Goal: Communication & Community: Answer question/provide support

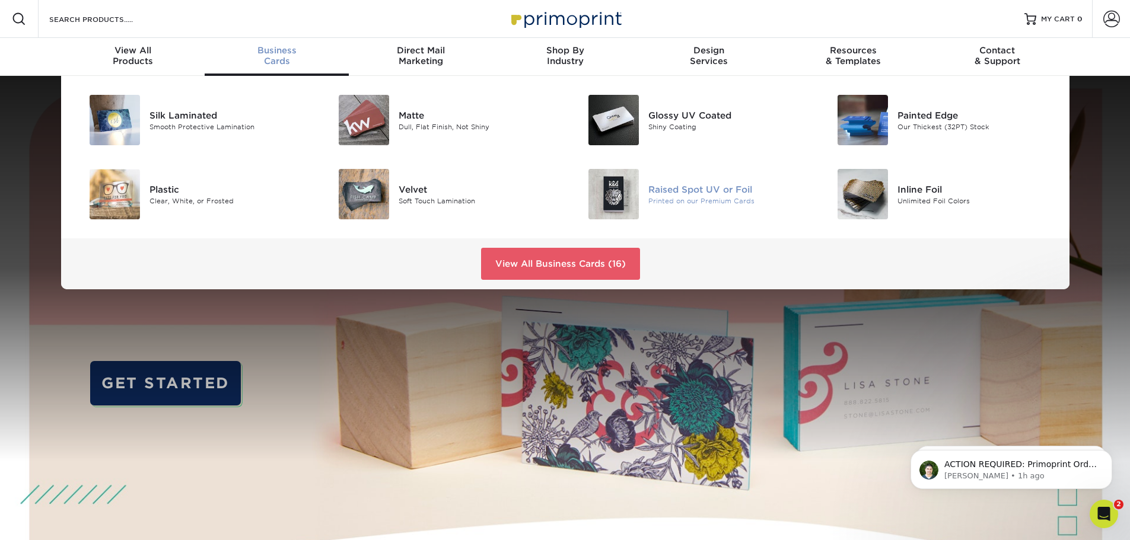
click at [674, 195] on div "Raised Spot UV or Foil" at bounding box center [726, 189] width 157 height 13
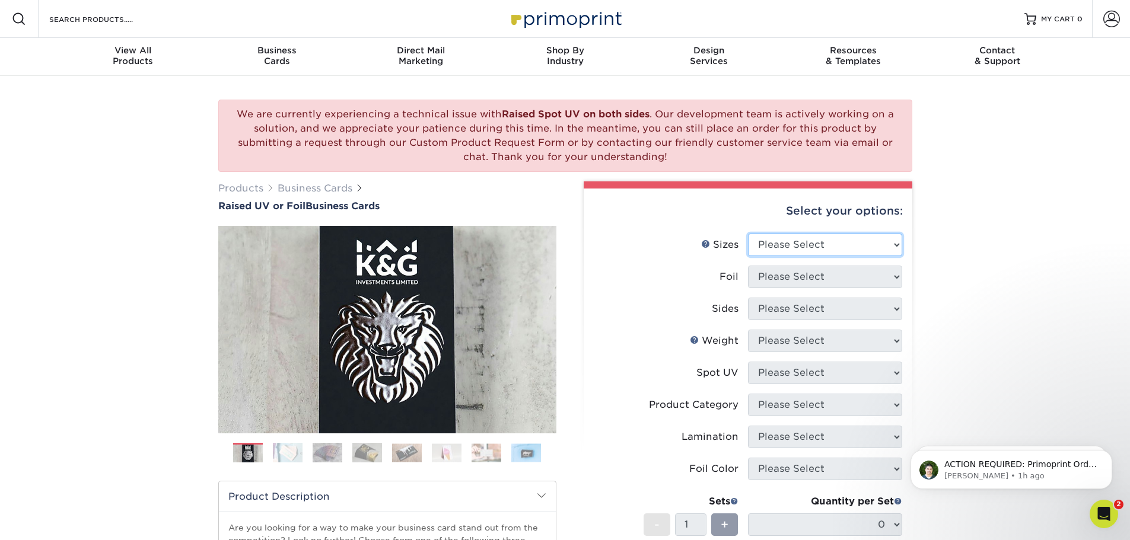
click at [870, 248] on select "Please Select 2" x 3.5" - Standard" at bounding box center [825, 245] width 154 height 23
select select "2.00x3.50"
click at [748, 234] on select "Please Select 2" x 3.5" - Standard" at bounding box center [825, 245] width 154 height 23
click at [857, 284] on select "Please Select No Yes" at bounding box center [825, 277] width 154 height 23
select select "1"
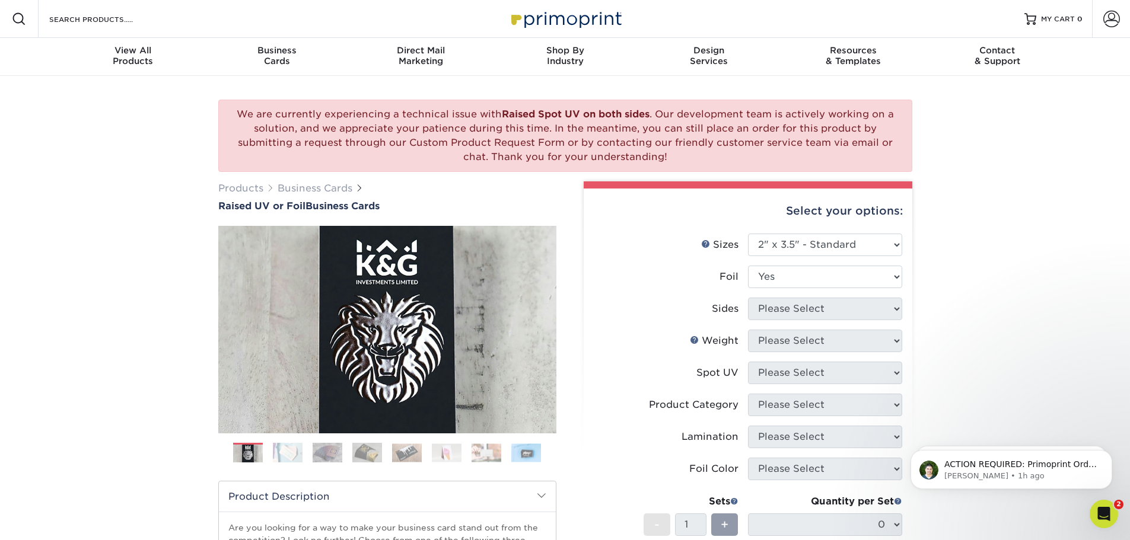
click at [748, 266] on select "Please Select No Yes" at bounding box center [825, 277] width 154 height 23
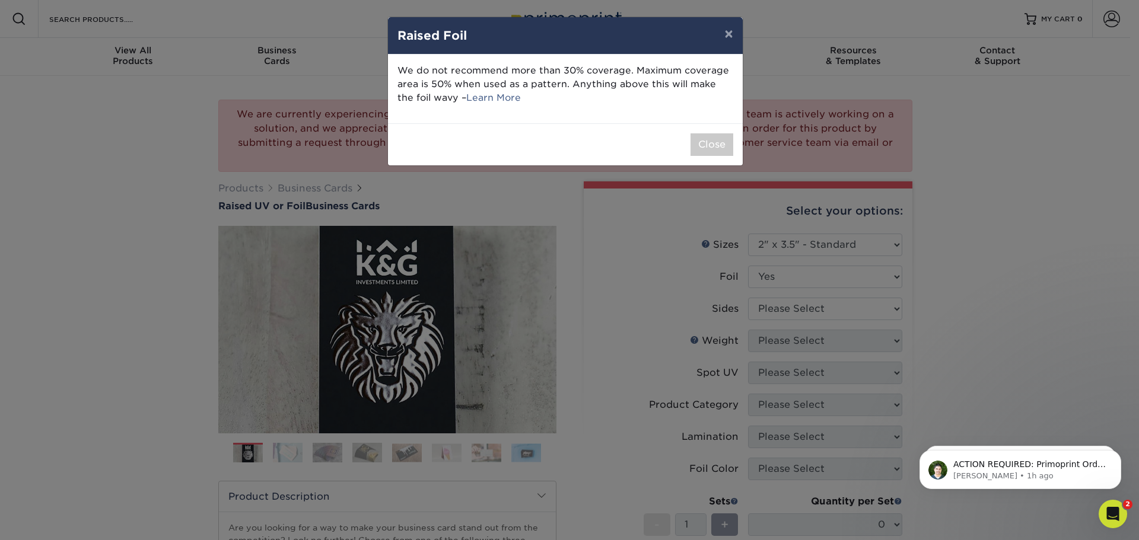
click at [696, 157] on div "Close" at bounding box center [565, 144] width 355 height 42
click at [710, 146] on button "Close" at bounding box center [712, 144] width 43 height 23
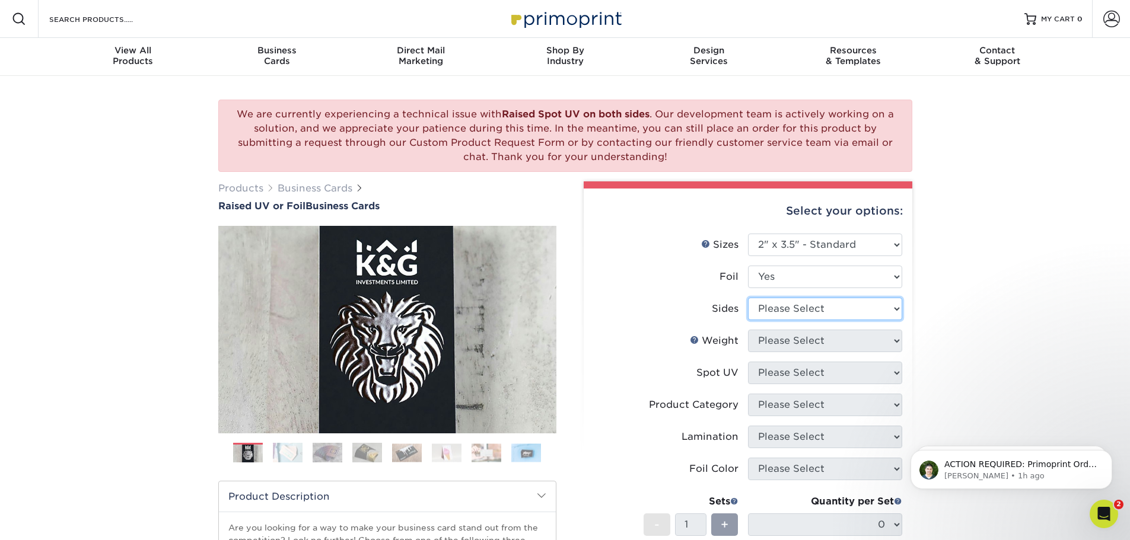
click at [867, 308] on select "Please Select Print Both Sides - Foil Both Sides Print Both Sides - Foil Front …" at bounding box center [825, 309] width 154 height 23
select select "34527644-b4fd-4ffb-9092-1318eefcd9d9"
click at [748, 298] on select "Please Select Print Both Sides - Foil Both Sides Print Both Sides - Foil Front …" at bounding box center [825, 309] width 154 height 23
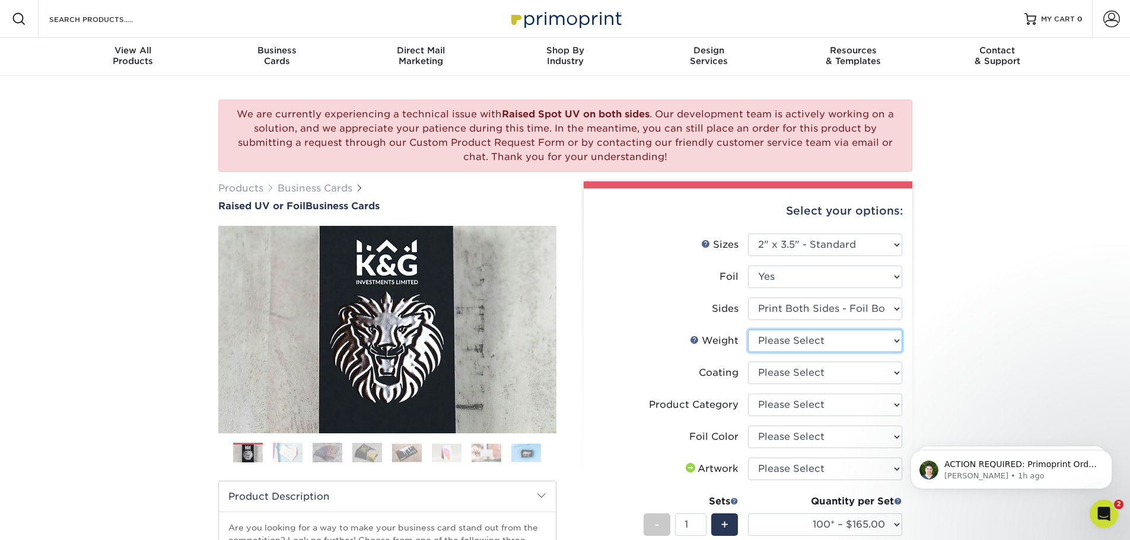
click at [884, 342] on select "Please Select 16PT" at bounding box center [825, 341] width 154 height 23
select select "16PT"
click at [748, 330] on select "Please Select 16PT" at bounding box center [825, 341] width 154 height 23
click at [840, 403] on select "Please Select Business Cards" at bounding box center [825, 405] width 154 height 23
click at [835, 450] on li "Foil Color Please Select Silver Foil Gold Foil Holographic Foil" at bounding box center [748, 442] width 308 height 32
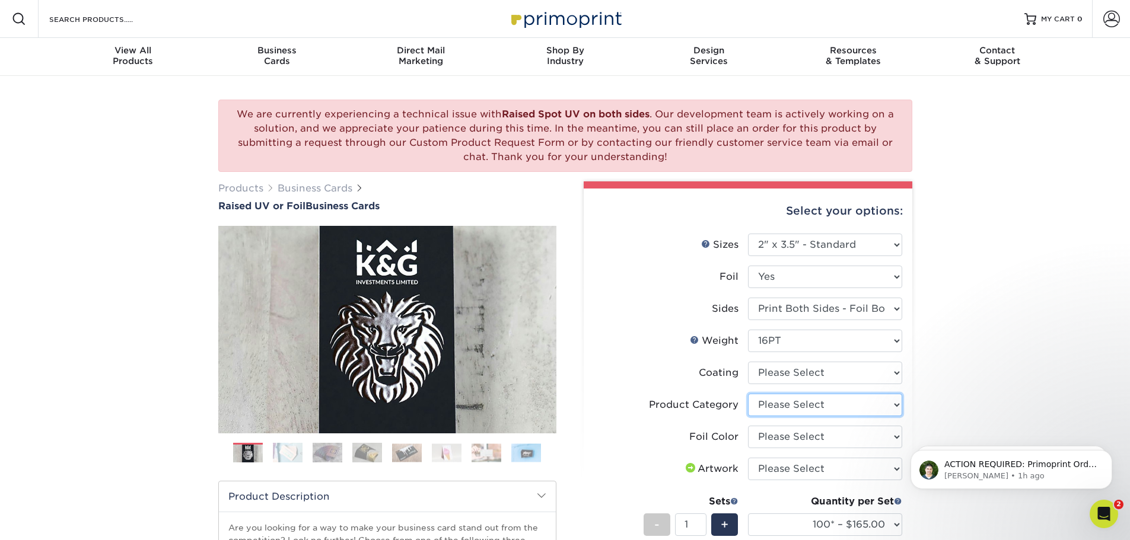
click at [839, 409] on select "Please Select Business Cards" at bounding box center [825, 405] width 154 height 23
select select "3b5148f1-0588-4f88-a218-97bcfdce65c1"
click at [748, 394] on select "Please Select Business Cards" at bounding box center [825, 405] width 154 height 23
click at [845, 438] on select "Please Select Silver Foil Gold Foil Holographic Foil" at bounding box center [825, 437] width 154 height 23
select select "070be916-f238-4bbb-84b5-b64a15a64c9f"
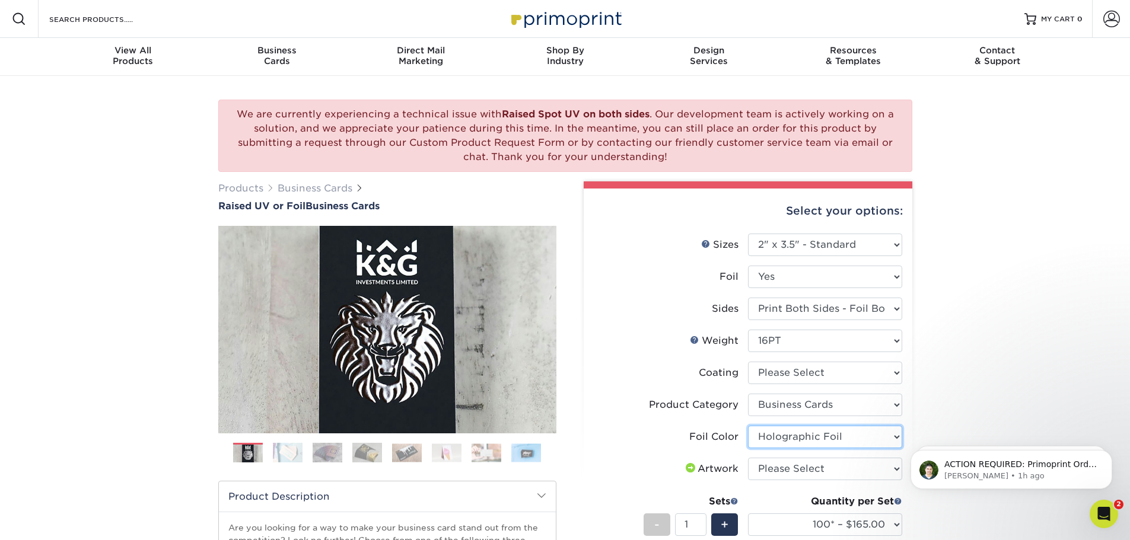
click at [748, 426] on select "Please Select Silver Foil Gold Foil Holographic Foil" at bounding box center [825, 437] width 154 height 23
click at [856, 469] on select "Please Select I will upload files I need a design - $100" at bounding box center [825, 469] width 154 height 23
select select "upload"
click at [748, 458] on select "Please Select I will upload files I need a design - $100" at bounding box center [825, 469] width 154 height 23
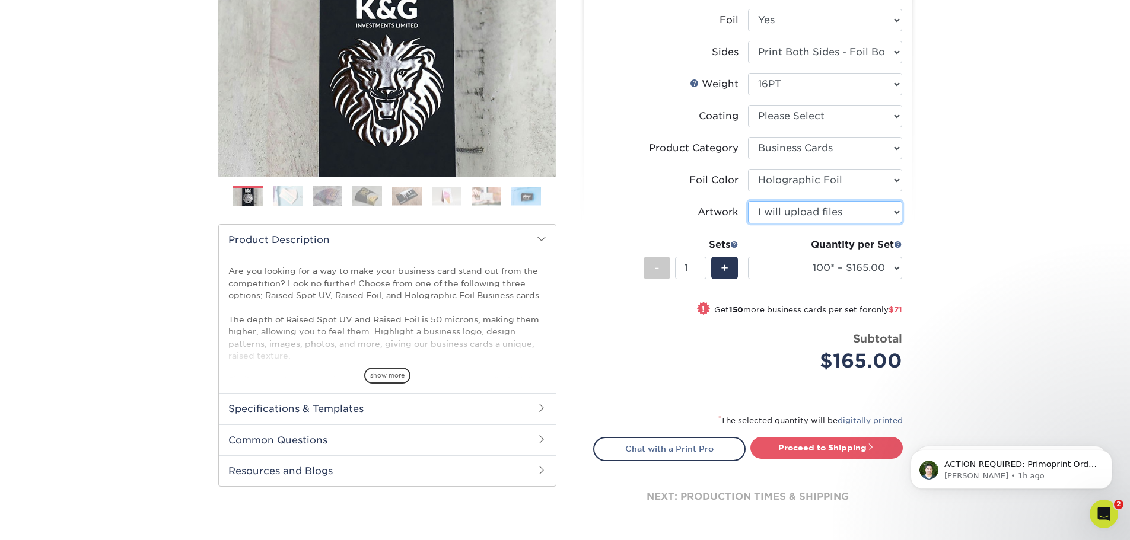
scroll to position [277, 0]
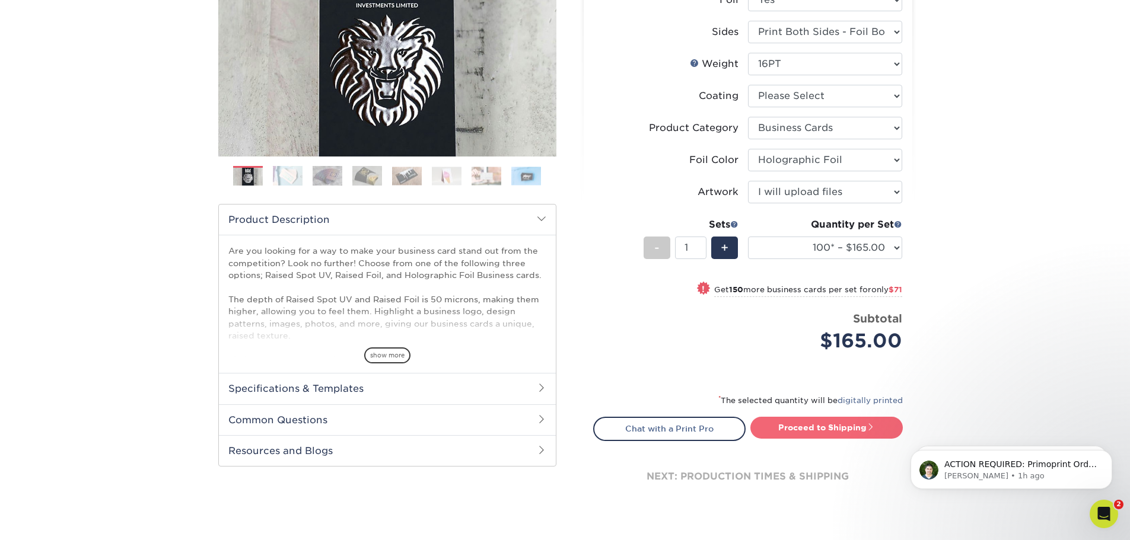
click at [812, 423] on link "Proceed to Shipping" at bounding box center [826, 427] width 152 height 21
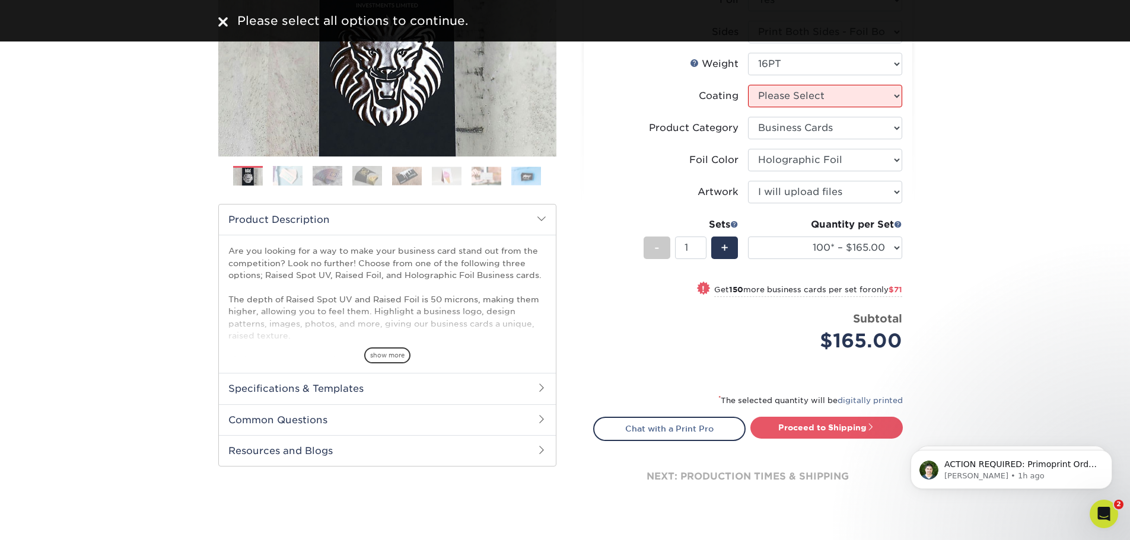
scroll to position [138, 0]
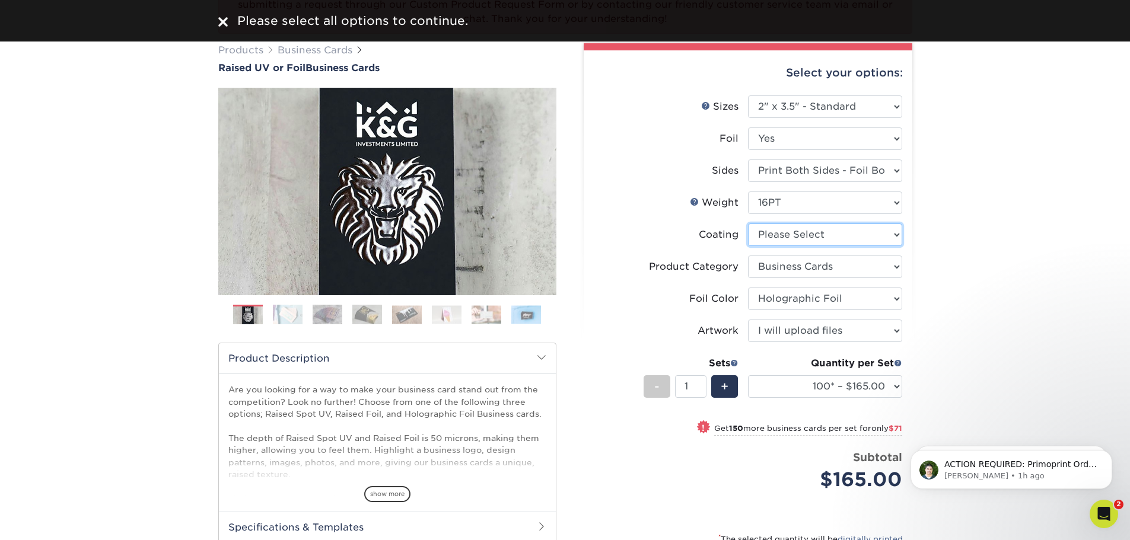
click at [816, 227] on select at bounding box center [825, 235] width 154 height 23
select select "3e7618de-abca-4bda-9f97-8b9129e913d8"
click at [748, 224] on select at bounding box center [825, 235] width 154 height 23
select select "-1"
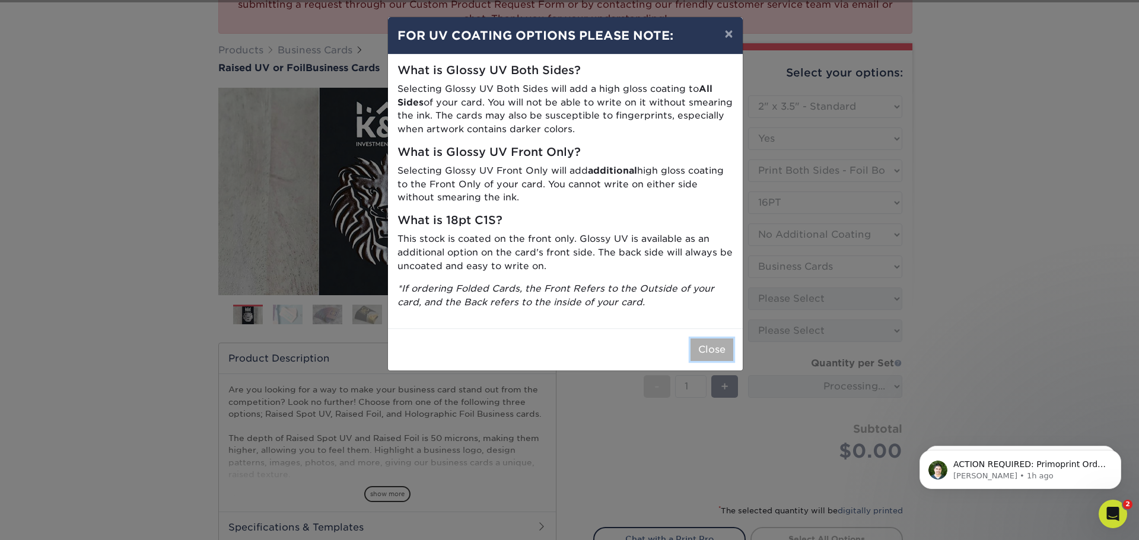
click at [699, 343] on button "Close" at bounding box center [712, 350] width 43 height 23
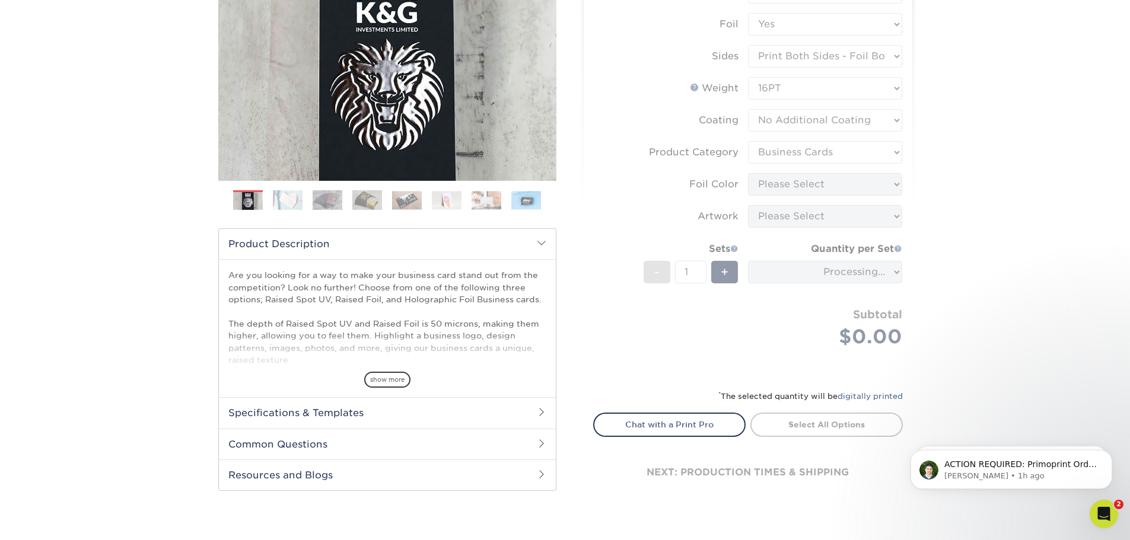
scroll to position [277, 0]
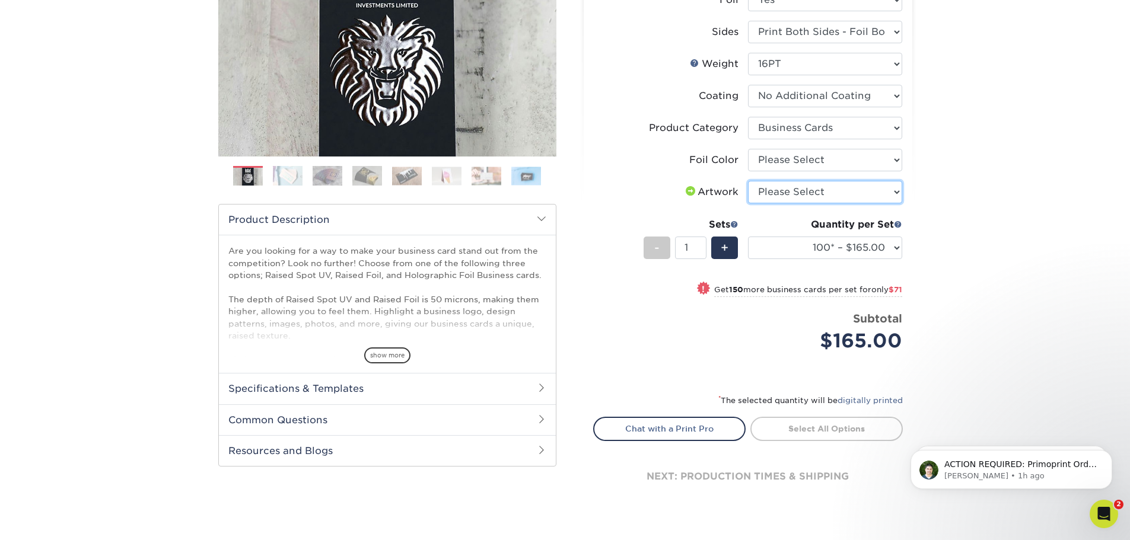
click at [797, 189] on select "Please Select I will upload files I need a design - $100" at bounding box center [825, 192] width 154 height 23
select select "upload"
click at [748, 181] on select "Please Select I will upload files I need a design - $100" at bounding box center [825, 192] width 154 height 23
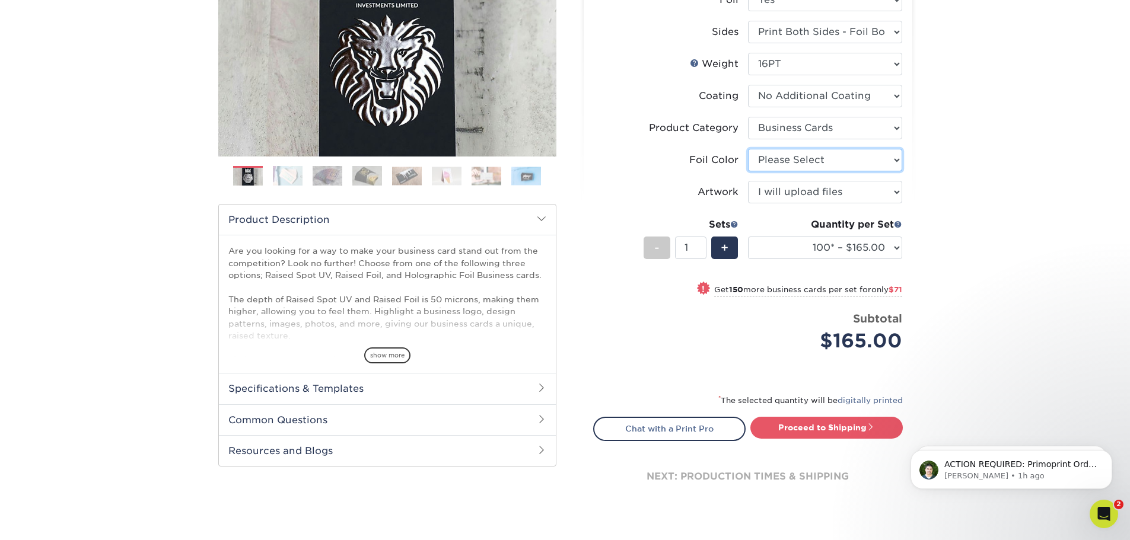
click at [818, 152] on select "Please Select Silver Foil Gold Foil Holographic Foil" at bounding box center [825, 160] width 154 height 23
select select "070be916-f238-4bbb-84b5-b64a15a64c9f"
click at [748, 149] on select "Please Select Silver Foil Gold Foil Holographic Foil" at bounding box center [825, 160] width 154 height 23
click at [834, 422] on link "Proceed to Shipping" at bounding box center [826, 427] width 152 height 21
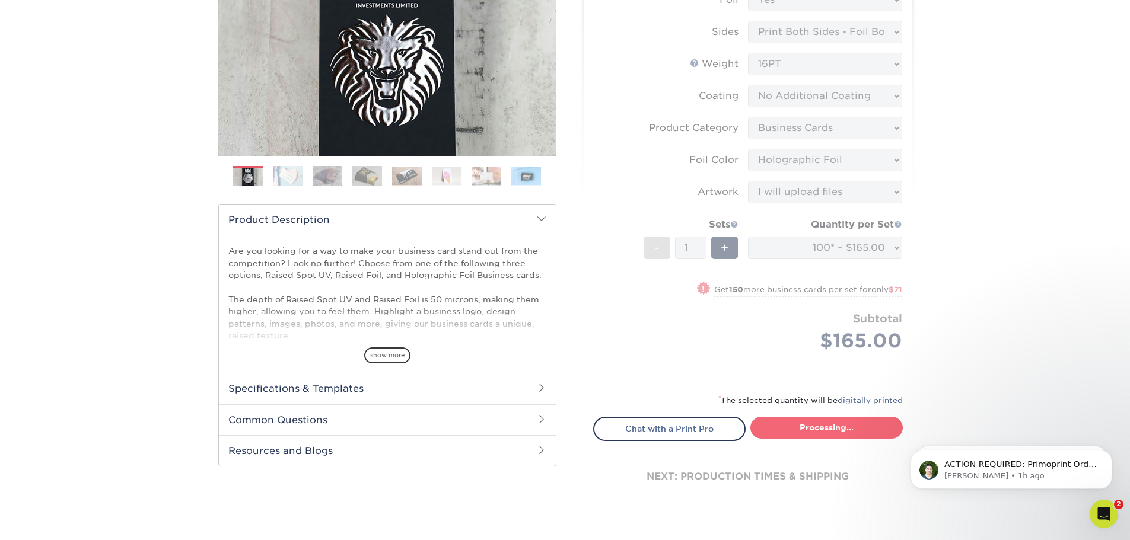
select select "7059d6da-37d2-4ff9-b756-13218de958cb"
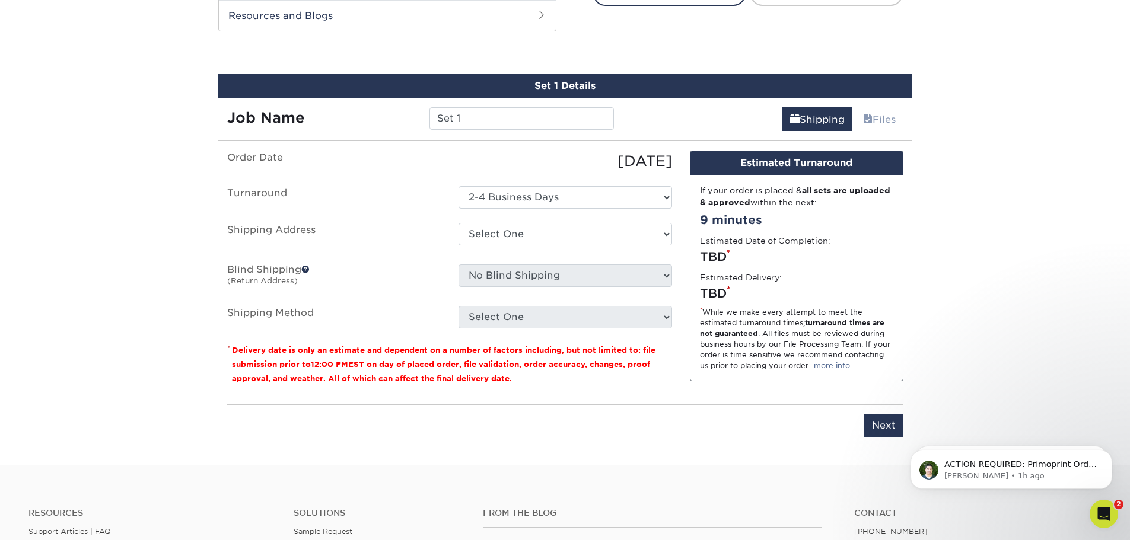
scroll to position [727, 0]
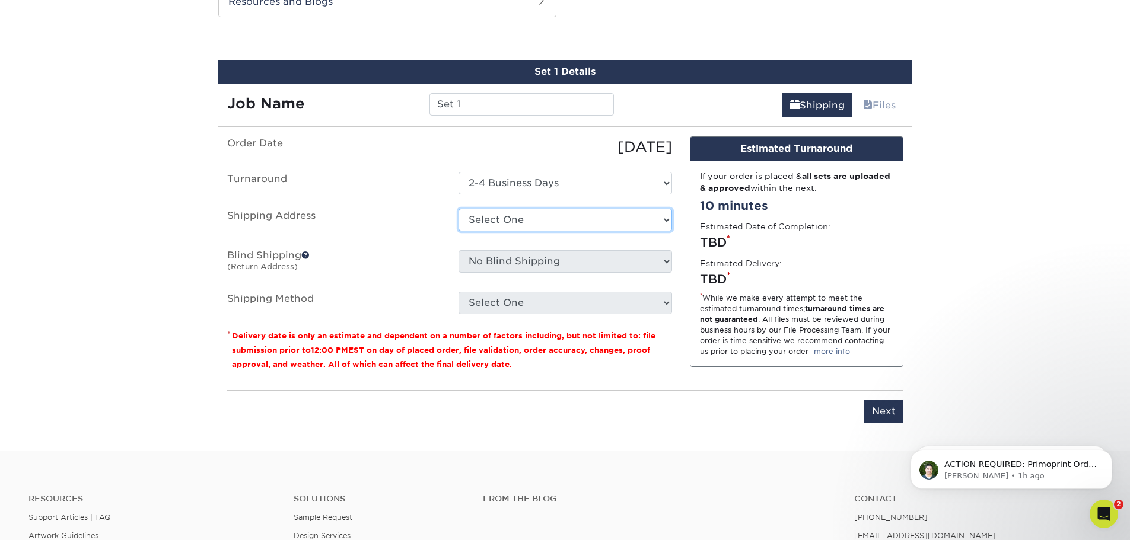
click at [560, 224] on select "Select One + Add New Address - Login" at bounding box center [566, 220] width 214 height 23
click at [459, 209] on select "Select One + Add New Address - Login" at bounding box center [566, 220] width 214 height 23
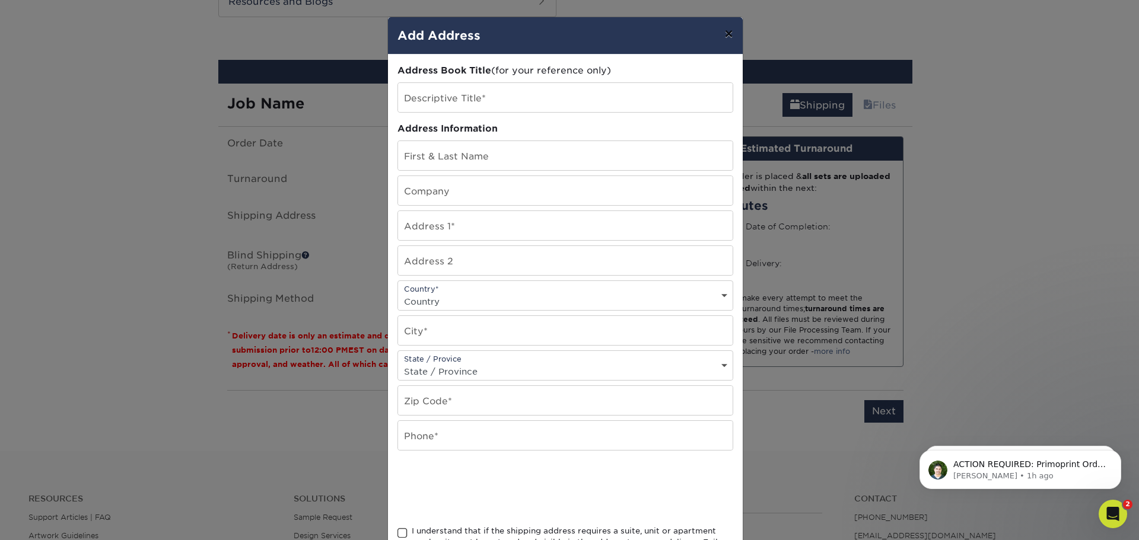
click at [721, 34] on button "×" at bounding box center [728, 33] width 27 height 33
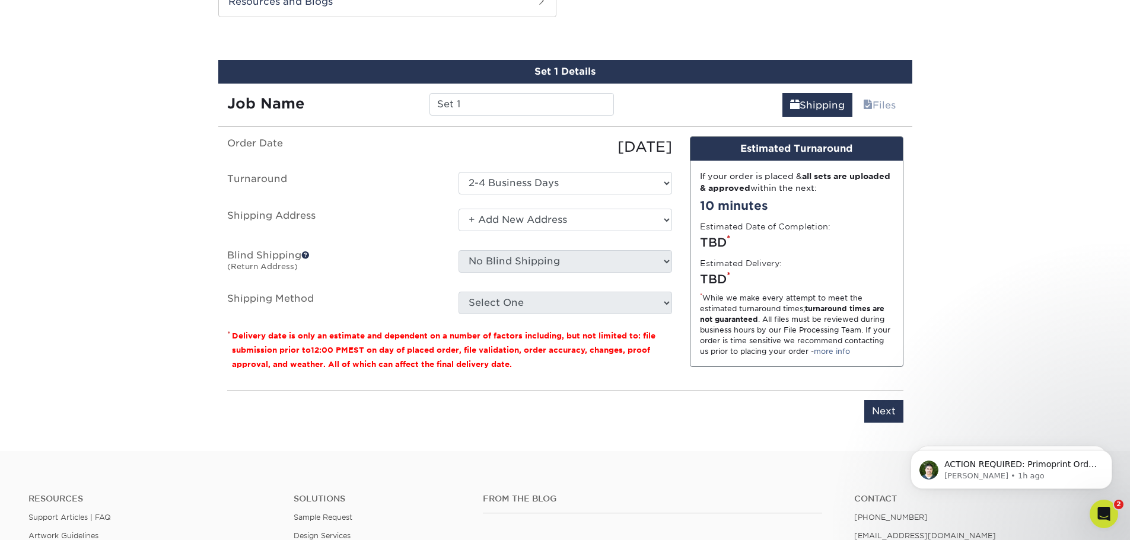
click at [589, 234] on div "Select One + Add New Address - Login" at bounding box center [565, 222] width 231 height 27
click at [590, 214] on select "Select One + Add New Address - Login" at bounding box center [566, 220] width 214 height 23
click at [459, 231] on select "Select One + Add New Address - Login" at bounding box center [566, 220] width 214 height 23
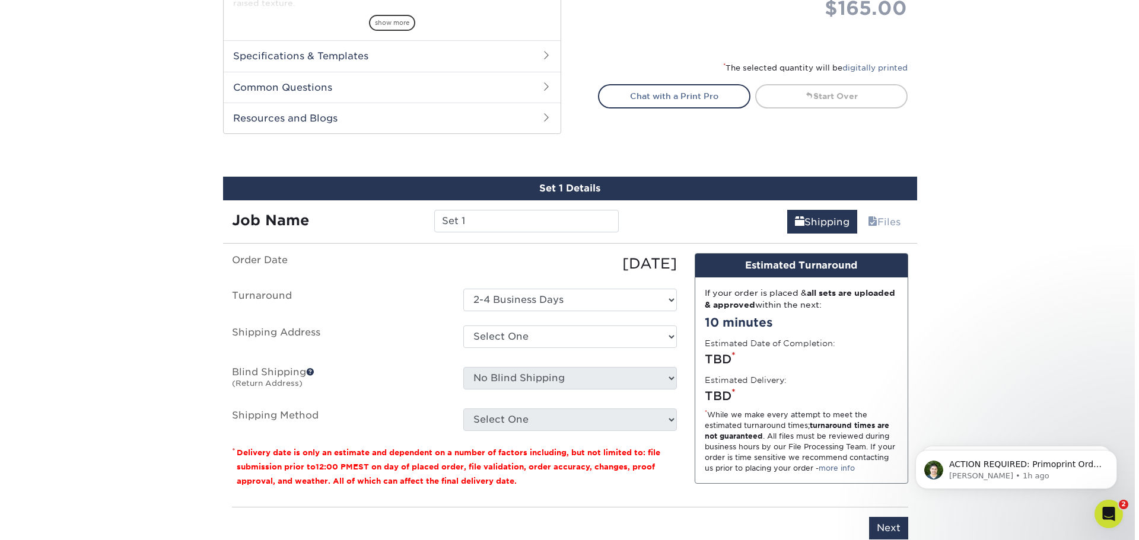
scroll to position [692, 0]
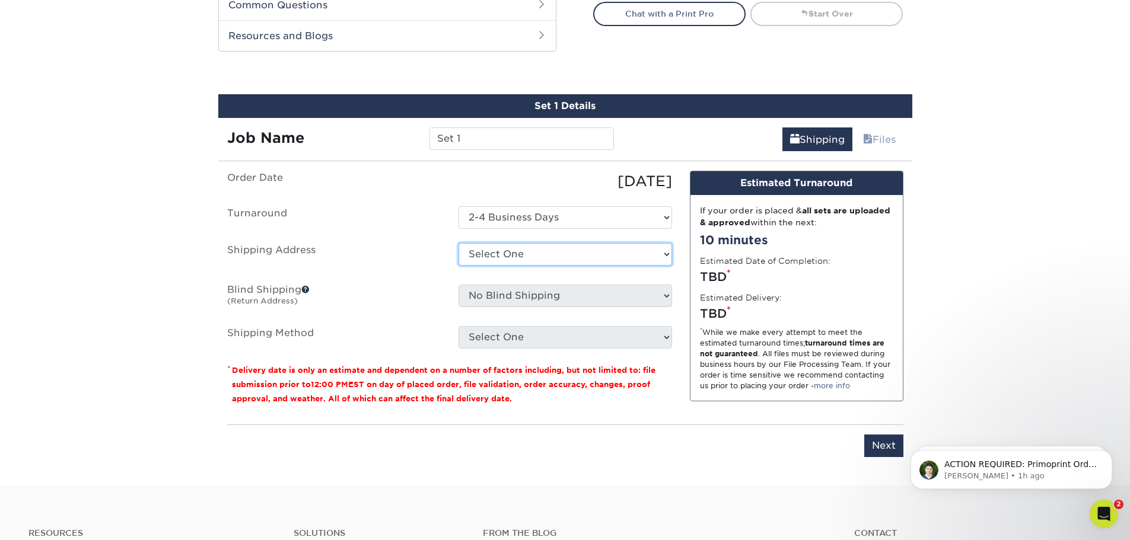
click at [624, 265] on select "Select One + Add New Address - Login" at bounding box center [566, 254] width 214 height 23
select select "newaddress"
click at [459, 243] on select "Select One + Add New Address - Login" at bounding box center [566, 254] width 214 height 23
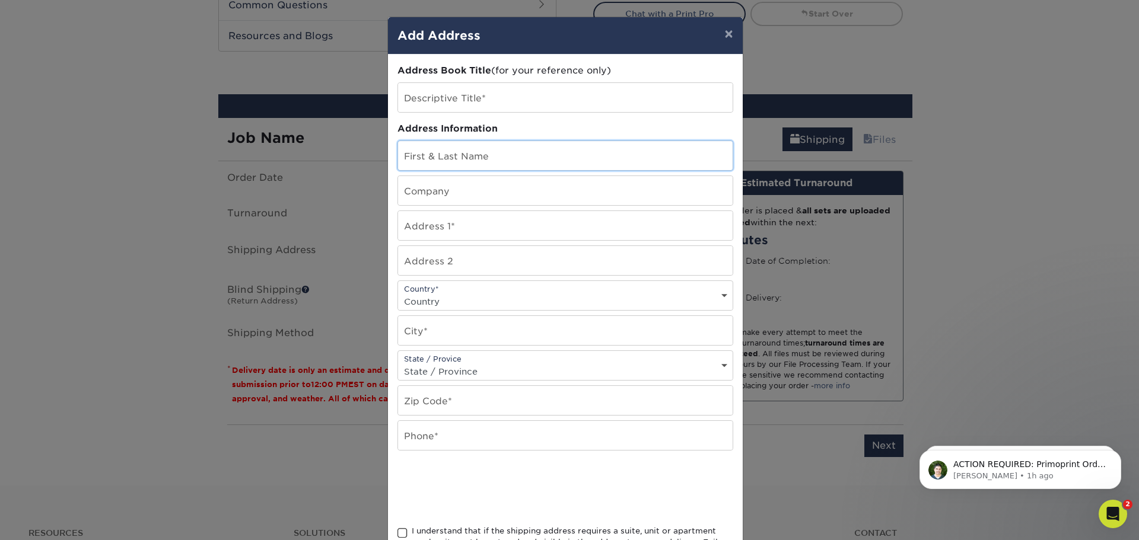
click at [479, 152] on input "text" at bounding box center [565, 155] width 335 height 29
type input "Eduardo Torres"
type input "New West Distributing Inc"
type input "325 E Nugget Ave"
select select "US"
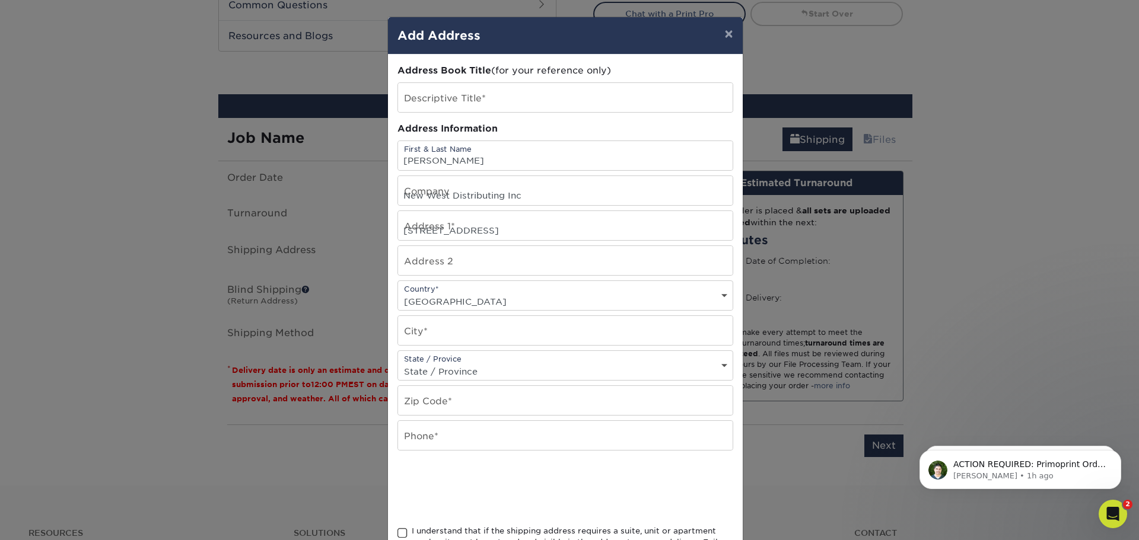
type input "Sparks"
select select "NV"
type input "89431"
type input "7758423159"
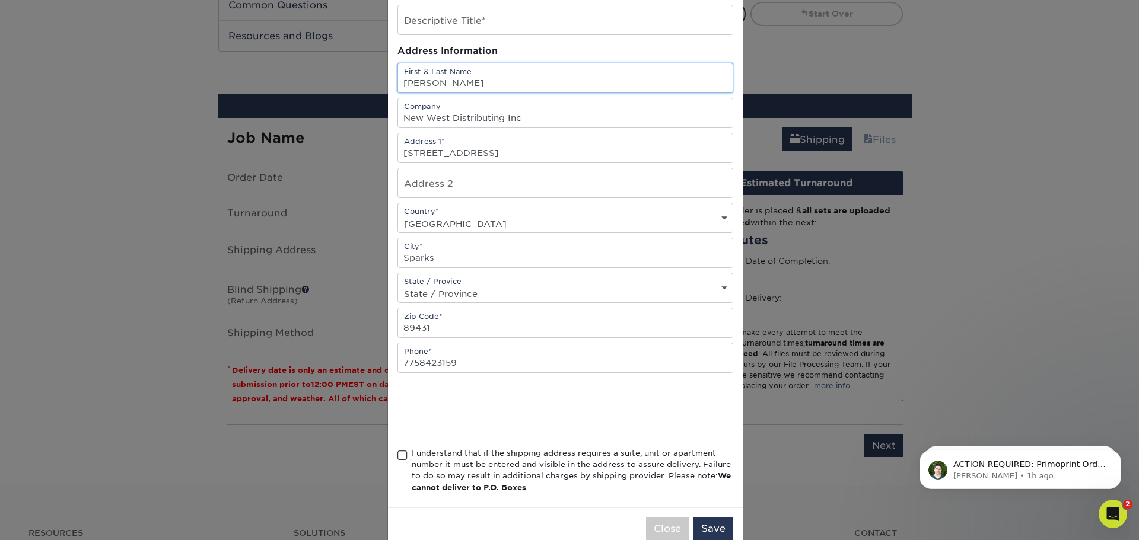
scroll to position [104, 0]
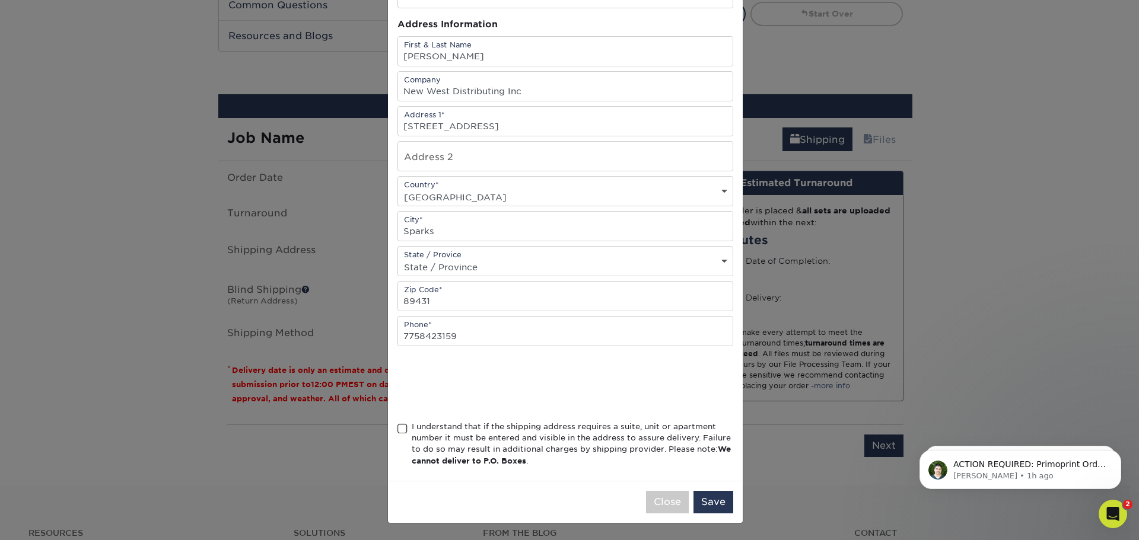
drag, startPoint x: 407, startPoint y: 431, endPoint x: 545, endPoint y: 454, distance: 139.6
click at [412, 434] on div "I understand that if the shipping address requires a suite, unit or apartment n…" at bounding box center [573, 444] width 322 height 46
drag, startPoint x: 707, startPoint y: 497, endPoint x: 701, endPoint y: 497, distance: 6.0
click at [707, 498] on button "Save" at bounding box center [714, 502] width 40 height 23
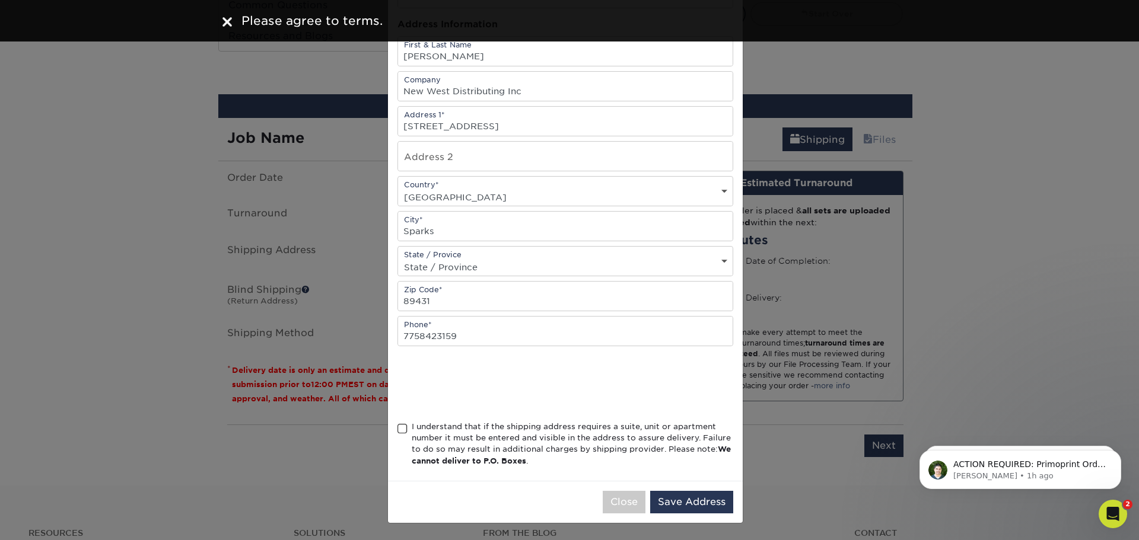
click at [397, 432] on span at bounding box center [402, 429] width 10 height 11
click at [0, 0] on input "I understand that if the shipping address requires a suite, unit or apartment n…" at bounding box center [0, 0] width 0 height 0
click at [705, 492] on button "Save Address" at bounding box center [691, 502] width 83 height 23
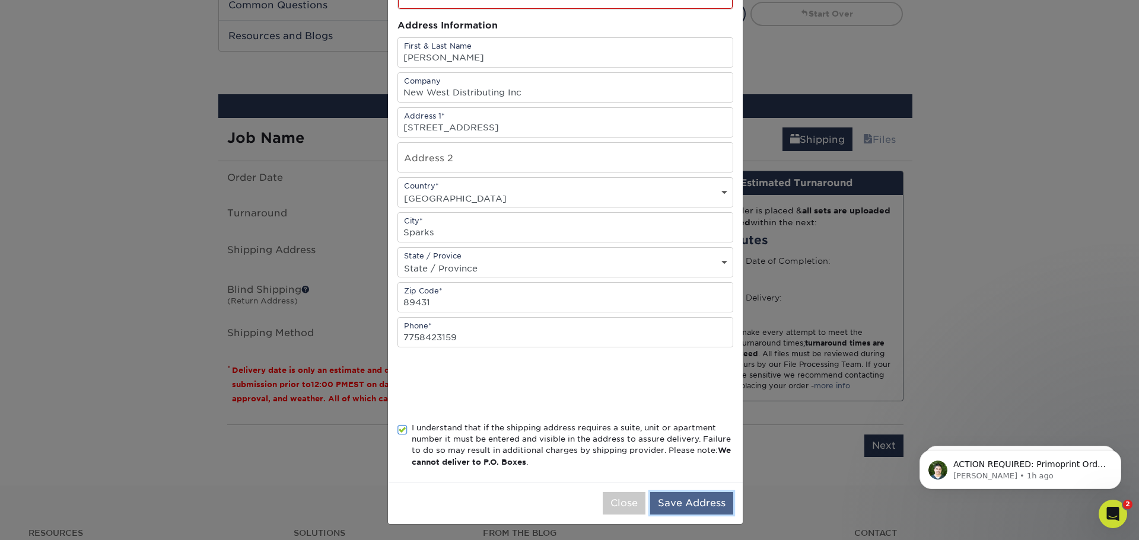
click at [683, 504] on button "Save Address" at bounding box center [691, 503] width 83 height 23
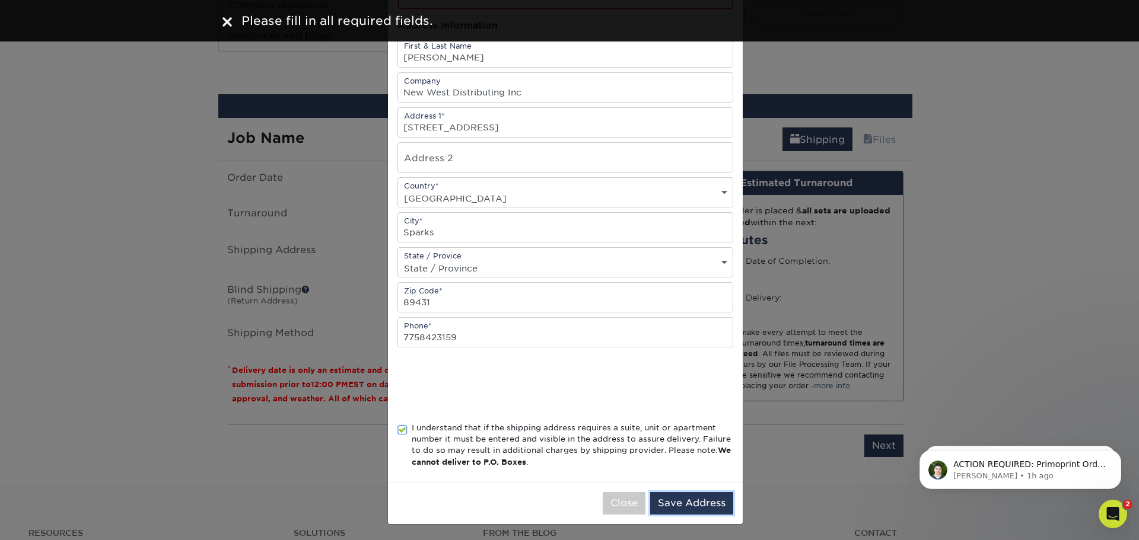
scroll to position [0, 0]
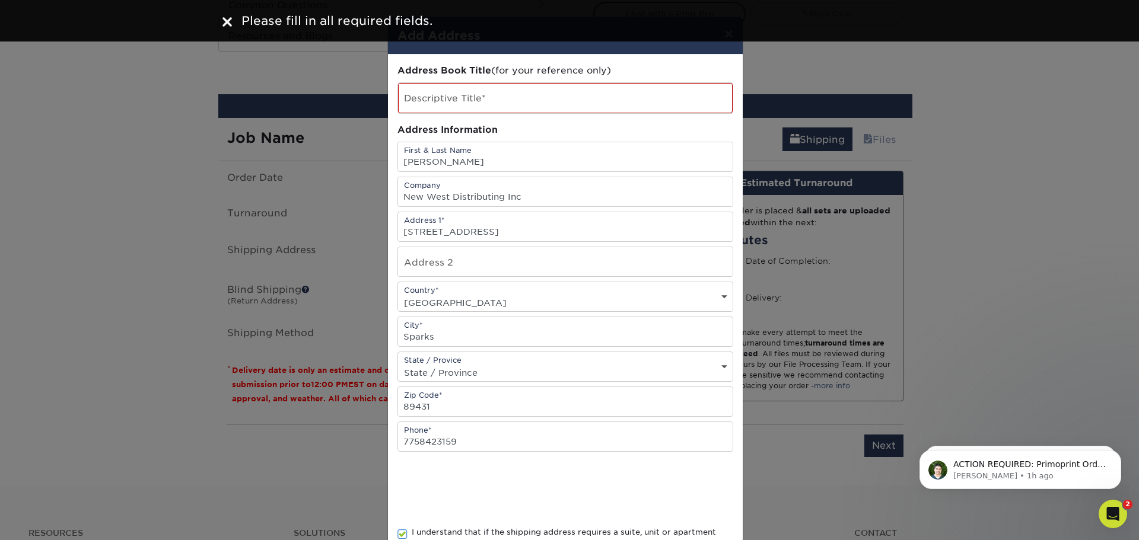
click at [437, 77] on div "Address Book Title (for your reference only)" at bounding box center [565, 71] width 336 height 14
click at [451, 92] on input "text" at bounding box center [565, 98] width 335 height 30
type input "M&G"
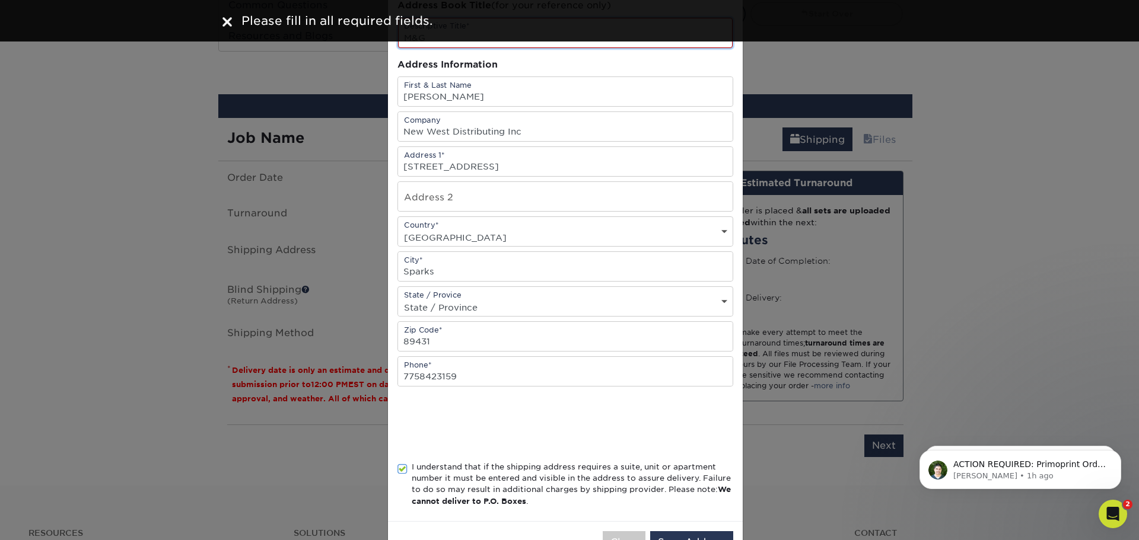
scroll to position [106, 0]
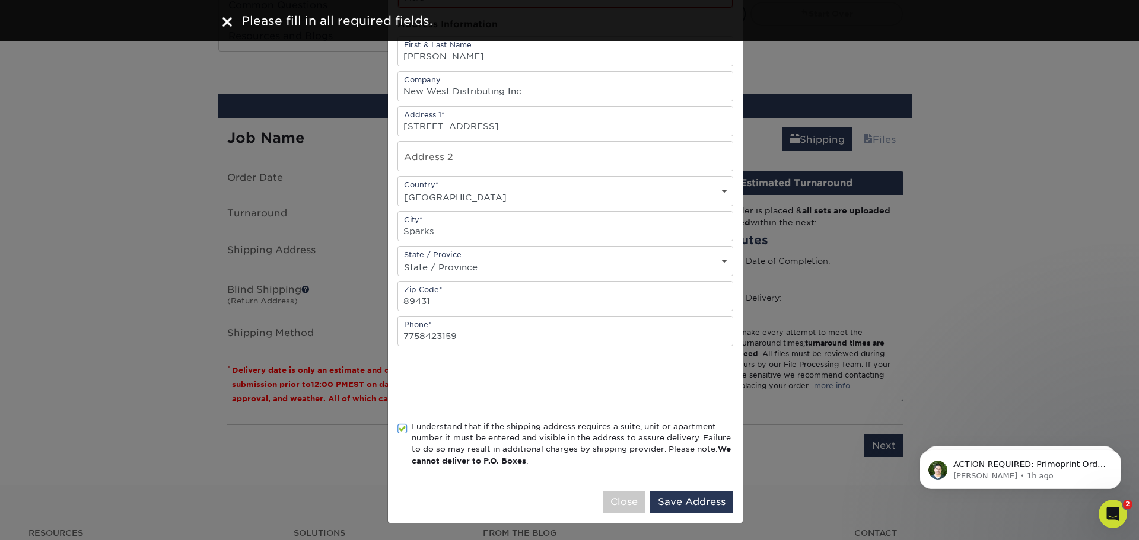
click at [710, 490] on div "Close Save Address" at bounding box center [565, 502] width 355 height 42
drag, startPoint x: 693, startPoint y: 507, endPoint x: 688, endPoint y: 514, distance: 8.9
click at [692, 505] on button "Save Address" at bounding box center [691, 502] width 83 height 23
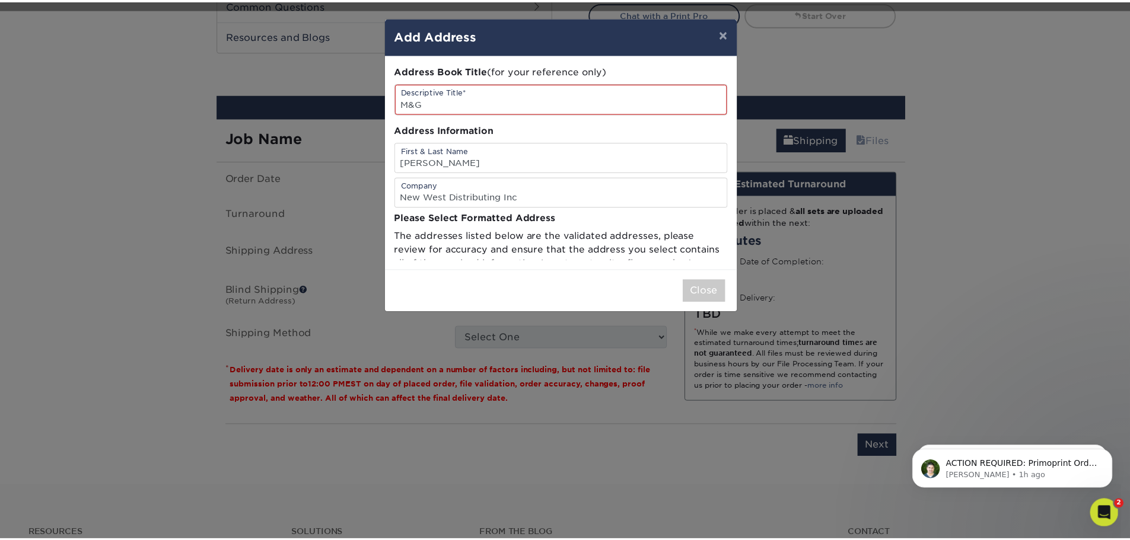
scroll to position [0, 0]
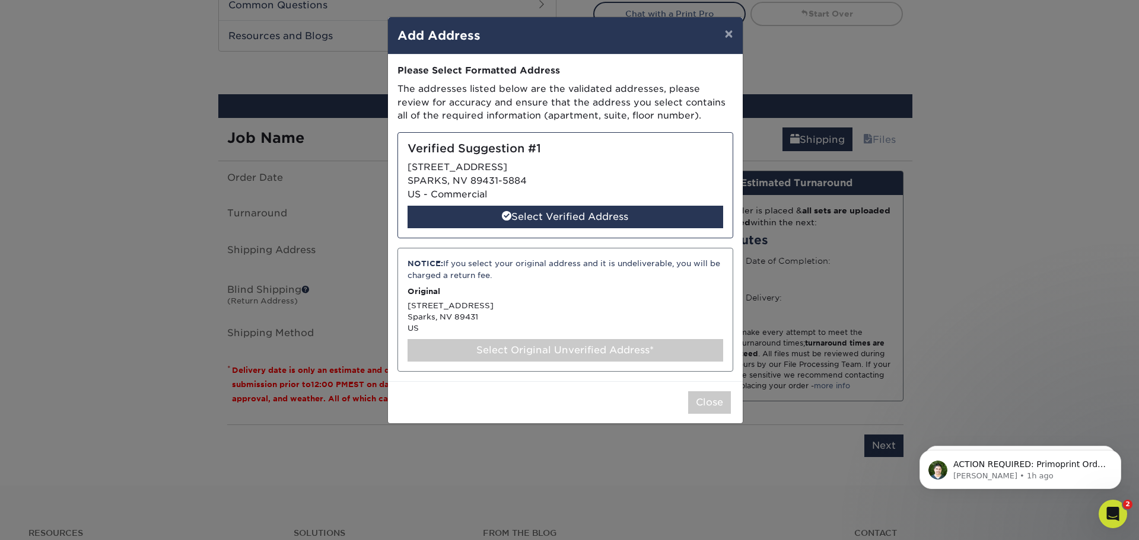
click at [728, 422] on div "Close Checking shipping provider.." at bounding box center [565, 402] width 355 height 42
click at [727, 413] on button "Close" at bounding box center [709, 403] width 43 height 23
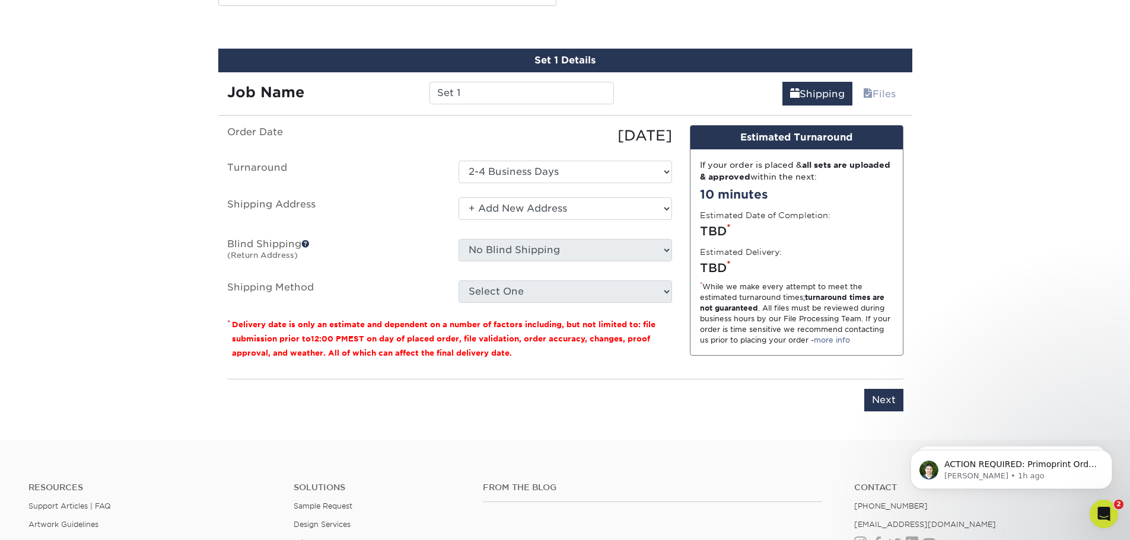
scroll to position [831, 0]
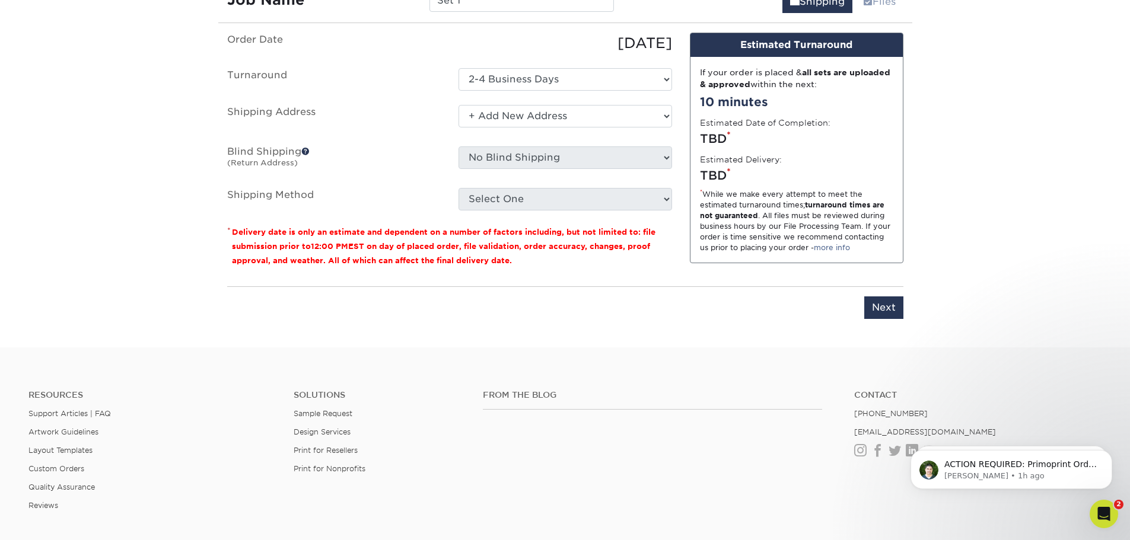
click at [608, 177] on ul "Order Date 10/14/2025 Turnaround Select One 2-4 Business Days Shipping Address …" at bounding box center [449, 122] width 445 height 178
click at [648, 117] on select "Select One + Add New Address - Login" at bounding box center [566, 116] width 214 height 23
click at [459, 105] on select "Select One + Add New Address - Login" at bounding box center [566, 116] width 214 height 23
click at [659, 115] on select "Select One + Add New Address - Login" at bounding box center [566, 116] width 214 height 23
click at [459, 105] on select "Select One + Add New Address - Login" at bounding box center [566, 116] width 214 height 23
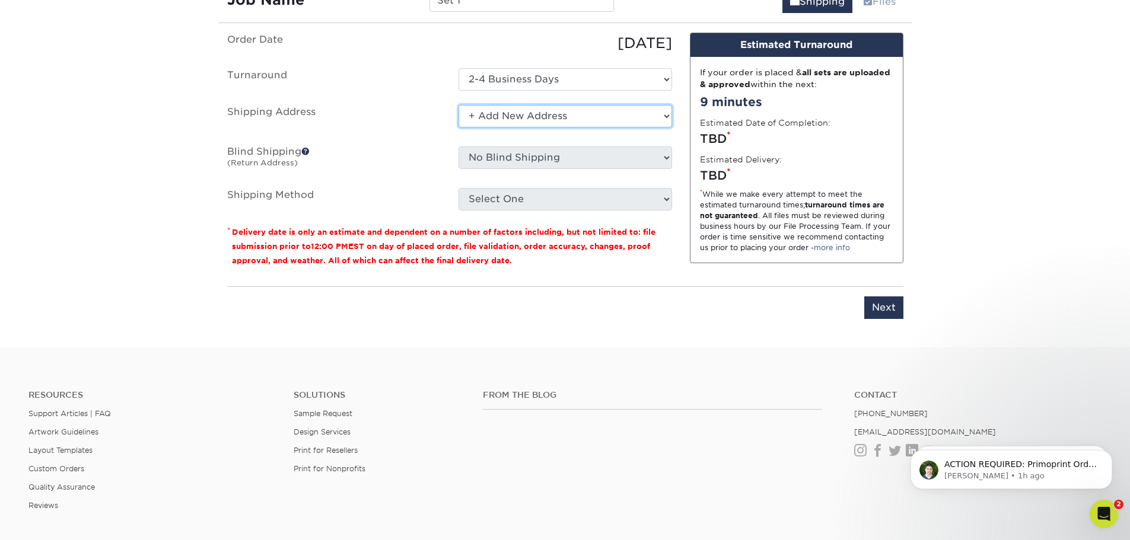
click at [648, 112] on select "Select One + Add New Address - Login" at bounding box center [566, 116] width 214 height 23
click at [459, 128] on select "Select One + Add New Address - Login" at bounding box center [566, 116] width 214 height 23
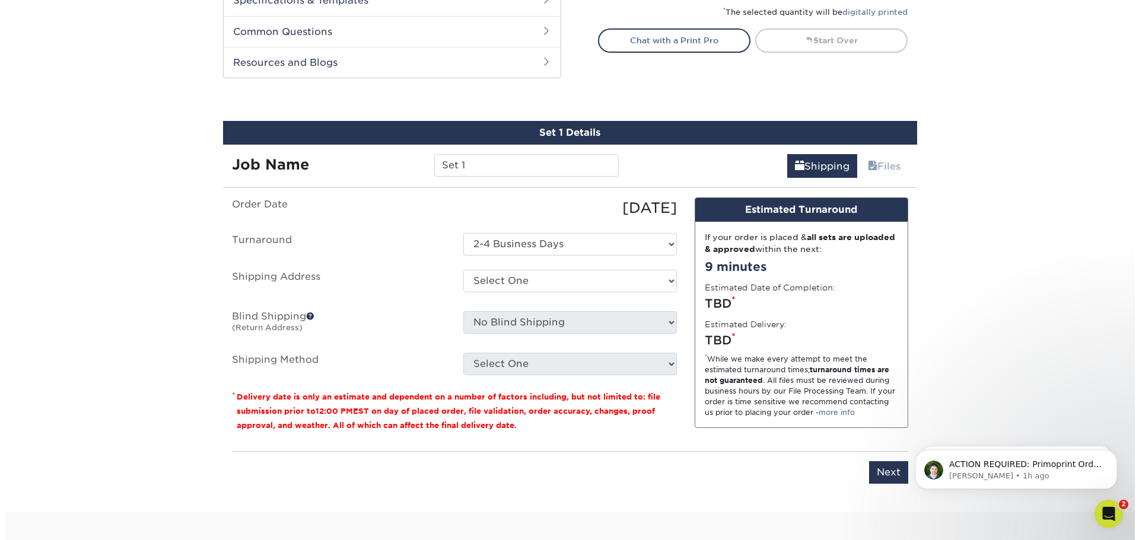
scroll to position [692, 0]
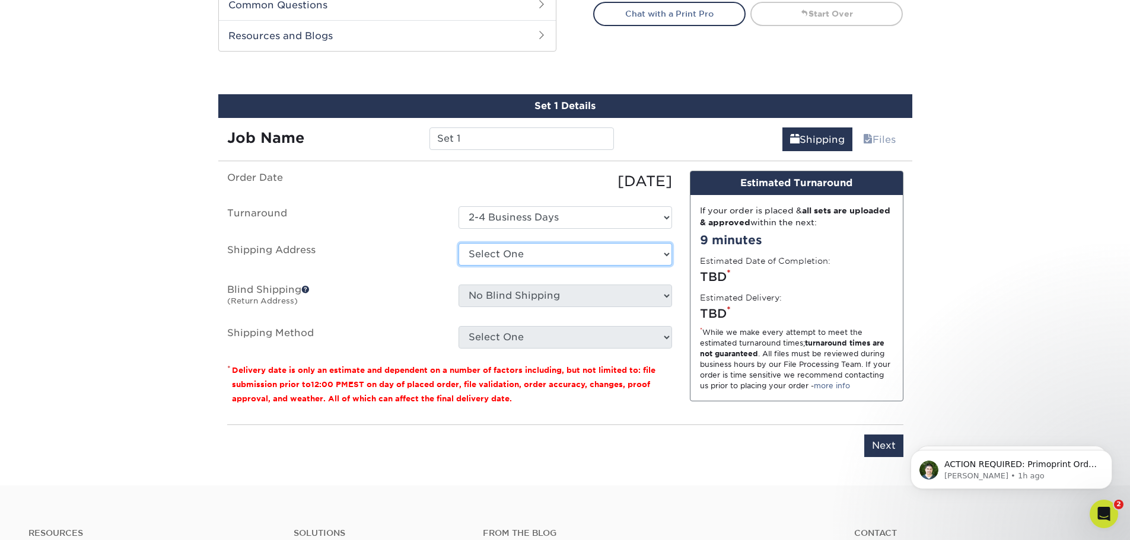
click at [647, 254] on select "Select One + Add New Address - Login" at bounding box center [566, 254] width 214 height 23
select select "newaddress"
click at [459, 243] on select "Select One + Add New Address - Login" at bounding box center [566, 254] width 214 height 23
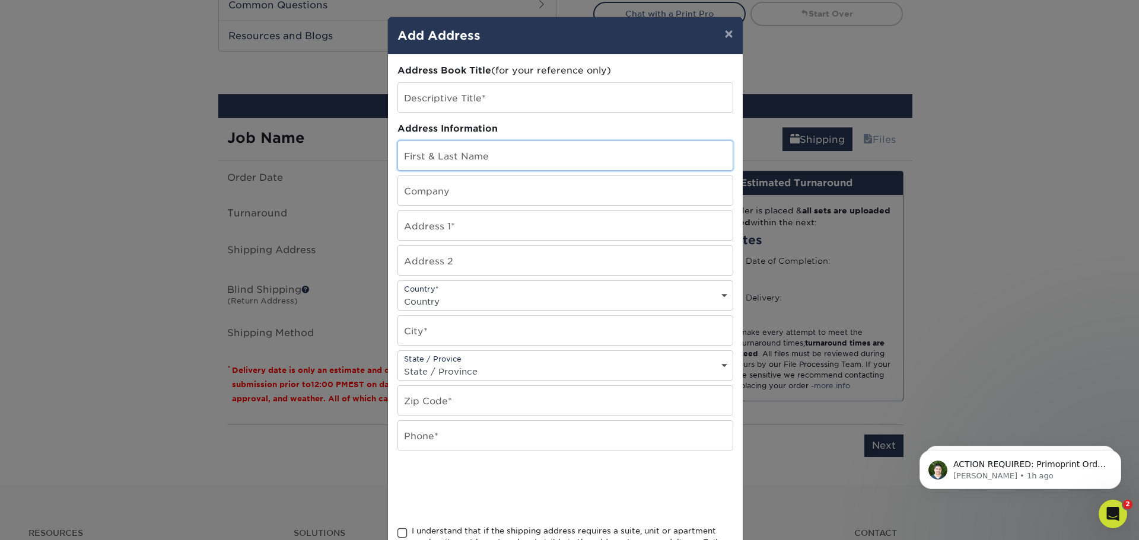
click at [519, 148] on input "text" at bounding box center [565, 155] width 335 height 29
type input "Eduardo Torres"
type input "New West Distributing Inc"
type input "325 E Nugget Ave"
select select "US"
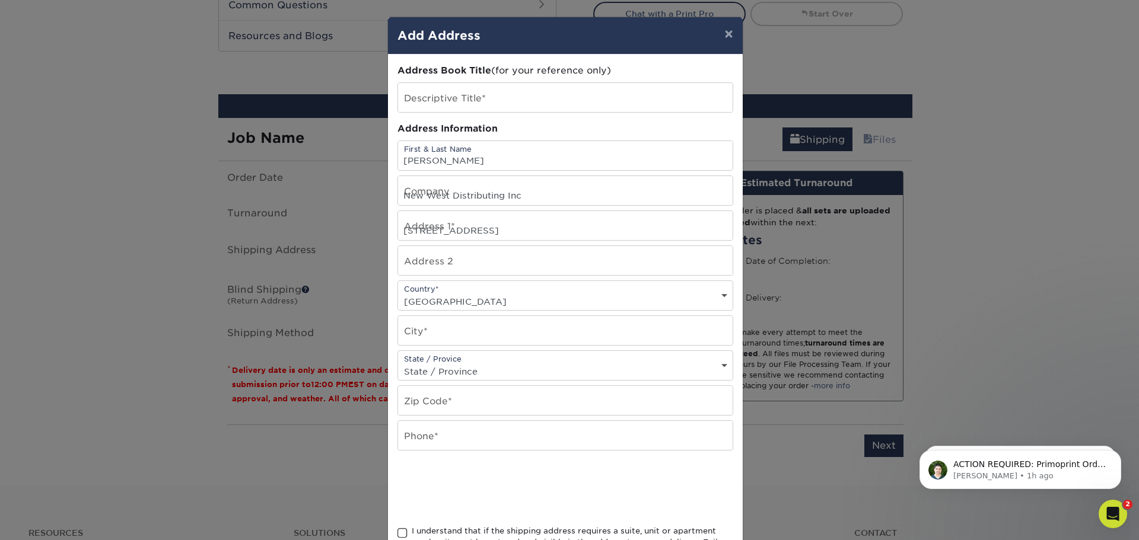
type input "Sparks"
select select "NV"
type input "89431"
type input "7758423159"
click at [514, 104] on input "text" at bounding box center [565, 97] width 335 height 29
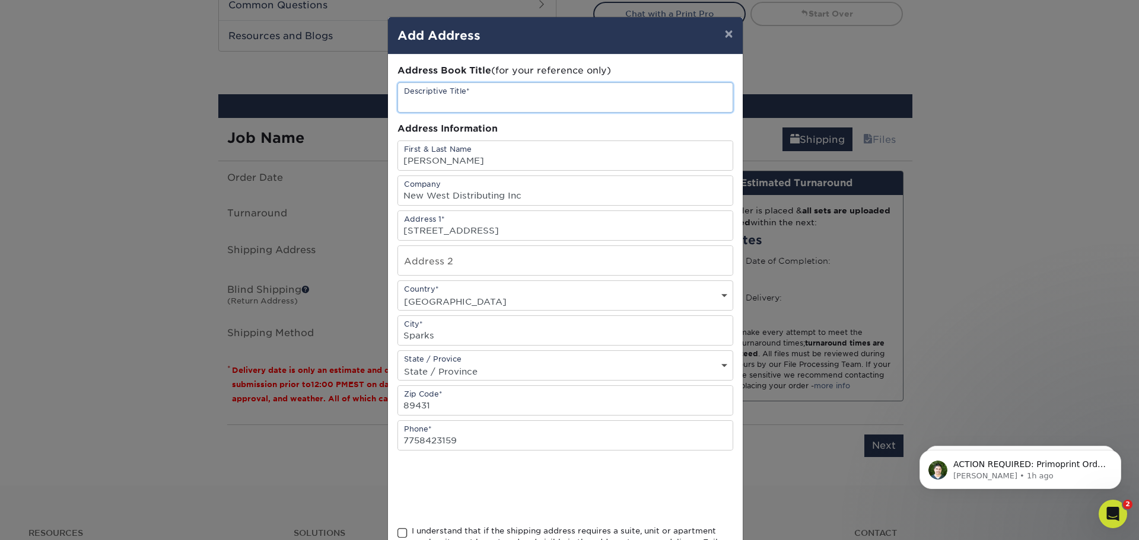
type input "M&G"
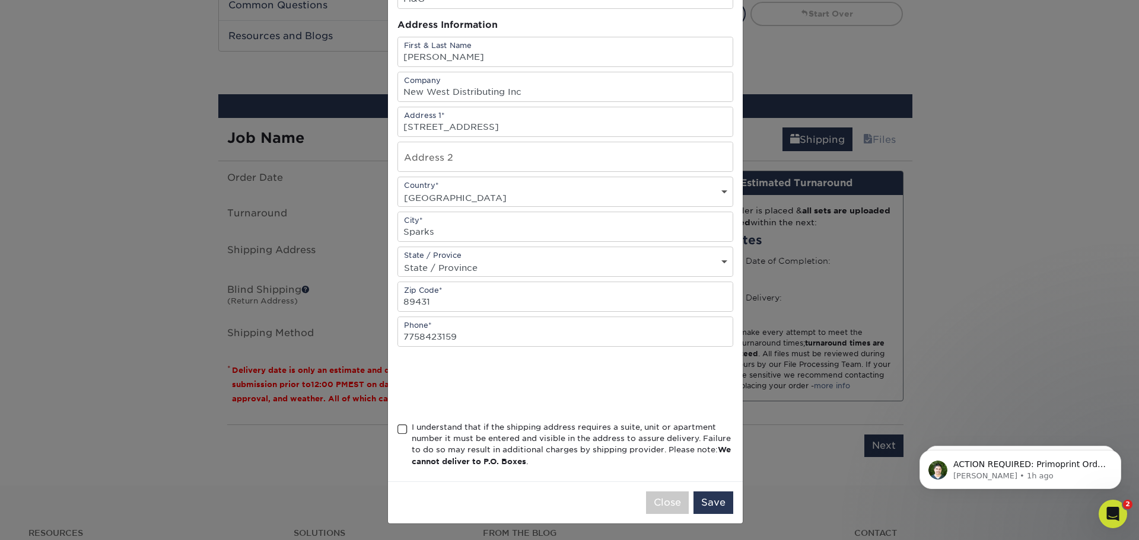
scroll to position [104, 0]
click at [400, 431] on span at bounding box center [402, 429] width 10 height 11
click at [0, 0] on input "I understand that if the shipping address requires a suite, unit or apartment n…" at bounding box center [0, 0] width 0 height 0
click at [685, 504] on div "Close Save" at bounding box center [565, 502] width 355 height 42
click at [699, 501] on button "Save" at bounding box center [714, 502] width 40 height 23
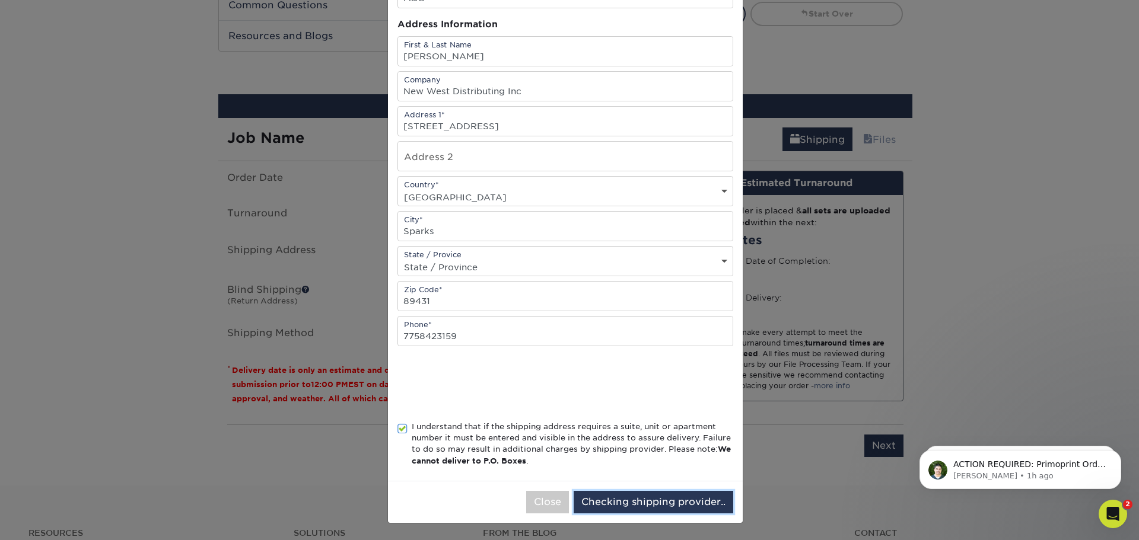
drag, startPoint x: 651, startPoint y: 502, endPoint x: 637, endPoint y: 501, distance: 14.3
click at [651, 504] on button "Checking shipping provider.." at bounding box center [654, 502] width 160 height 23
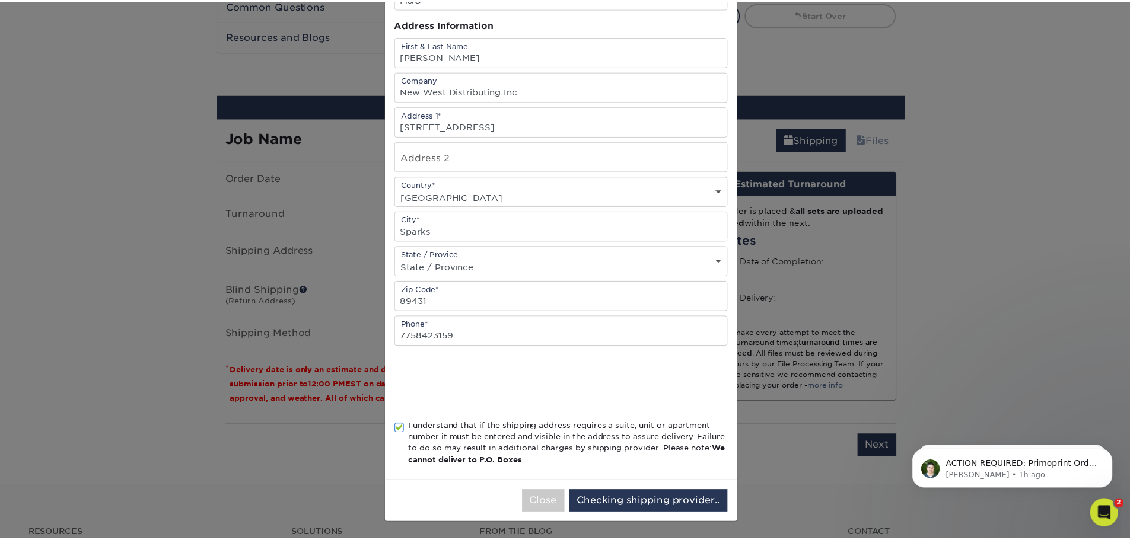
scroll to position [0, 0]
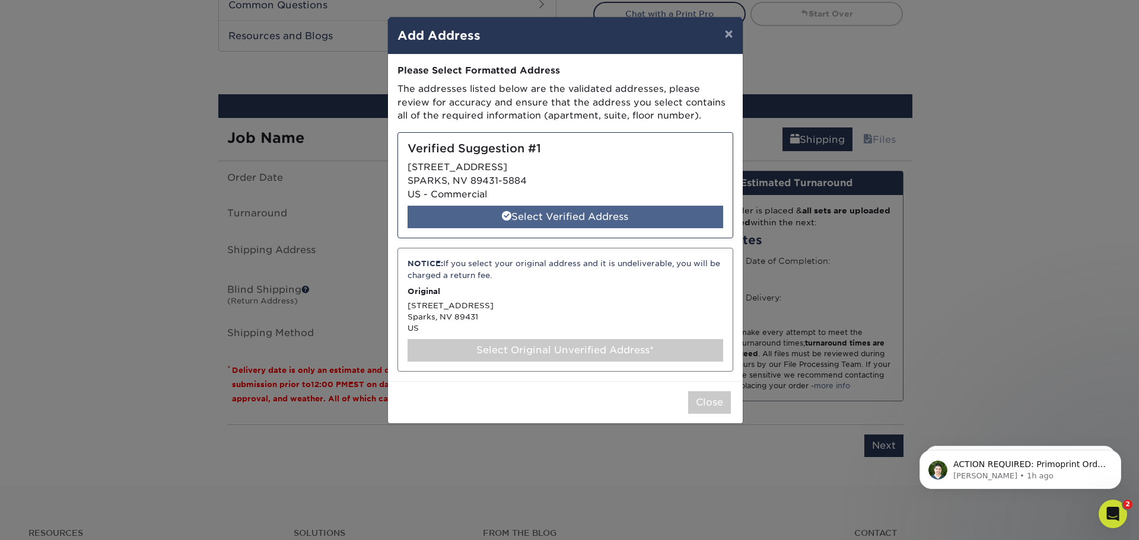
click at [536, 225] on div "Select Verified Address" at bounding box center [566, 217] width 316 height 23
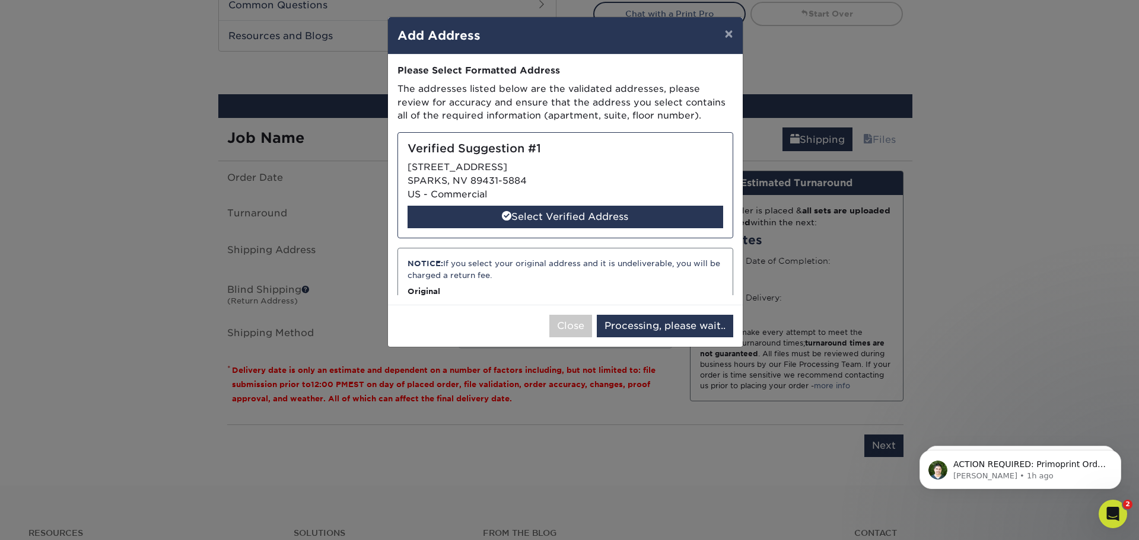
select select "286945"
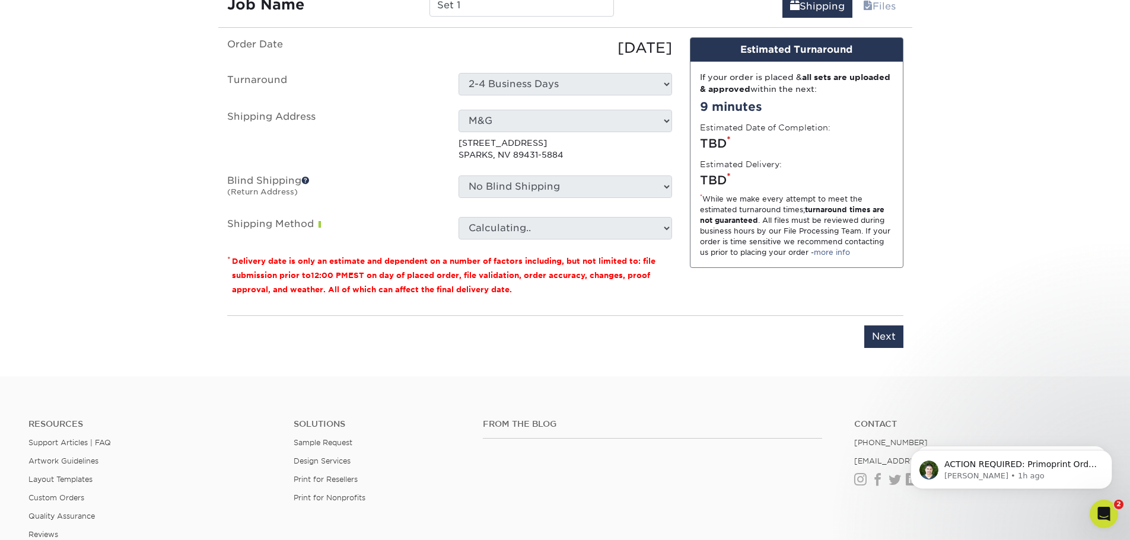
scroll to position [831, 0]
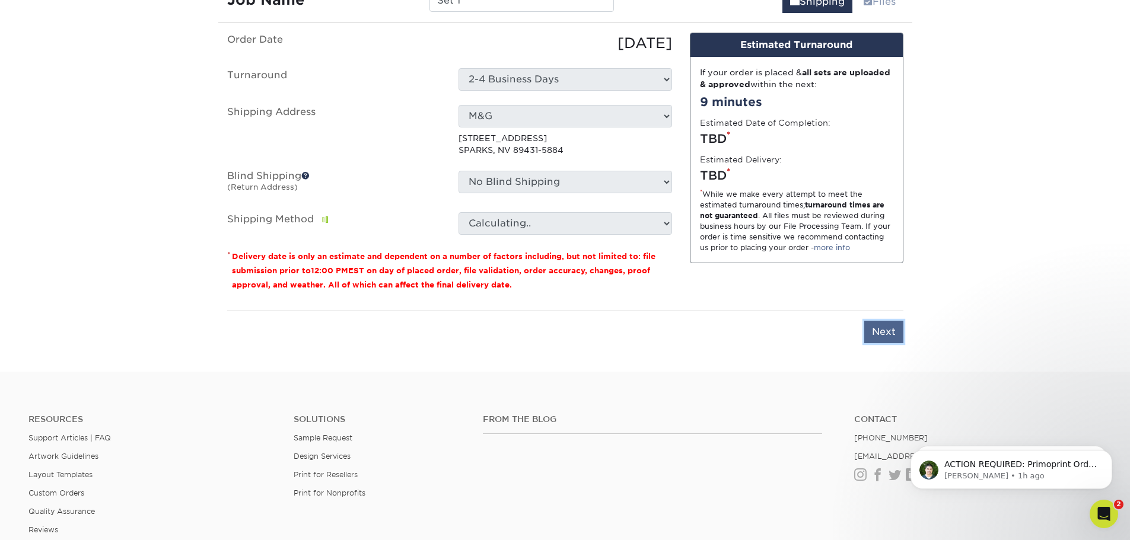
click at [878, 339] on input "Next" at bounding box center [883, 332] width 39 height 23
type input "Next"
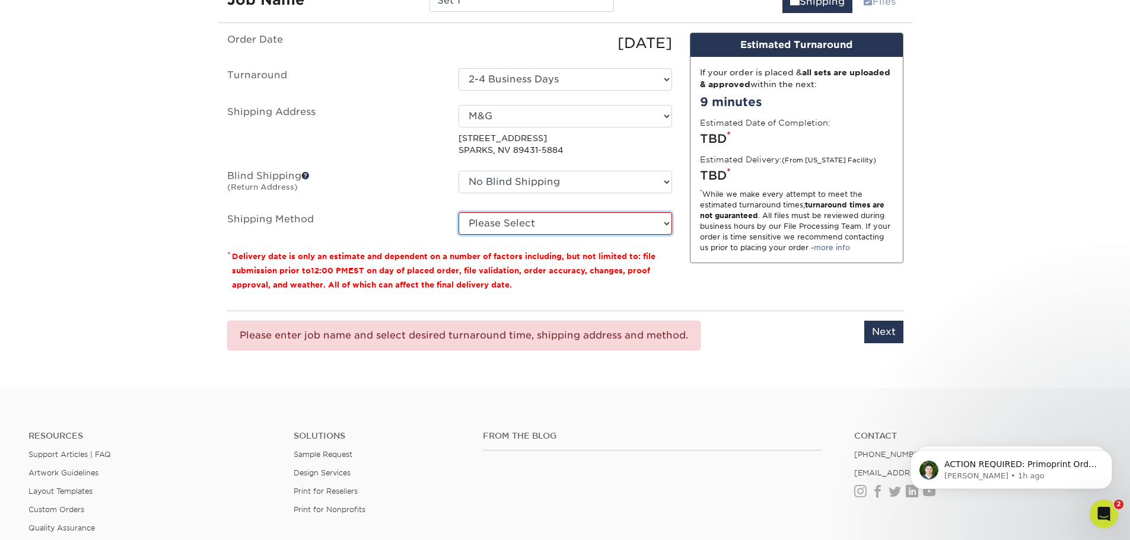
click at [656, 225] on select "Please Select Ground Shipping (+$7.84) 3 Day Shipping Service (+$15.33) 2 Day A…" at bounding box center [566, 223] width 214 height 23
select select "03"
click at [459, 212] on select "Please Select Ground Shipping (+$7.84) 3 Day Shipping Service (+$15.33) 2 Day A…" at bounding box center [566, 223] width 214 height 23
click at [886, 332] on input "Next" at bounding box center [883, 332] width 39 height 23
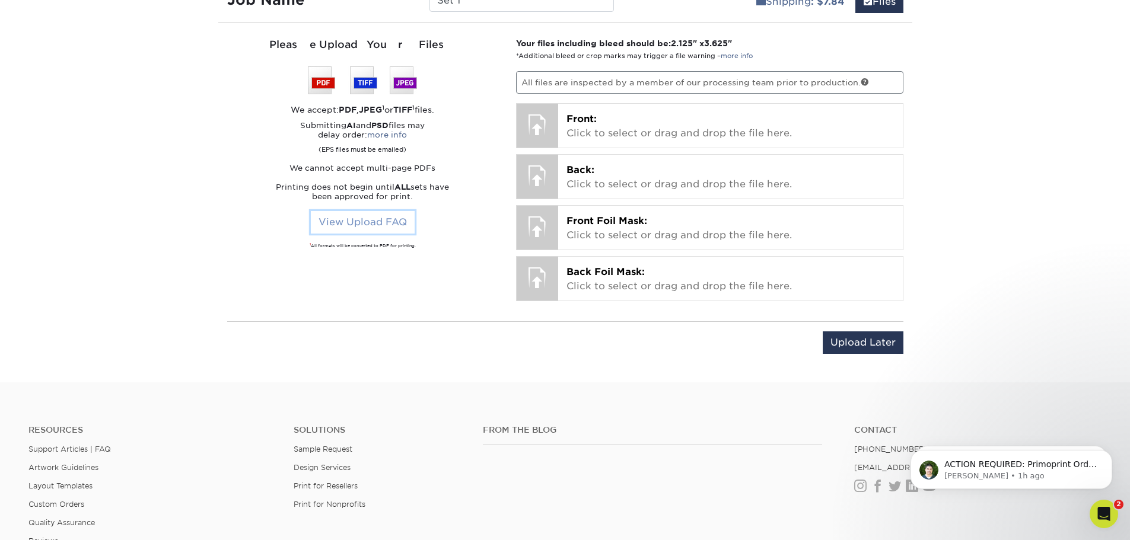
click at [377, 220] on link "View Upload FAQ" at bounding box center [363, 222] width 104 height 23
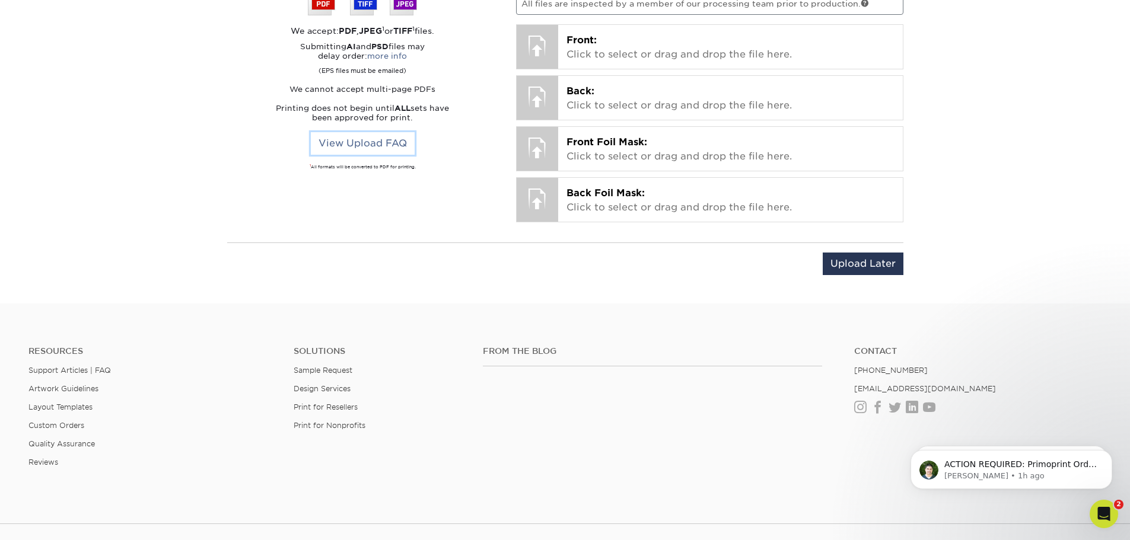
scroll to position [1020, 0]
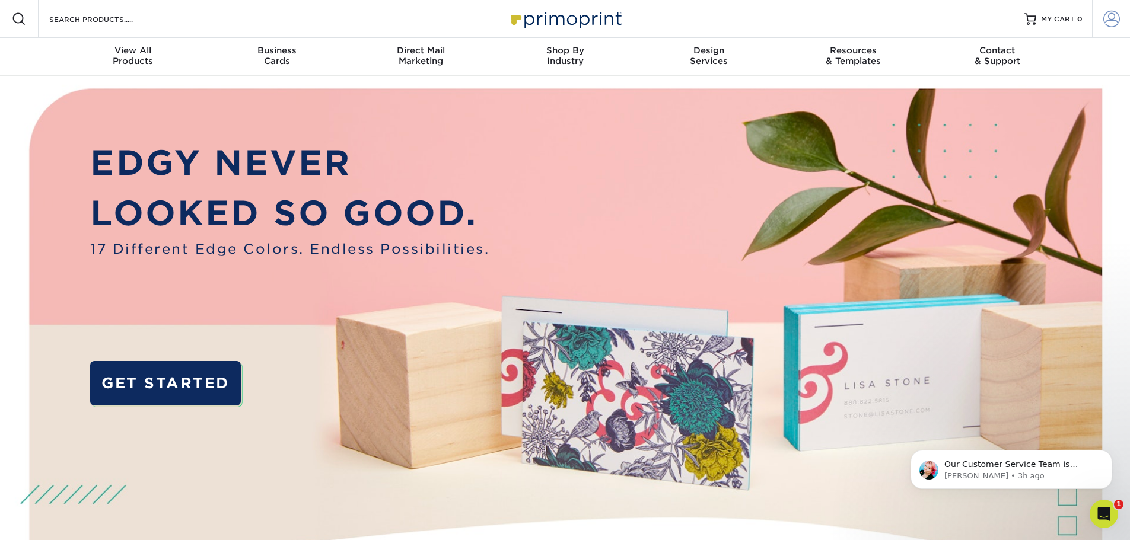
click at [1116, 17] on span at bounding box center [1111, 19] width 17 height 17
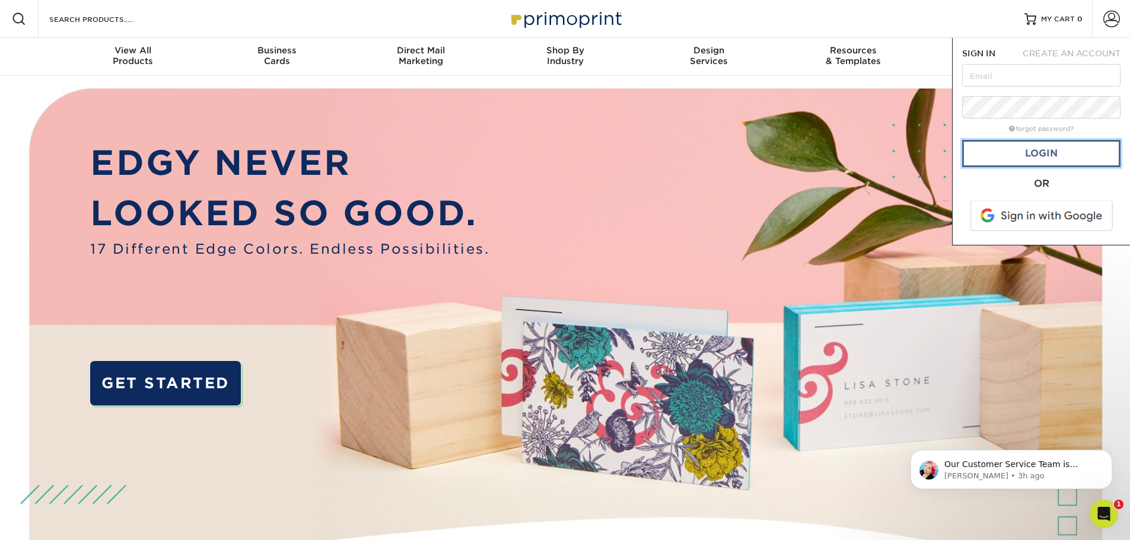
click at [1042, 151] on link "Login" at bounding box center [1041, 153] width 158 height 27
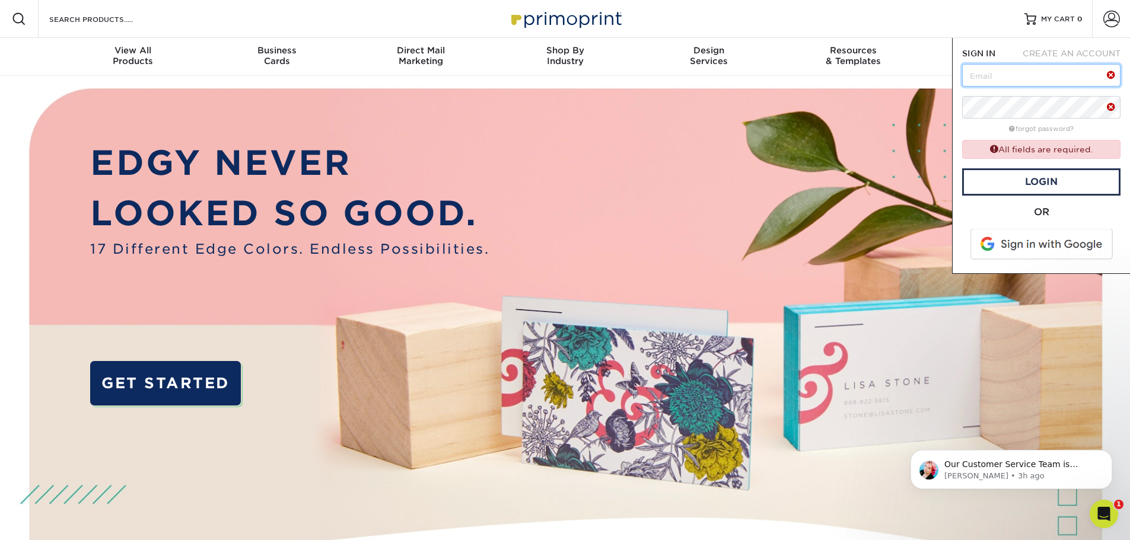
click at [1014, 77] on input "text" at bounding box center [1041, 75] width 158 height 23
type input "[EMAIL_ADDRESS][DOMAIN_NAME]"
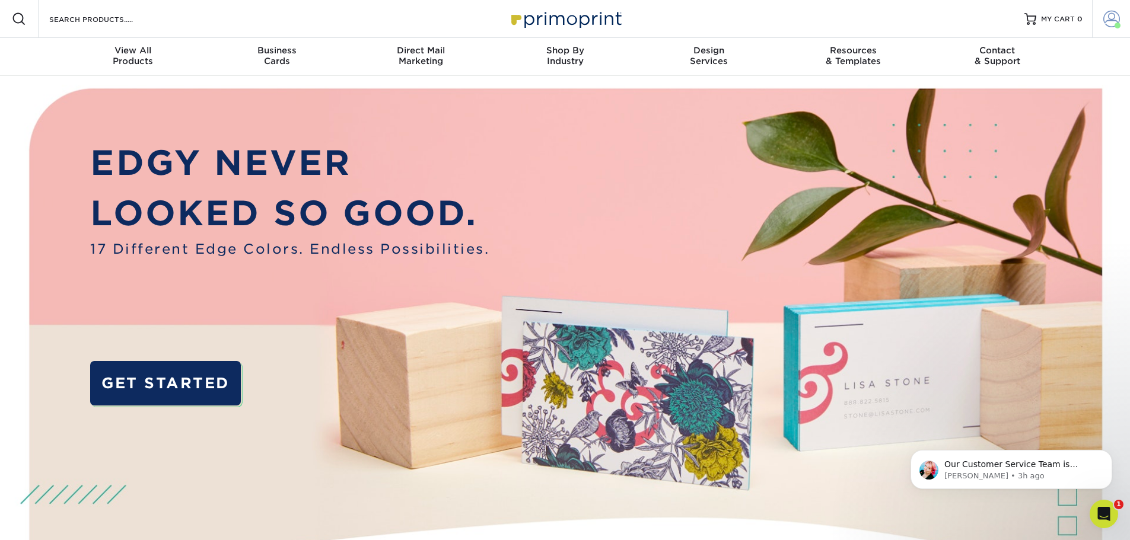
click at [1112, 20] on span at bounding box center [1111, 19] width 17 height 17
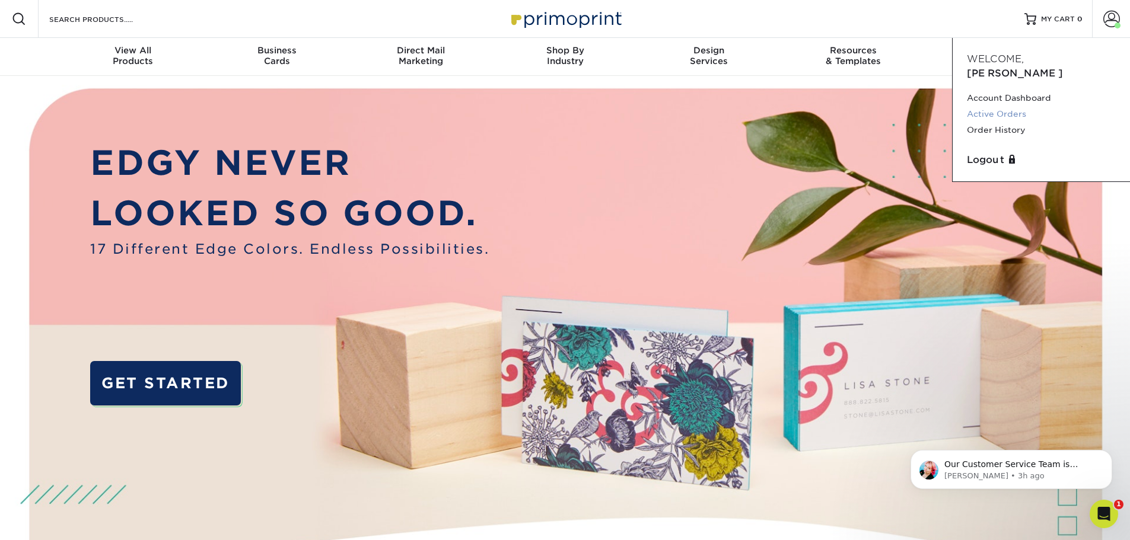
click at [1006, 106] on link "Active Orders" at bounding box center [1041, 114] width 149 height 16
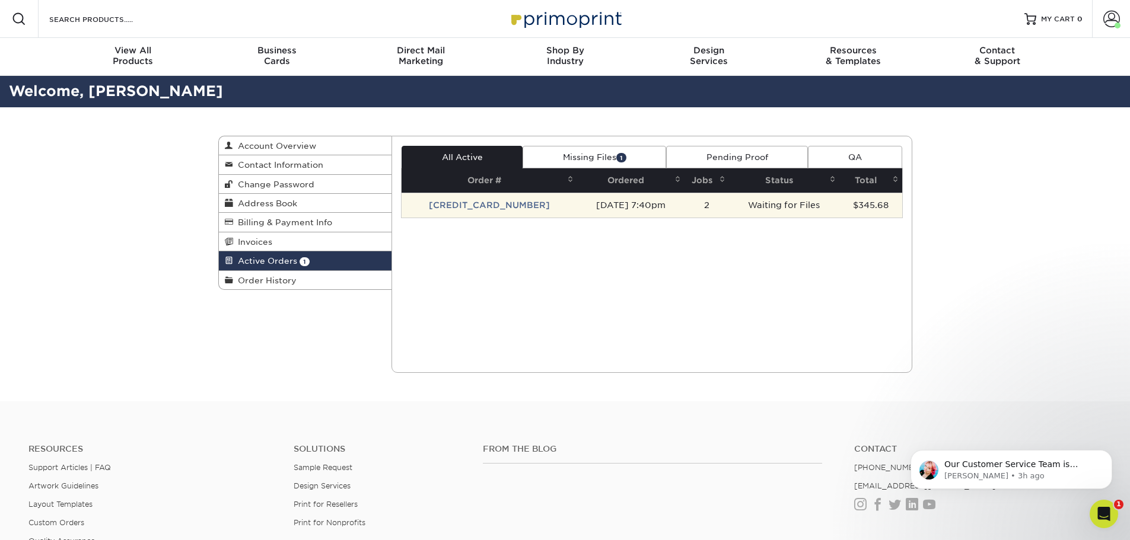
click at [493, 205] on td "[CREDIT_CARD_NUMBER]" at bounding box center [490, 205] width 176 height 25
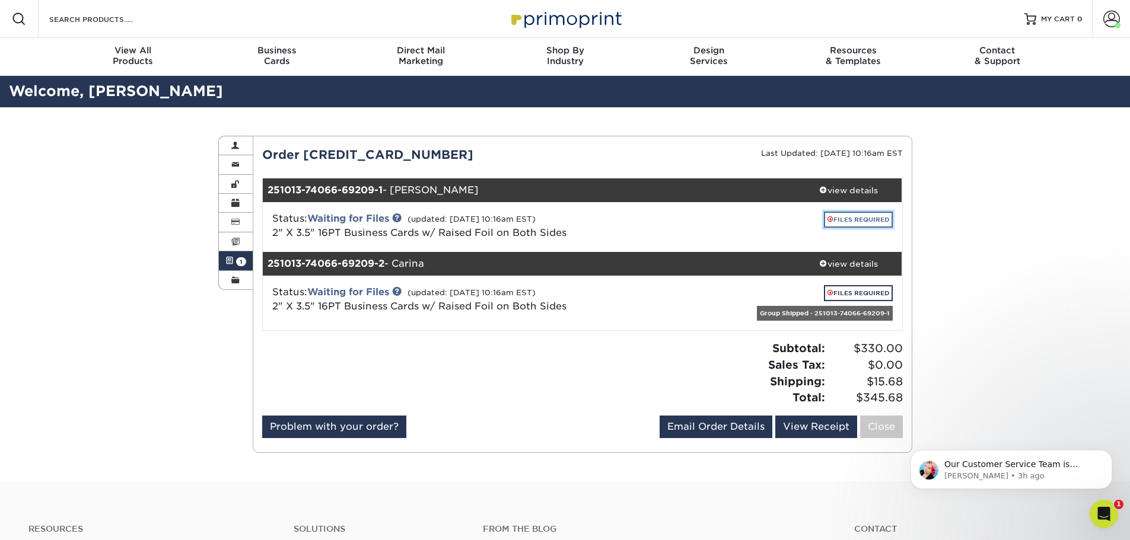
click at [870, 220] on link "FILES REQUIRED" at bounding box center [858, 220] width 69 height 16
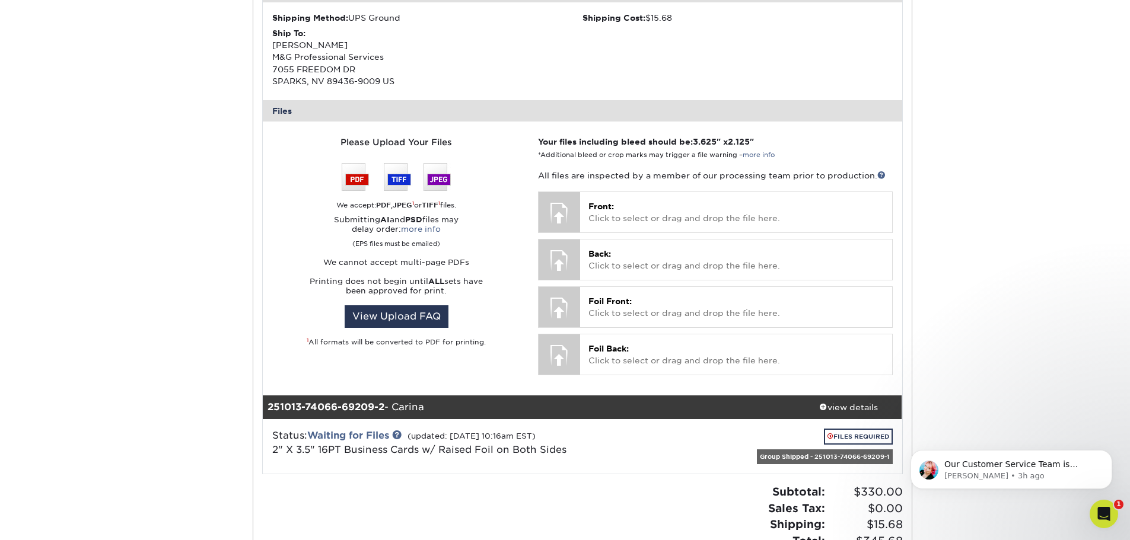
scroll to position [415, 0]
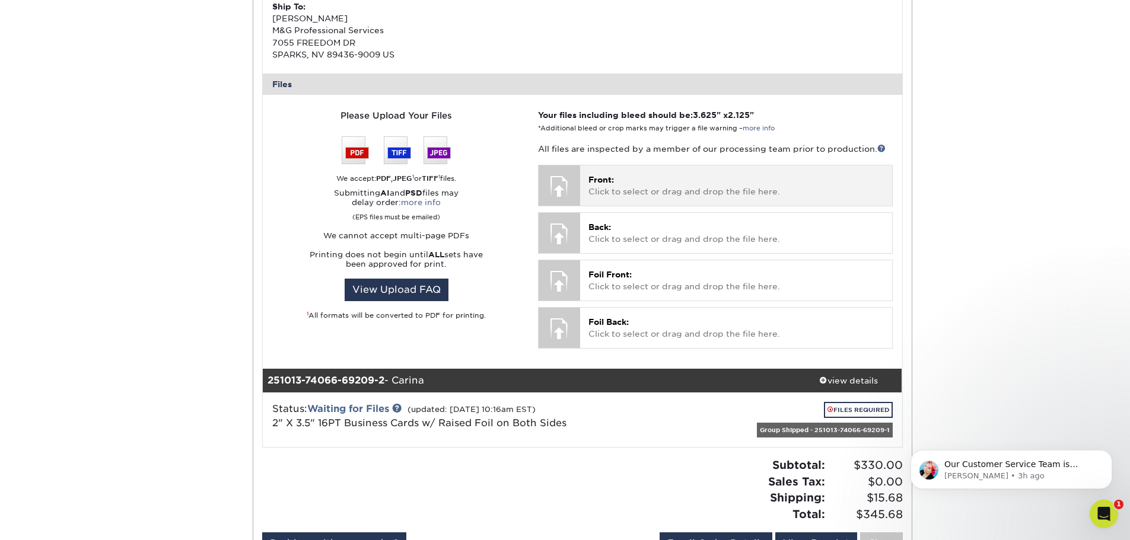
click at [601, 184] on span "Front:" at bounding box center [602, 179] width 26 height 9
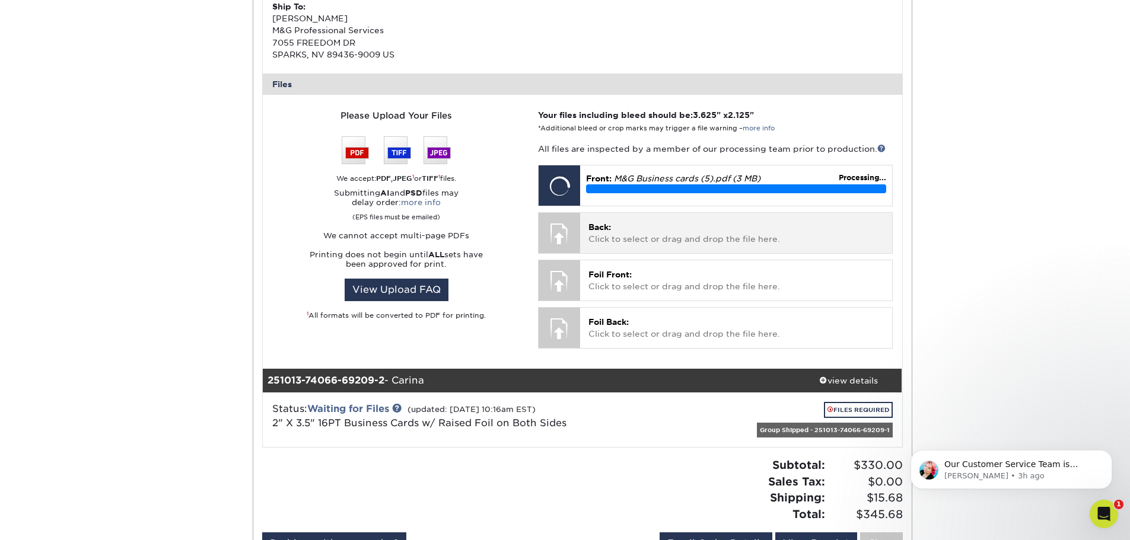
click at [672, 237] on p "Back: Click to select or drag and drop the file here." at bounding box center [736, 233] width 295 height 24
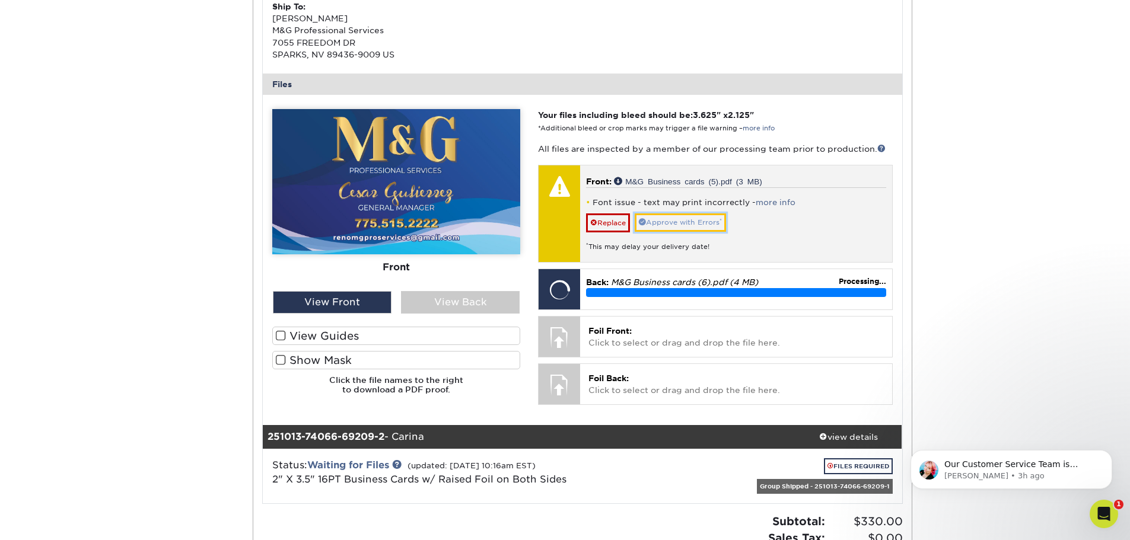
click at [708, 220] on link "Approve with Errors *" at bounding box center [680, 223] width 91 height 18
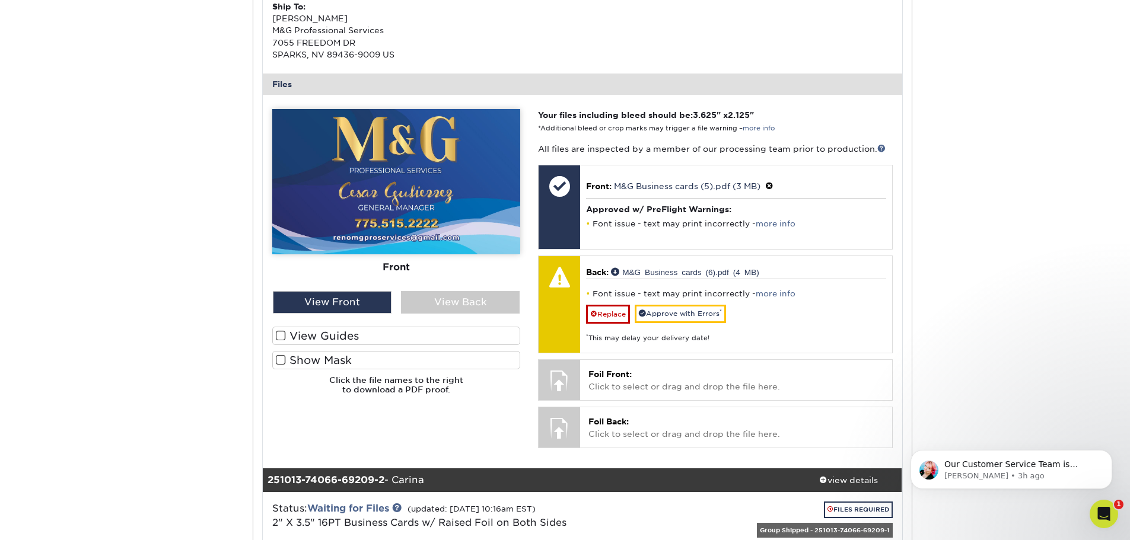
click at [277, 339] on span at bounding box center [281, 335] width 10 height 11
click at [0, 0] on input "View Guides" at bounding box center [0, 0] width 0 height 0
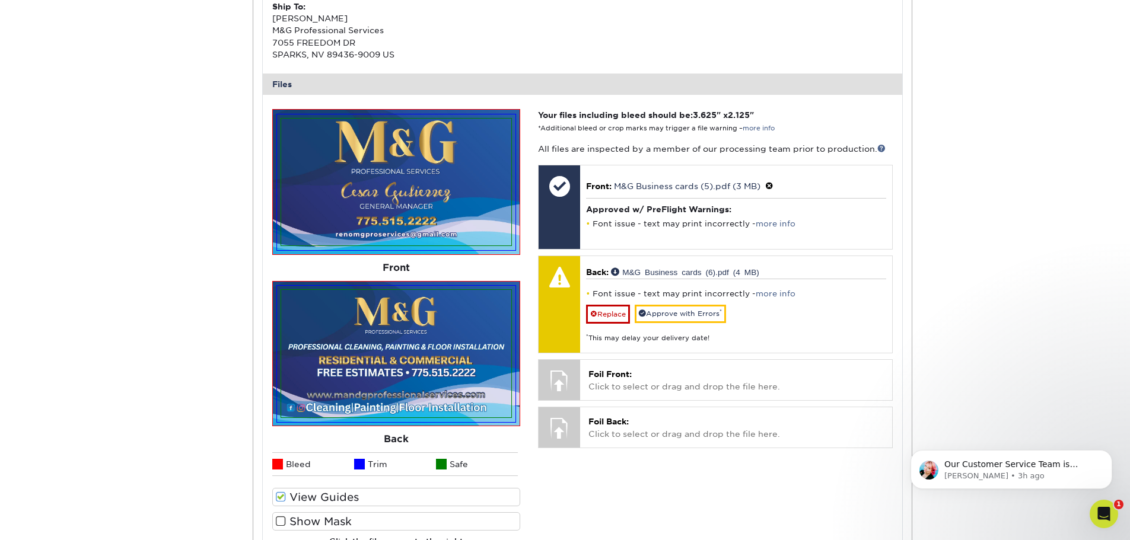
click at [281, 519] on span at bounding box center [281, 521] width 10 height 11
click at [0, 0] on input "Show Mask" at bounding box center [0, 0] width 0 height 0
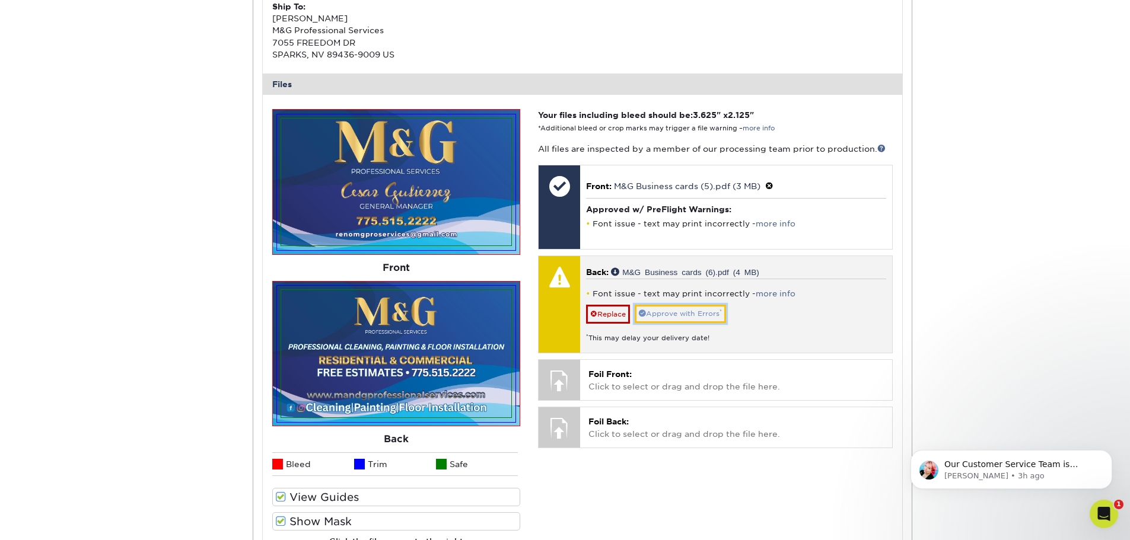
click at [707, 315] on link "Approve with Errors *" at bounding box center [680, 314] width 91 height 18
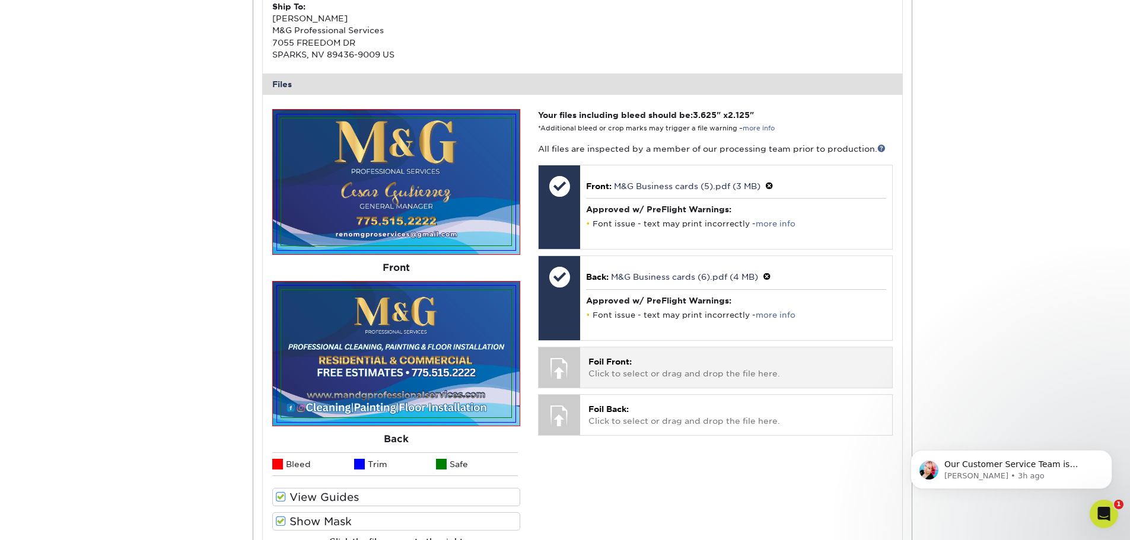
click at [648, 358] on p "Foil Front: Click to select or drag and drop the file here." at bounding box center [736, 368] width 295 height 24
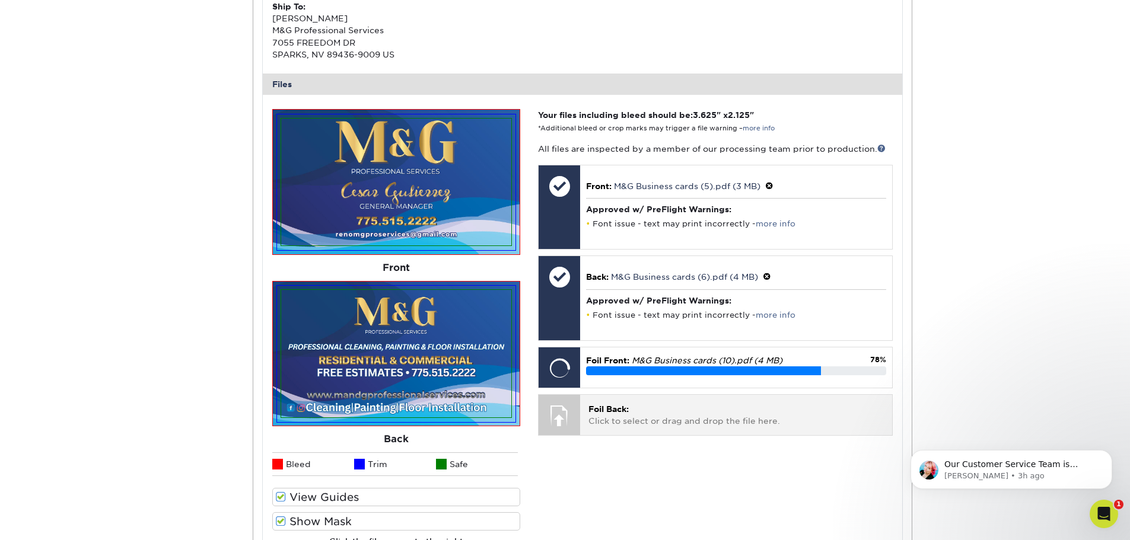
click at [653, 414] on p "Foil Back: Click to select or drag and drop the file here." at bounding box center [736, 415] width 295 height 24
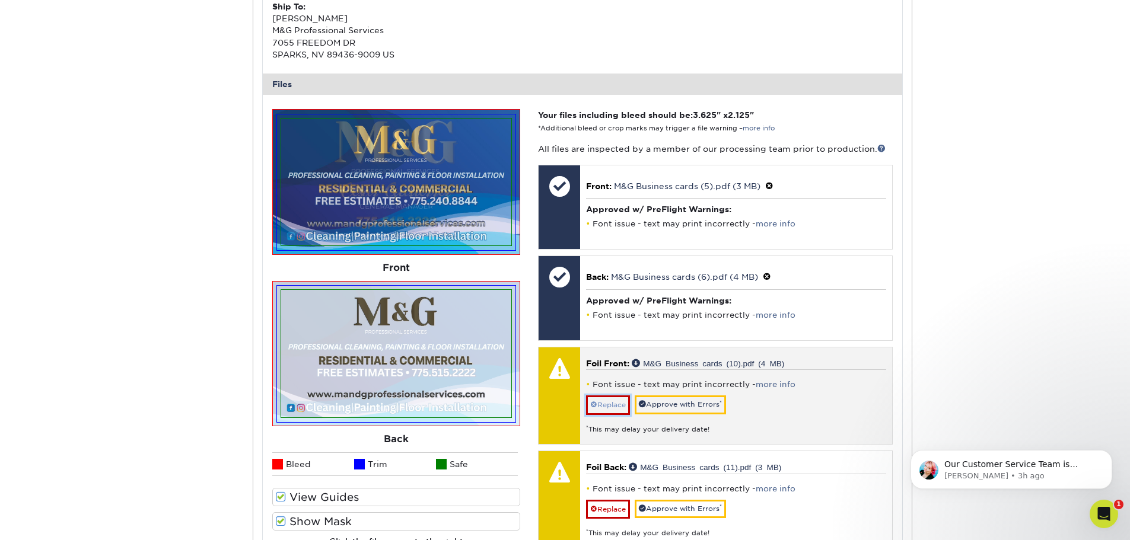
click at [621, 405] on link "Replace" at bounding box center [608, 405] width 44 height 19
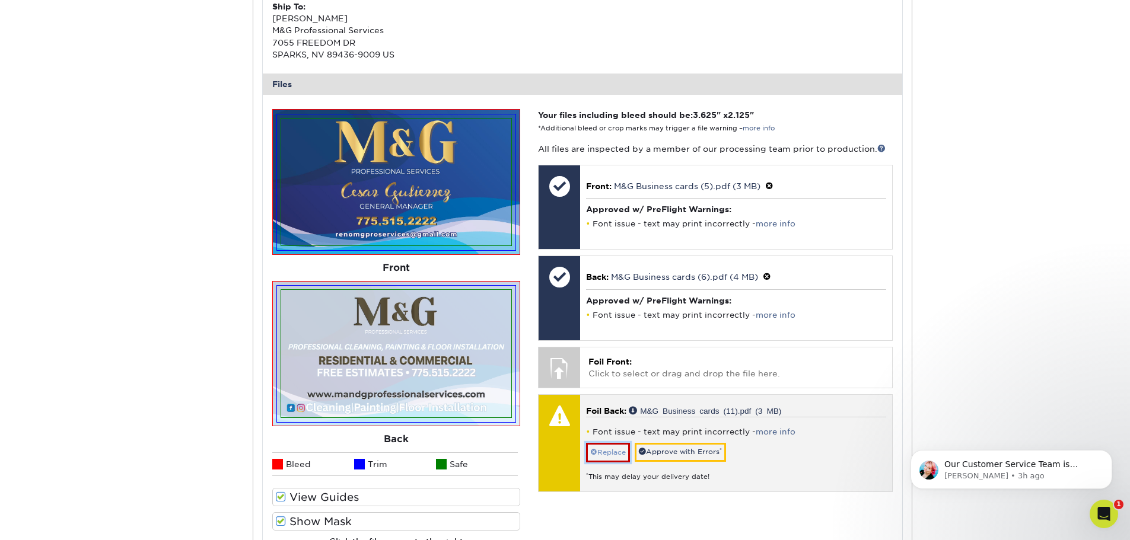
click at [616, 455] on link "Replace" at bounding box center [608, 452] width 44 height 19
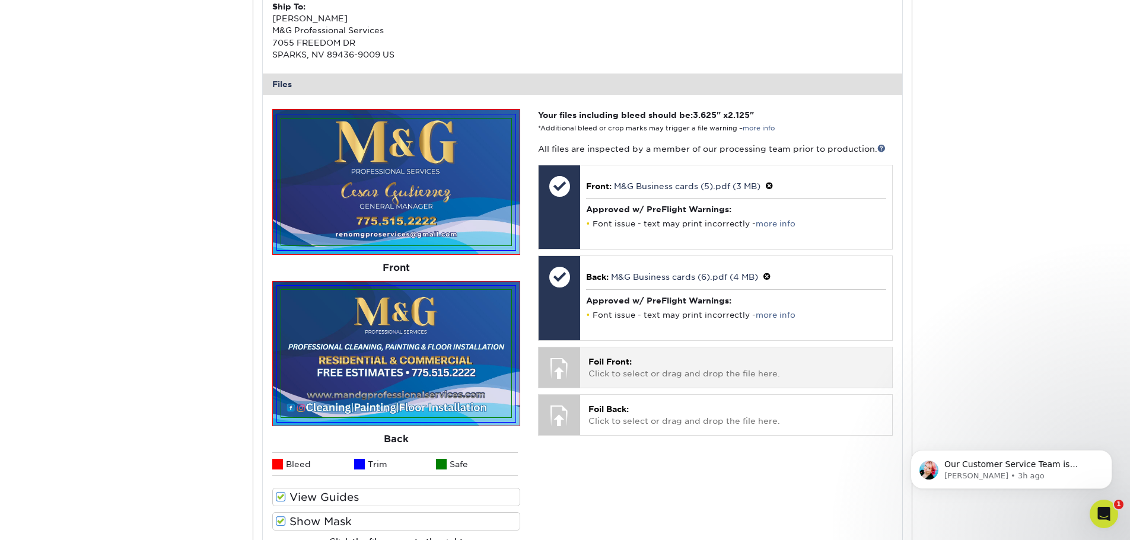
click at [648, 375] on p "Foil Front: Click to select or drag and drop the file here." at bounding box center [736, 368] width 295 height 24
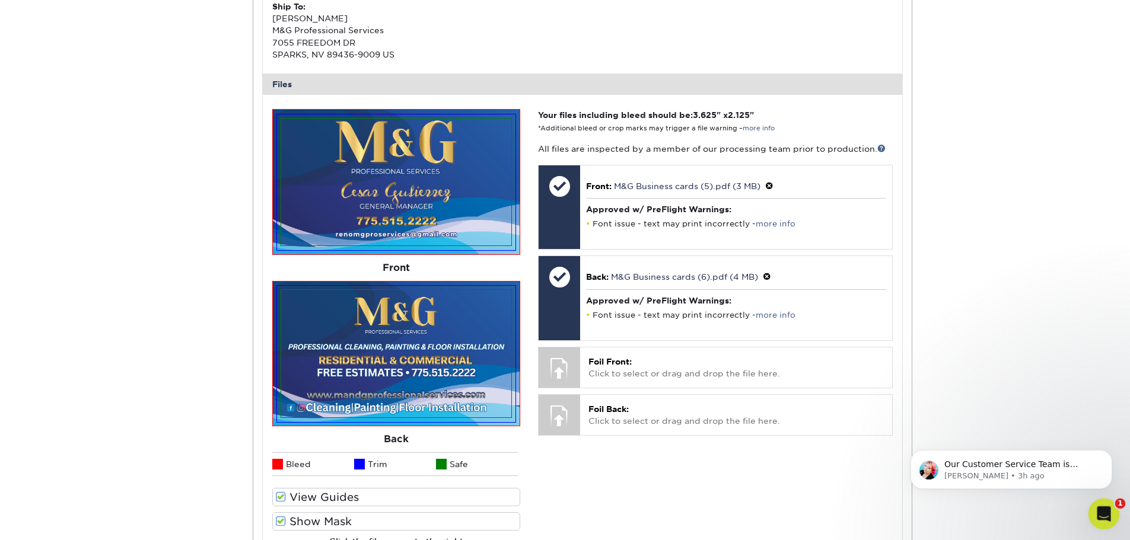
click at [1108, 508] on icon "Open Intercom Messenger" at bounding box center [1103, 513] width 20 height 20
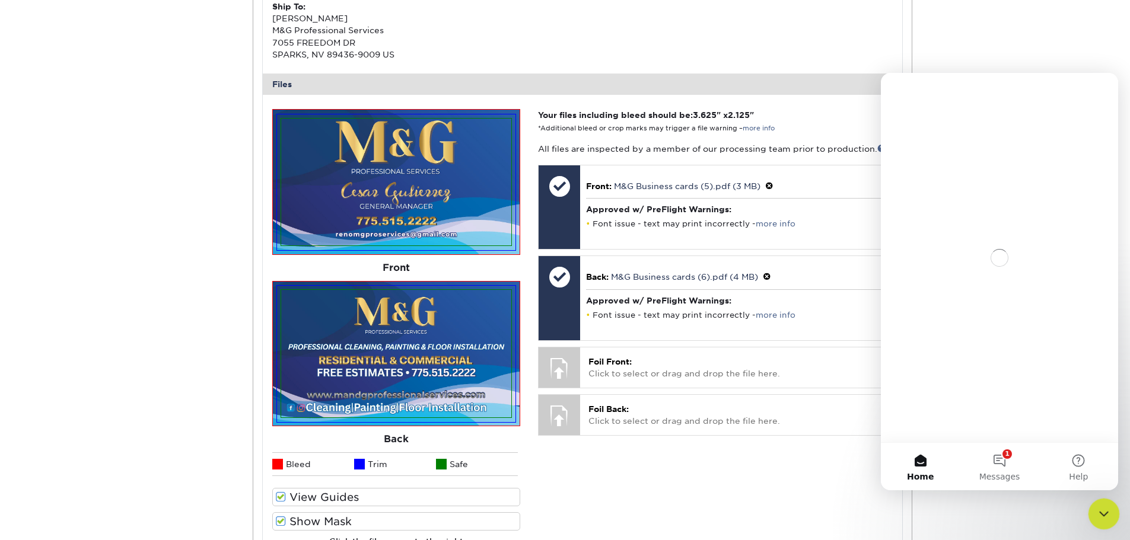
scroll to position [0, 0]
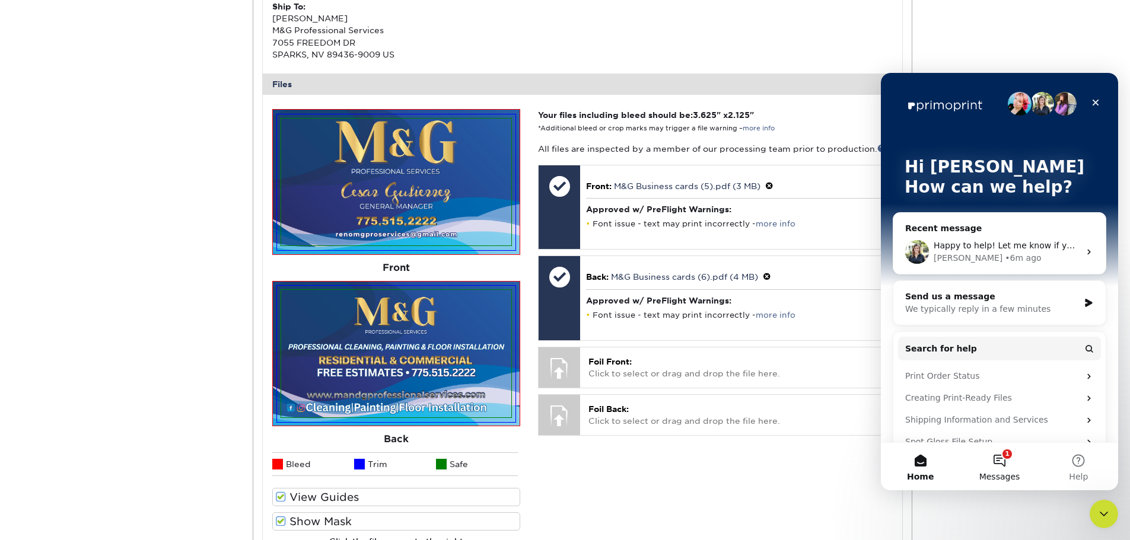
click at [998, 455] on button "1 Messages" at bounding box center [999, 466] width 79 height 47
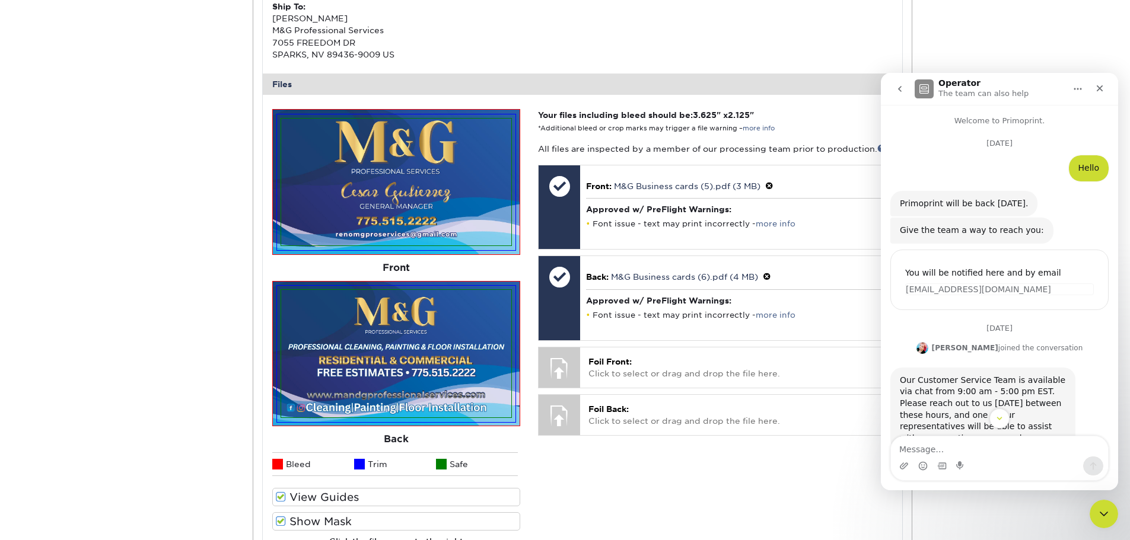
click at [1083, 87] on button "Home" at bounding box center [1078, 89] width 23 height 23
click at [1099, 83] on div "Close" at bounding box center [1099, 88] width 21 height 21
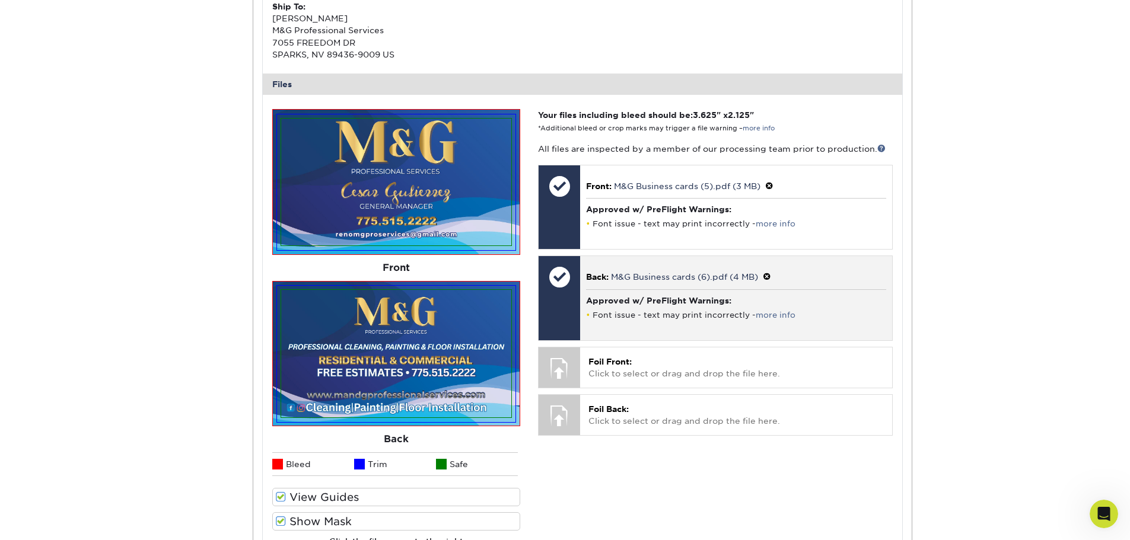
scroll to position [30, 0]
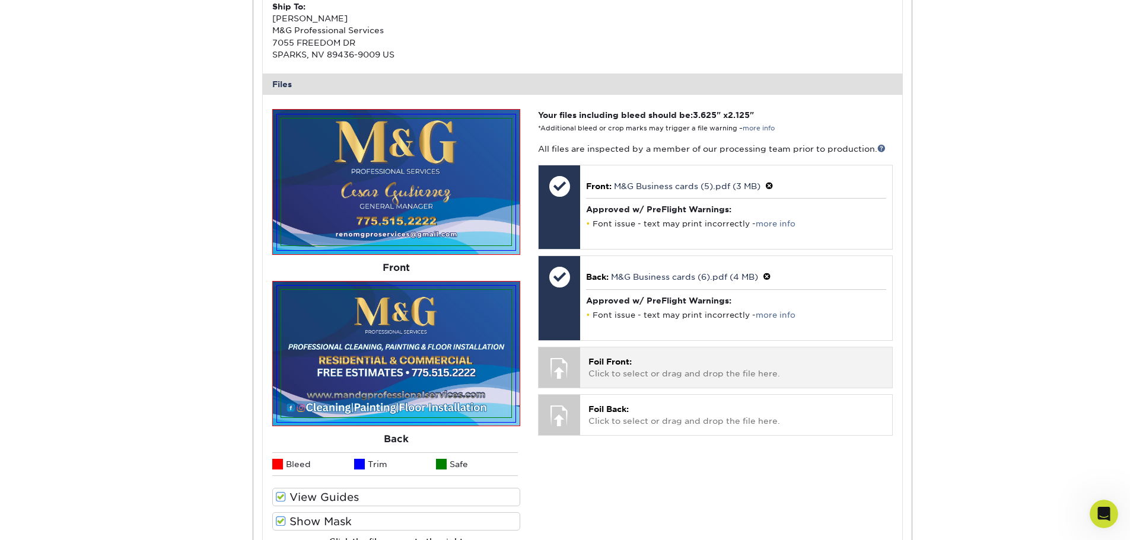
click at [662, 367] on p "Foil Front: Click to select or drag and drop the file here." at bounding box center [736, 368] width 295 height 24
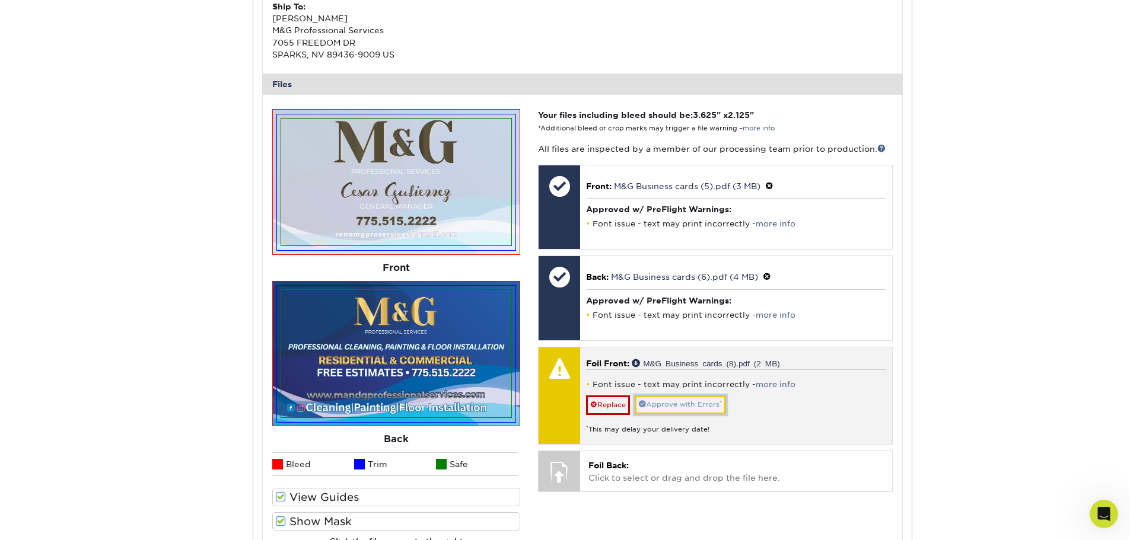
click at [690, 403] on link "Approve with Errors *" at bounding box center [680, 405] width 91 height 18
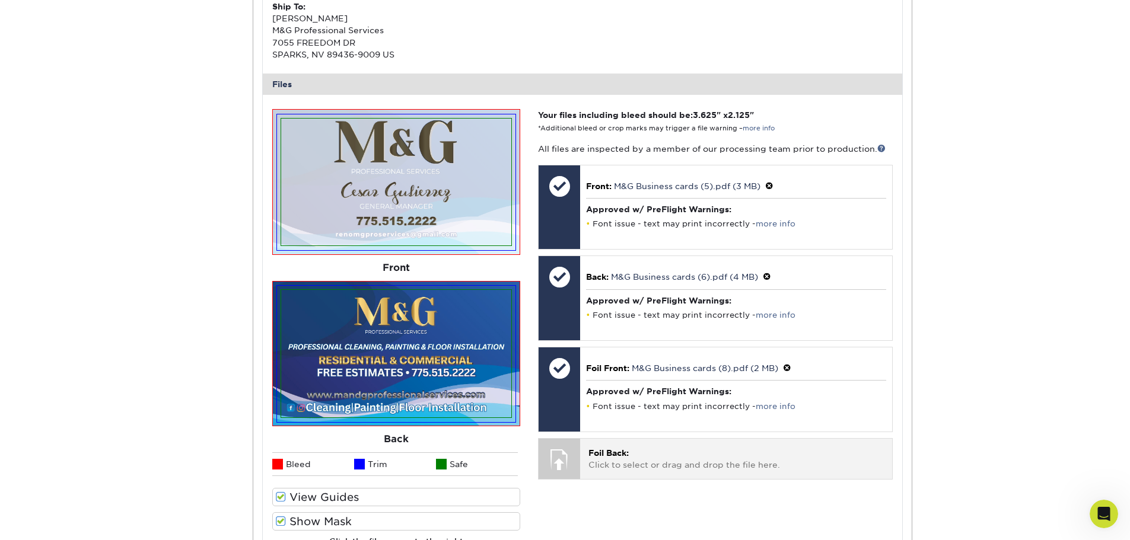
click at [654, 454] on p "Foil Back: Click to select or drag and drop the file here." at bounding box center [736, 459] width 295 height 24
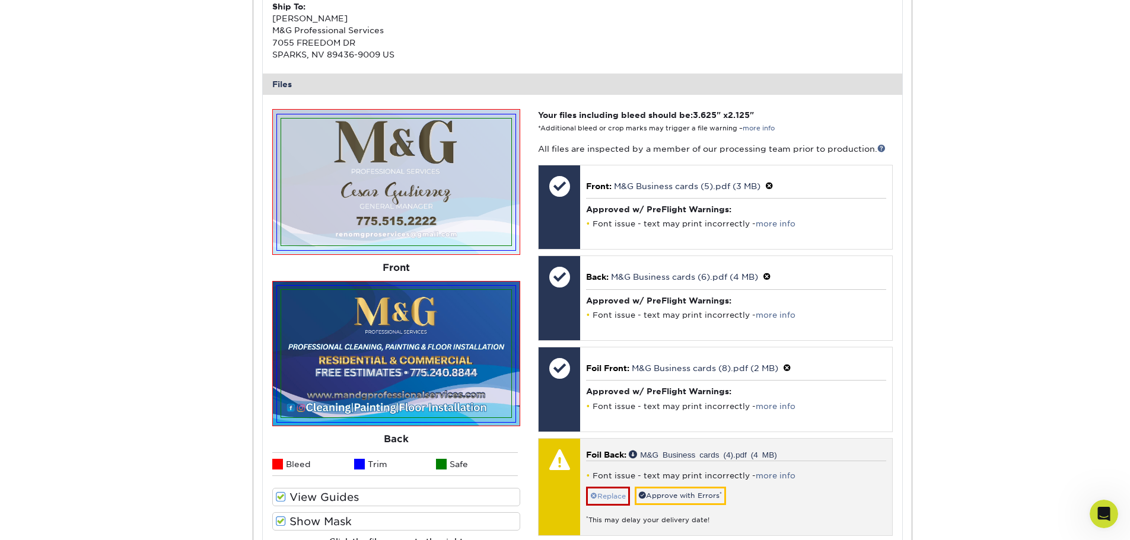
scroll to position [554, 0]
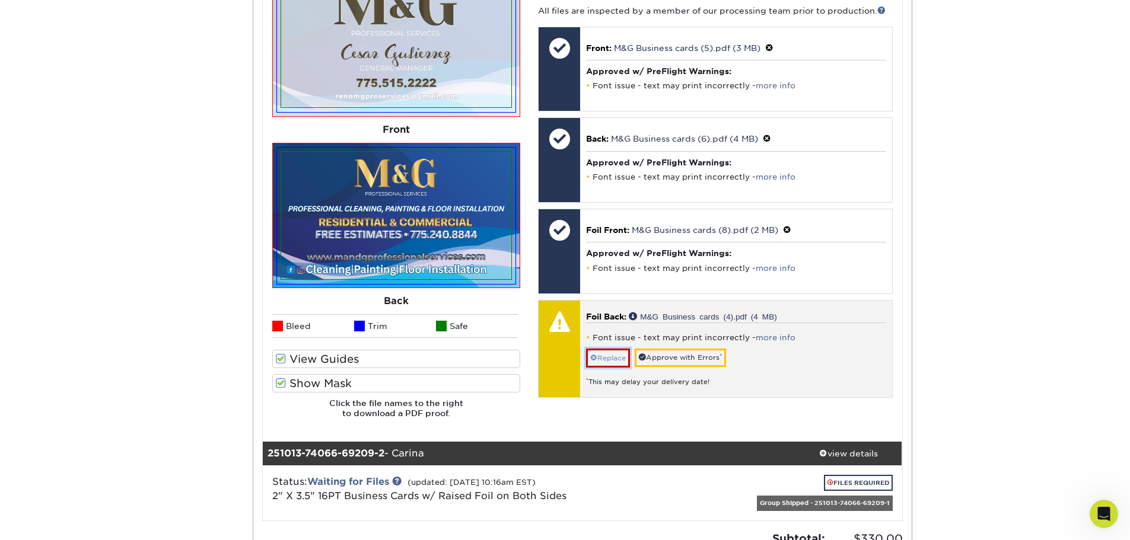
click at [614, 360] on link "Replace" at bounding box center [608, 358] width 44 height 19
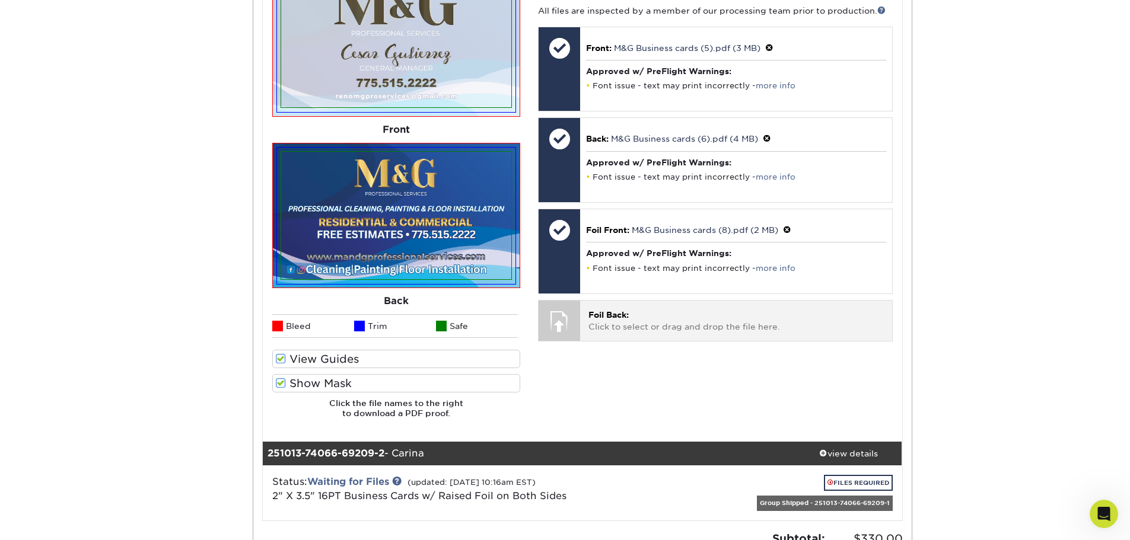
click at [619, 325] on p "Foil Back: Click to select or drag and drop the file here." at bounding box center [736, 321] width 295 height 24
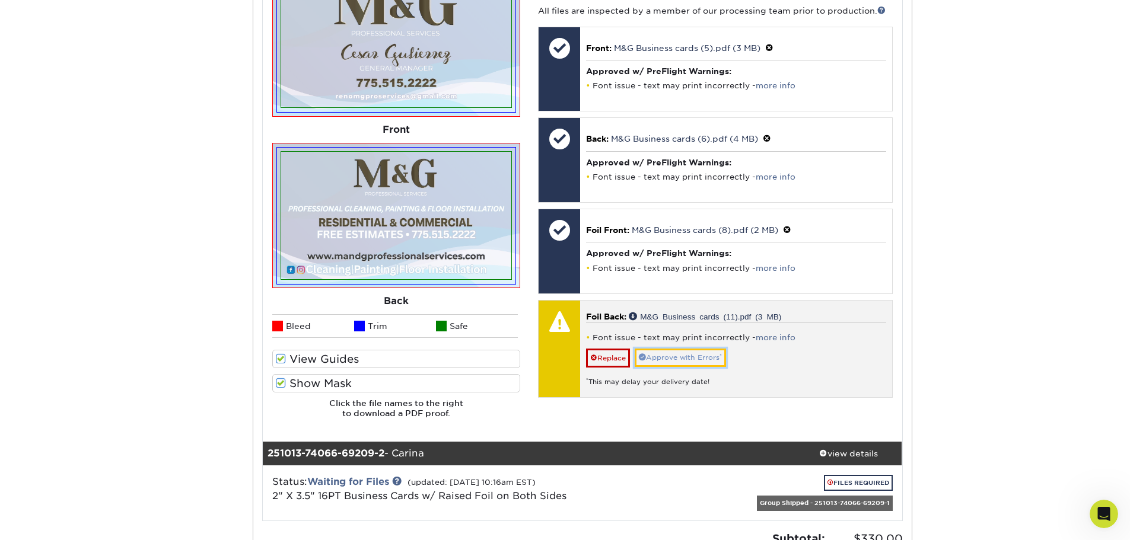
click at [704, 352] on link "Approve with Errors *" at bounding box center [680, 358] width 91 height 18
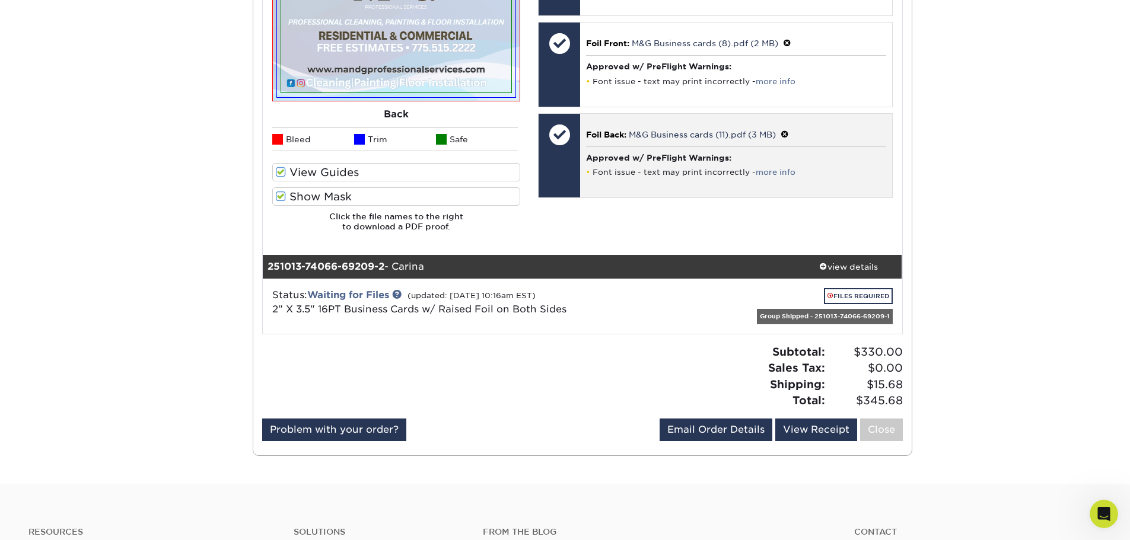
scroll to position [831, 0]
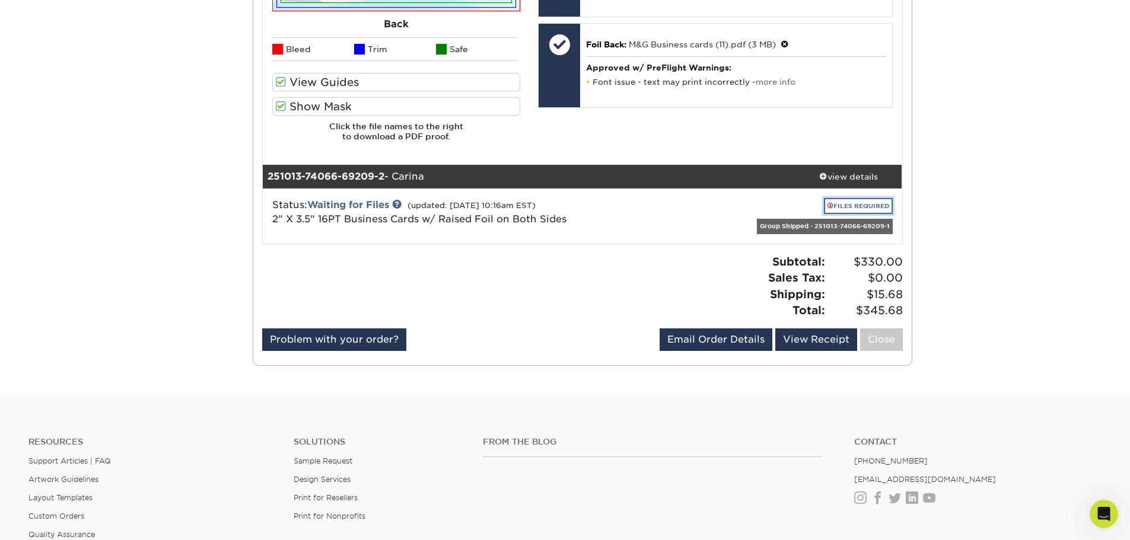
click at [858, 205] on link "FILES REQUIRED" at bounding box center [858, 206] width 69 height 16
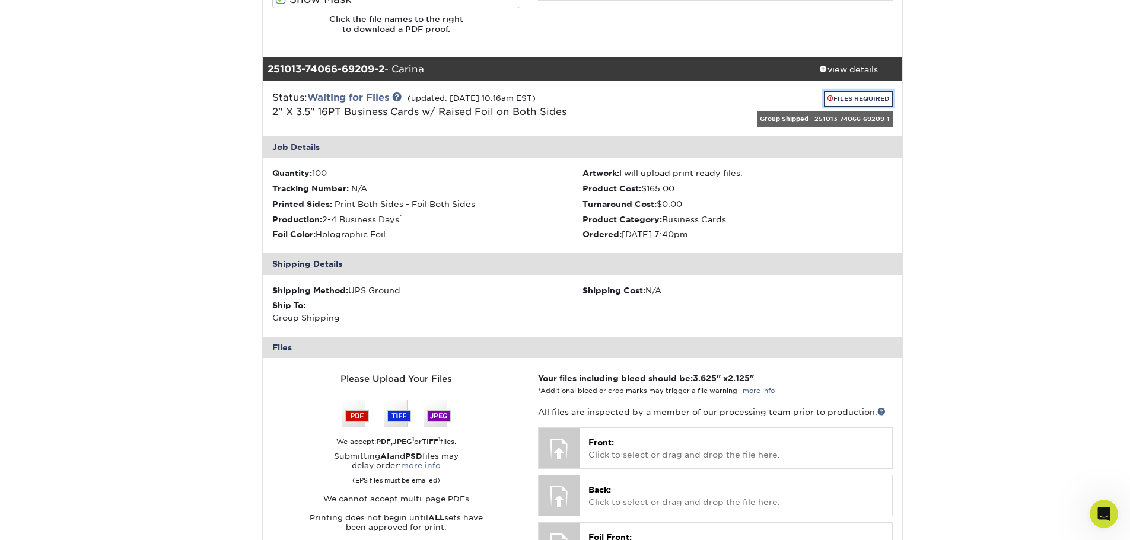
scroll to position [1108, 0]
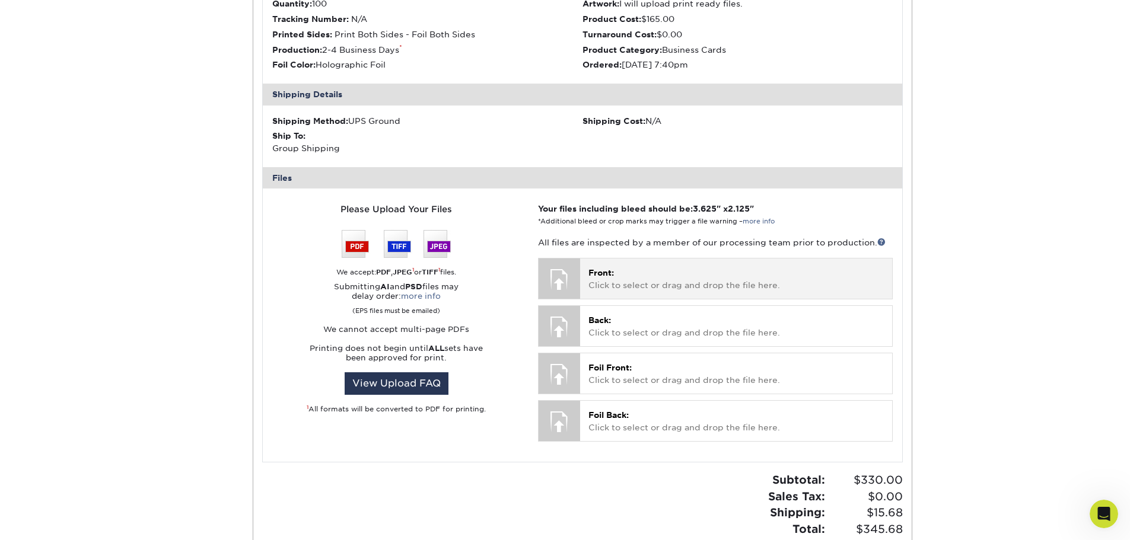
click at [691, 274] on p "Front: Click to select or drag and drop the file here." at bounding box center [736, 279] width 295 height 24
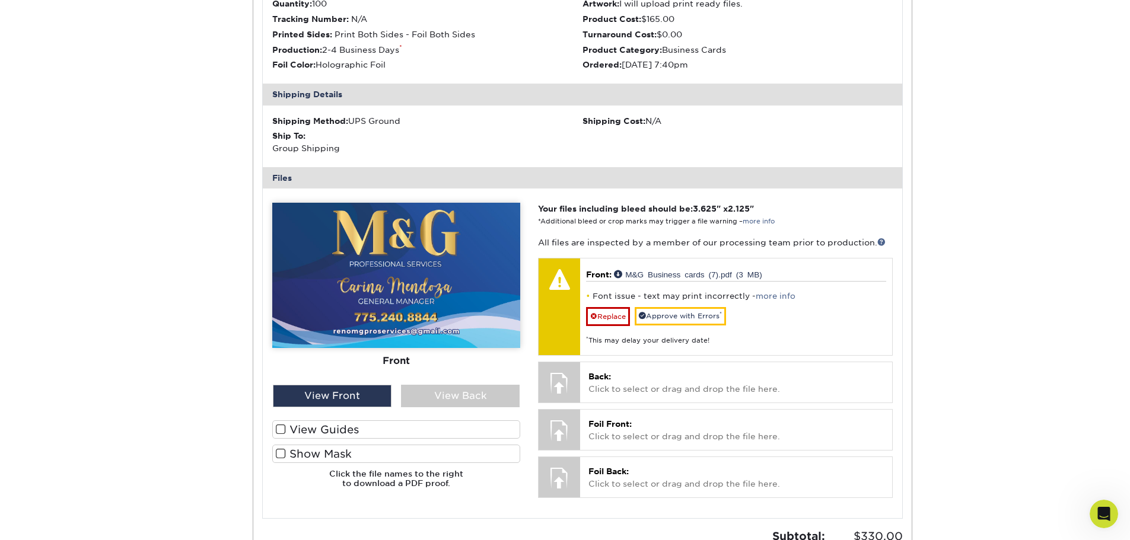
click at [278, 429] on span at bounding box center [281, 429] width 10 height 11
click at [0, 0] on input "View Guides" at bounding box center [0, 0] width 0 height 0
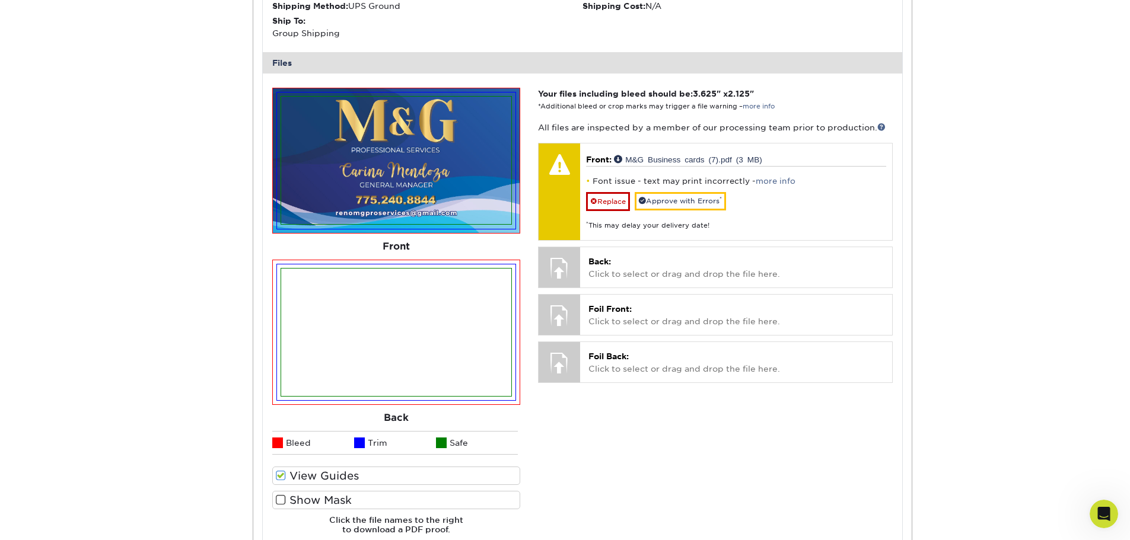
scroll to position [1246, 0]
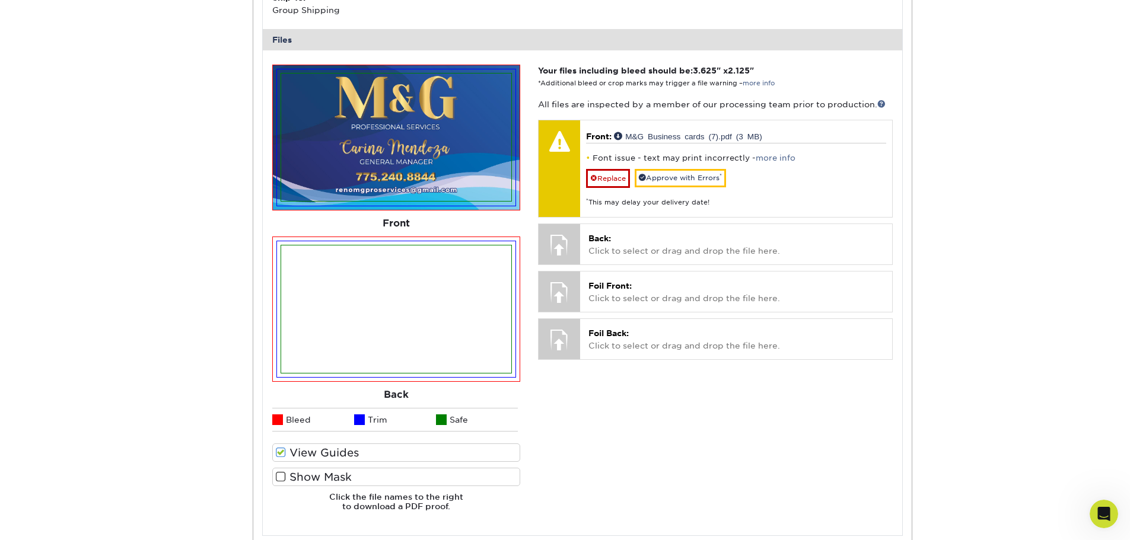
click at [283, 472] on span at bounding box center [281, 477] width 10 height 11
click at [0, 0] on input "Show Mask" at bounding box center [0, 0] width 0 height 0
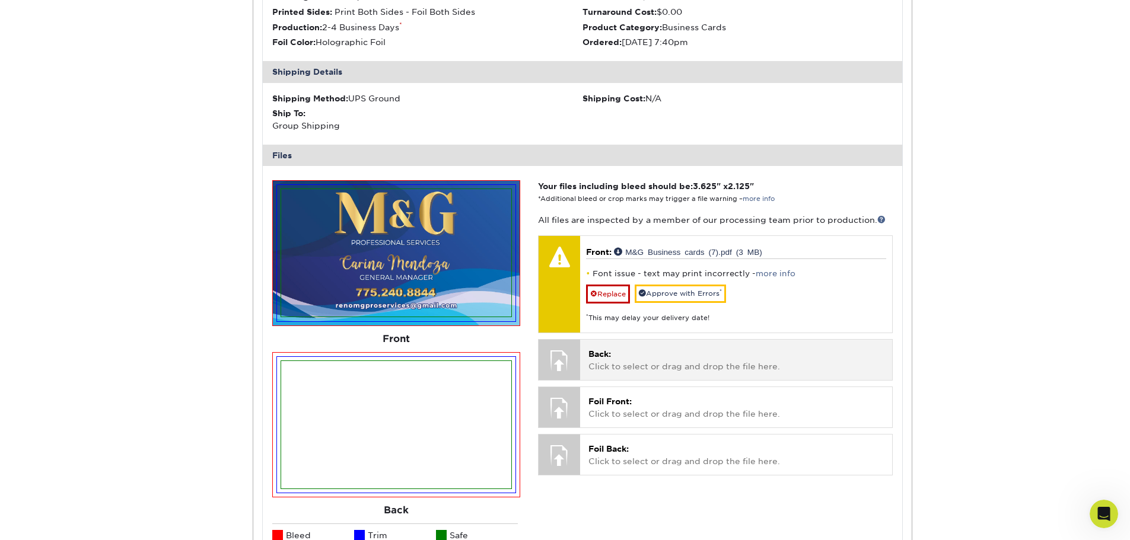
scroll to position [1108, 0]
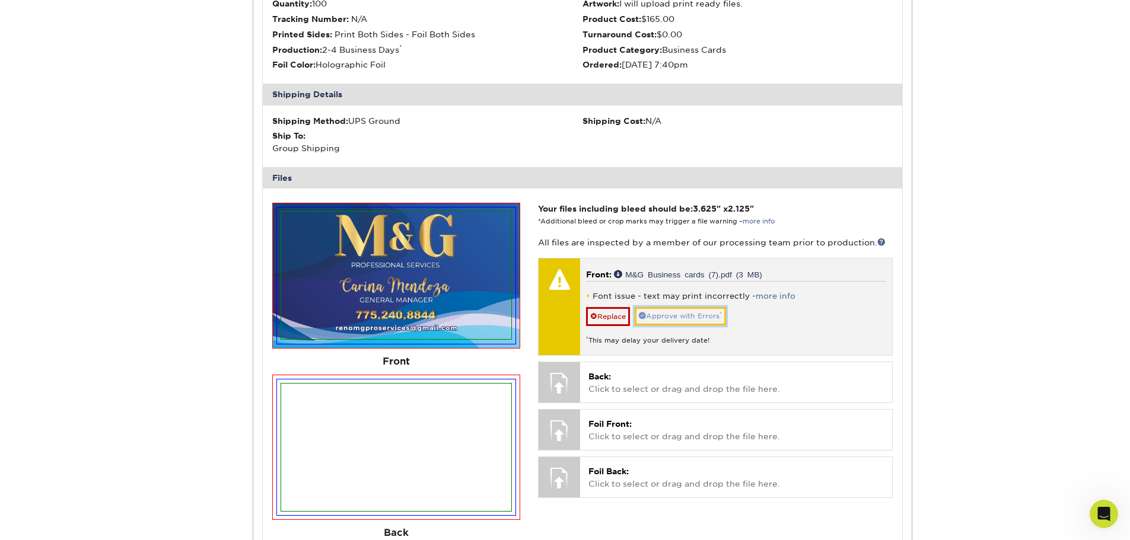
click at [667, 319] on link "Approve with Errors *" at bounding box center [680, 316] width 91 height 18
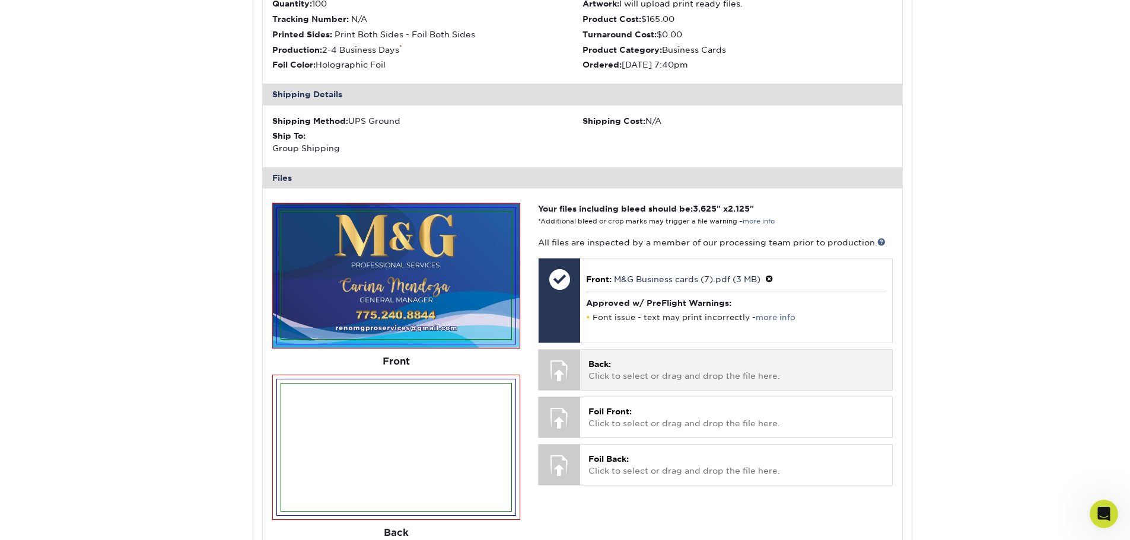
click at [599, 370] on p "Back: Click to select or drag and drop the file here." at bounding box center [736, 370] width 295 height 24
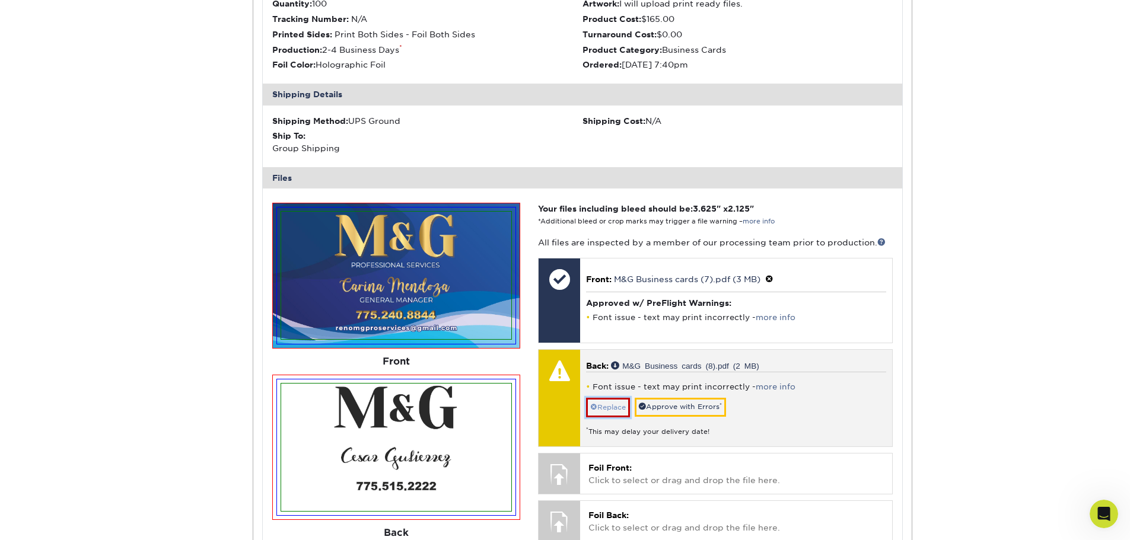
click at [619, 407] on link "Replace" at bounding box center [608, 407] width 44 height 19
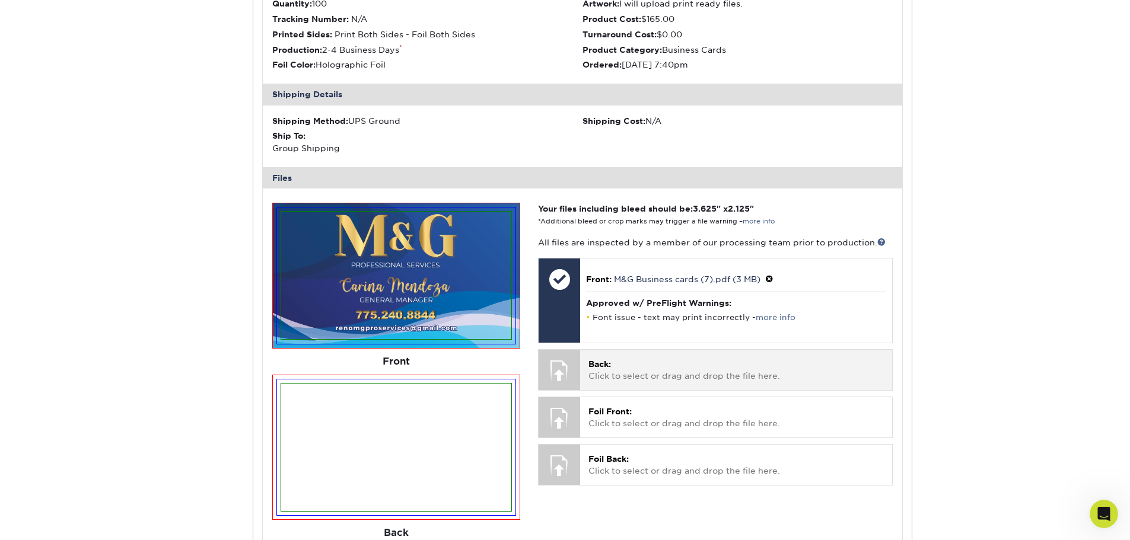
click at [633, 376] on p "Back: Click to select or drag and drop the file here." at bounding box center [736, 370] width 295 height 24
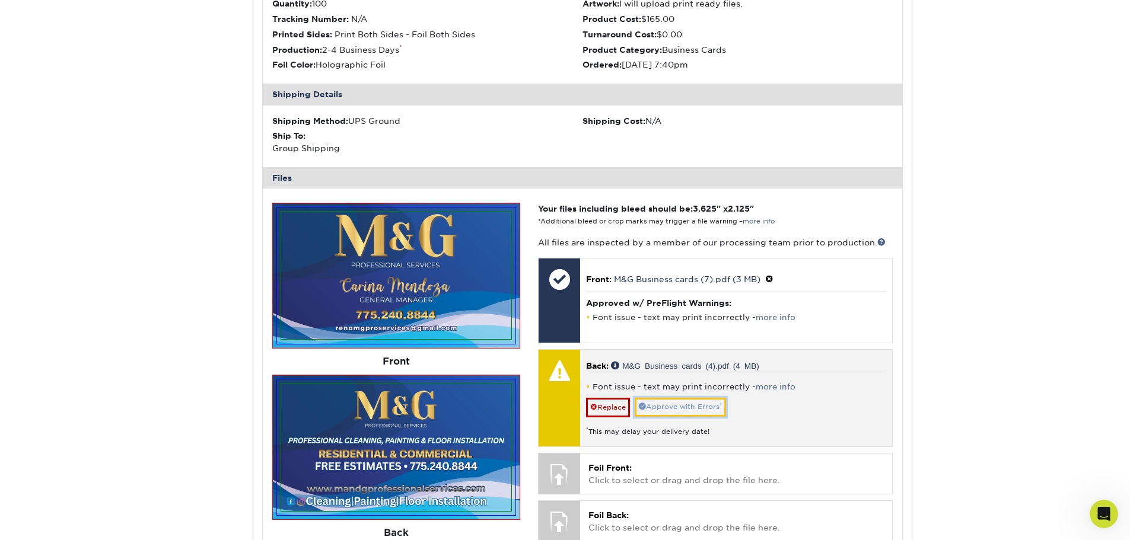
click at [663, 408] on link "Approve with Errors *" at bounding box center [680, 407] width 91 height 18
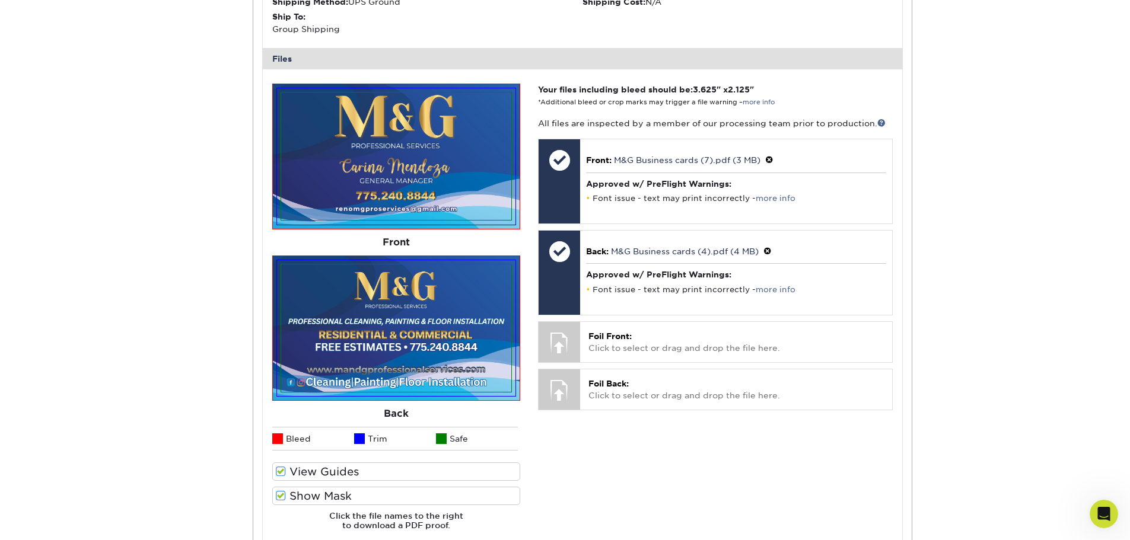
scroll to position [1246, 0]
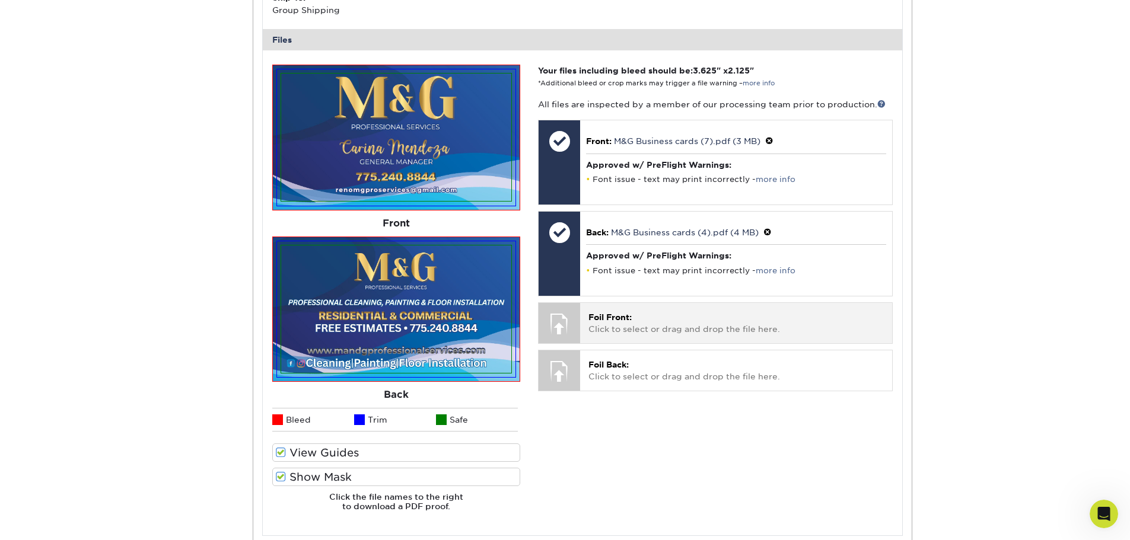
click at [657, 327] on p "Foil Front: Click to select or drag and drop the file here." at bounding box center [736, 323] width 295 height 24
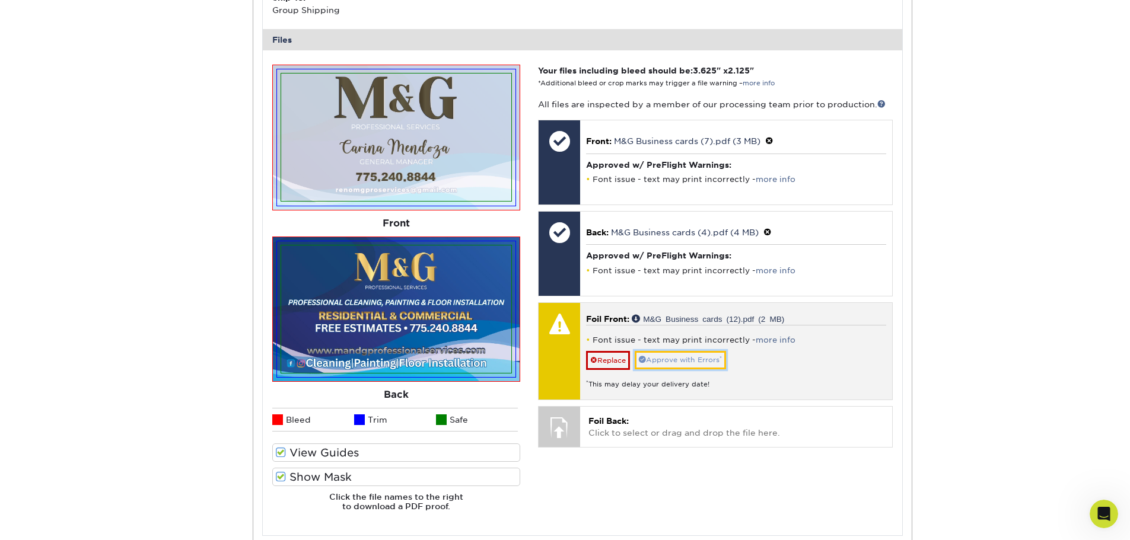
click at [685, 364] on link "Approve with Errors *" at bounding box center [680, 360] width 91 height 18
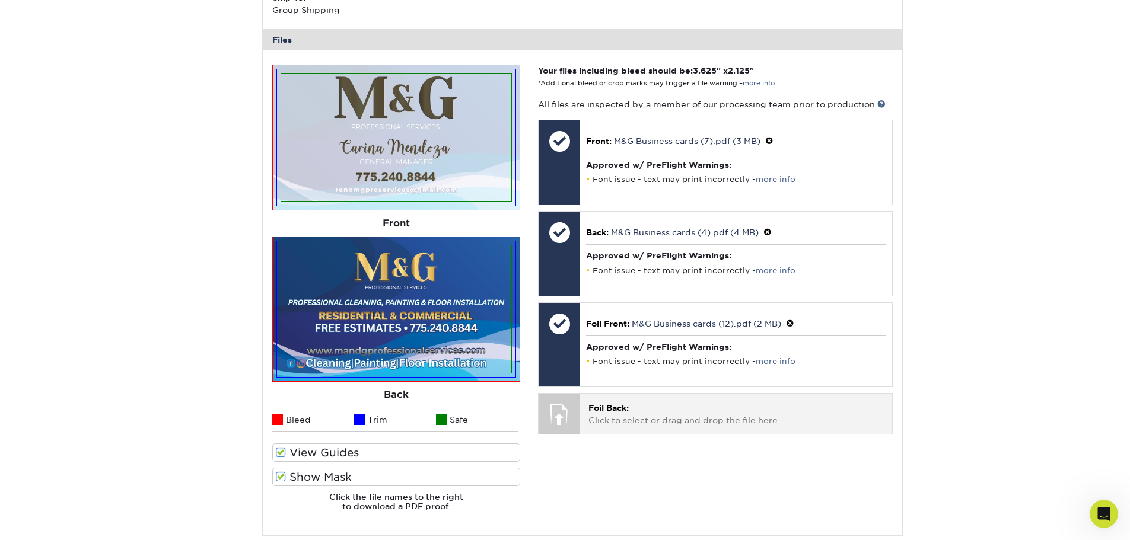
click at [652, 408] on p "Foil Back: Click to select or drag and drop the file here." at bounding box center [736, 414] width 295 height 24
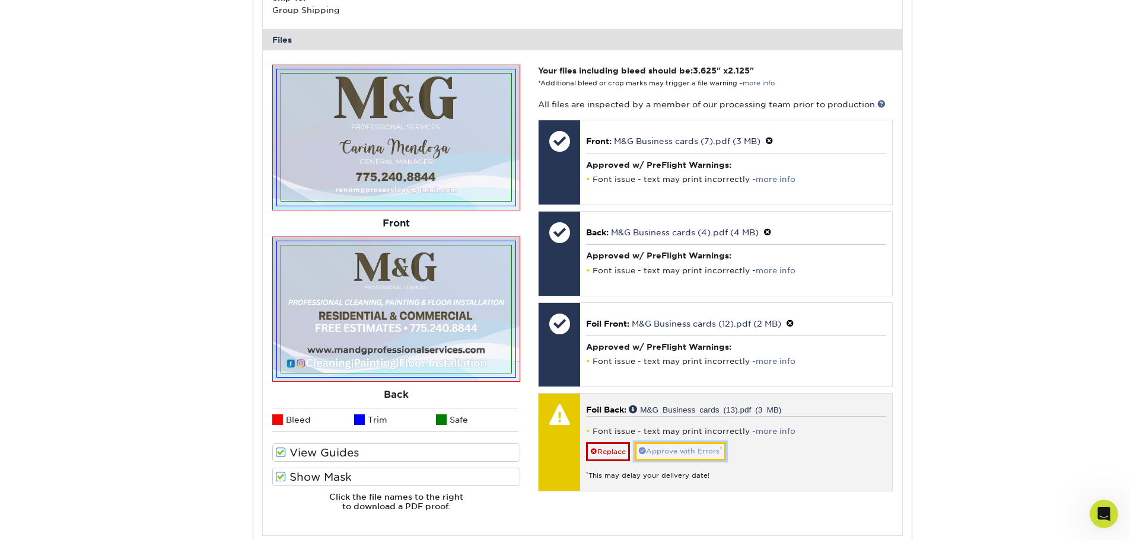
click at [660, 453] on link "Approve with Errors *" at bounding box center [680, 452] width 91 height 18
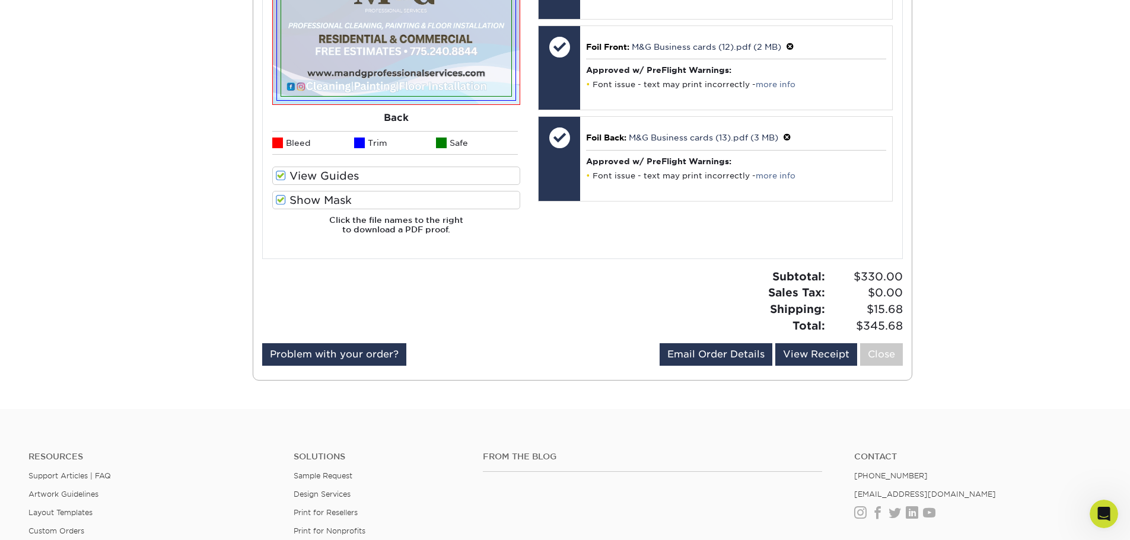
scroll to position [1384, 0]
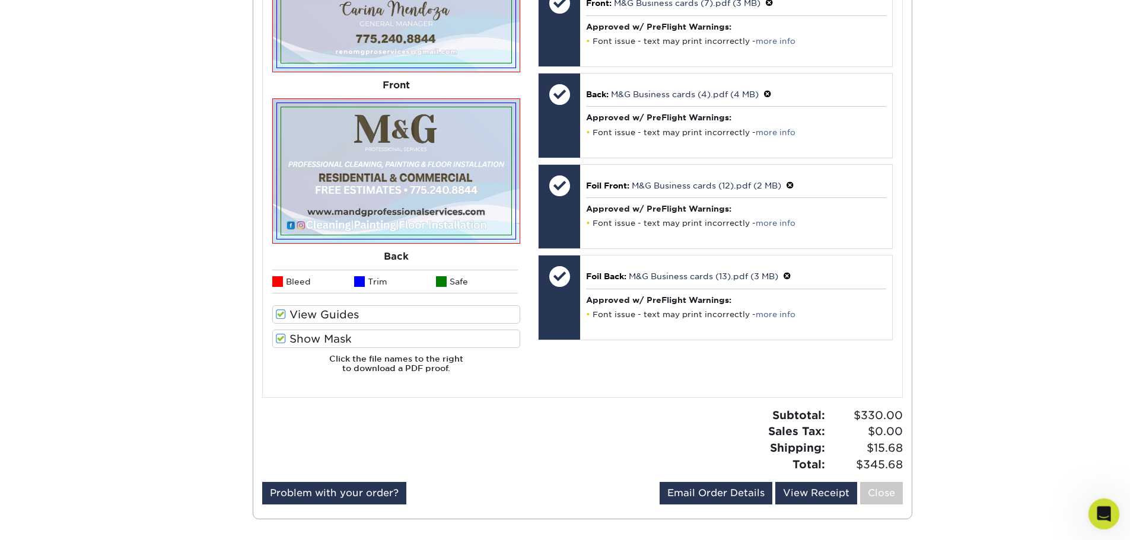
click at [1093, 508] on div "Open Intercom Messenger" at bounding box center [1102, 512] width 39 height 39
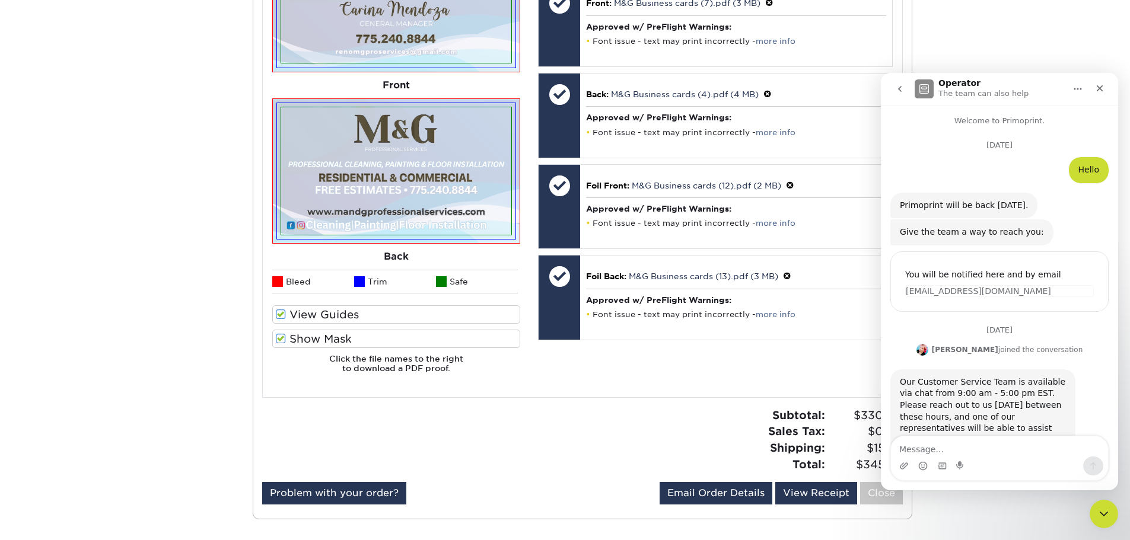
scroll to position [30, 0]
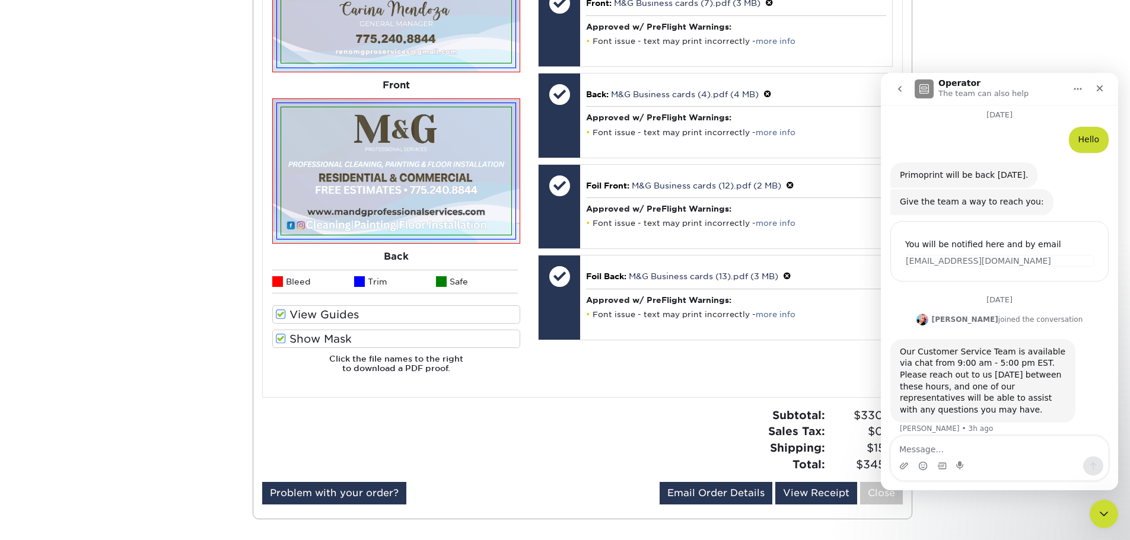
click at [898, 91] on icon "go back" at bounding box center [899, 88] width 9 height 9
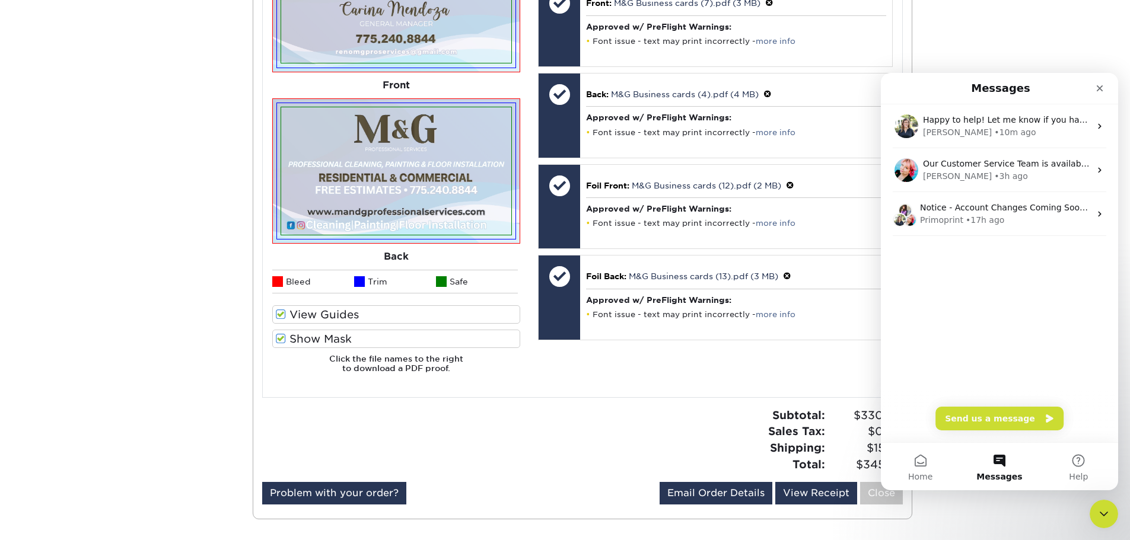
scroll to position [0, 0]
click at [994, 122] on span "Happy to help! Let me know if you have any questions while uploading your artwo…" at bounding box center [1103, 119] width 360 height 9
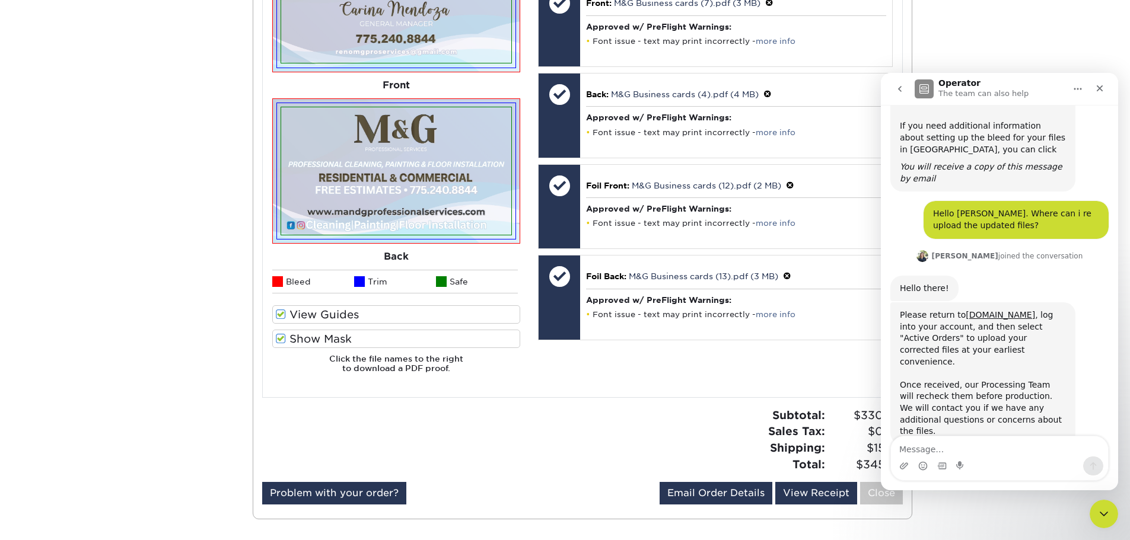
scroll to position [376, 0]
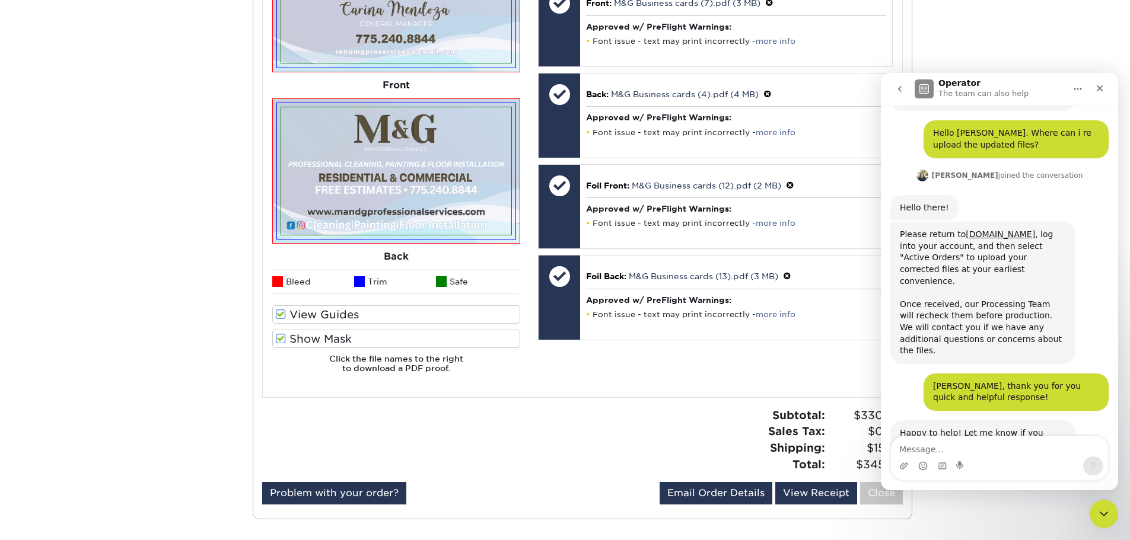
click at [984, 457] on div "Intercom messenger" at bounding box center [999, 466] width 217 height 19
click at [972, 450] on textarea "Message…" at bounding box center [999, 447] width 217 height 20
type textarea "A"
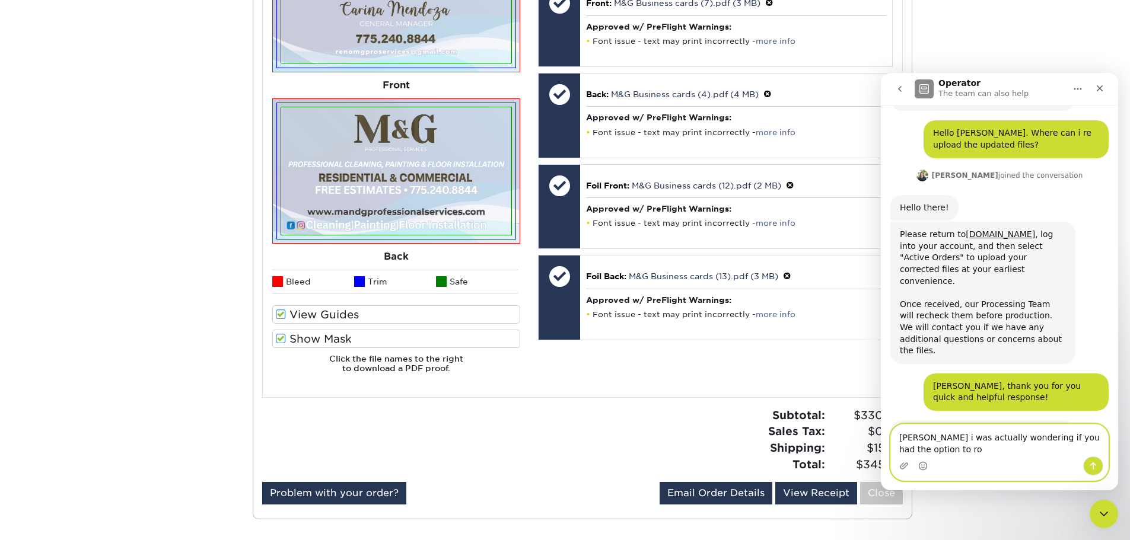
scroll to position [388, 0]
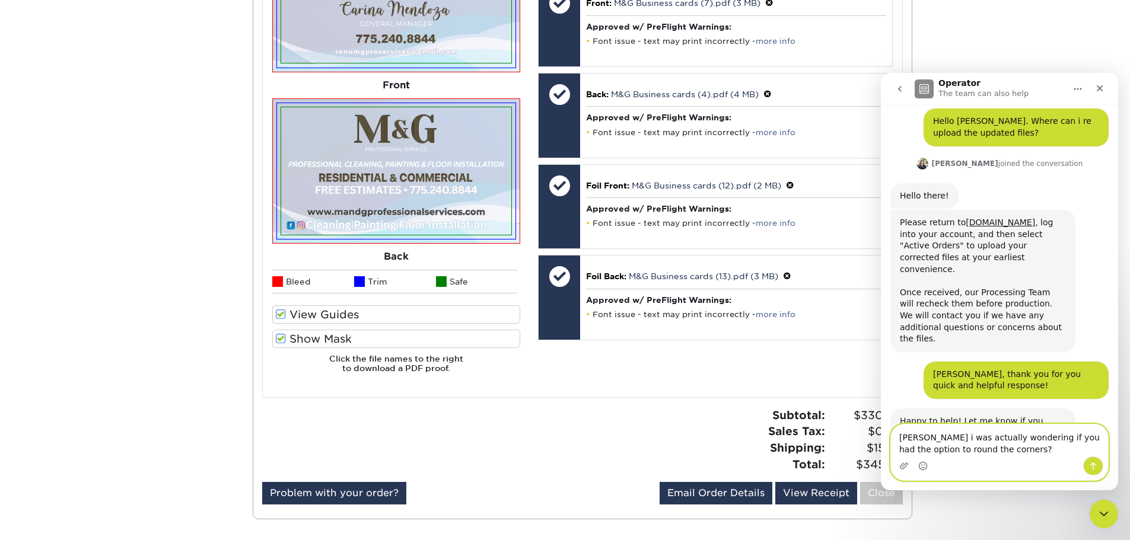
click at [969, 434] on textarea "[PERSON_NAME] i was actually wondering if you had the option to round the corne…" at bounding box center [999, 441] width 217 height 32
click at [1031, 448] on textarea "[PERSON_NAME] i was actually i have another question. Is there and option to ro…" at bounding box center [999, 435] width 217 height 44
drag, startPoint x: 921, startPoint y: 439, endPoint x: 936, endPoint y: 428, distance: 18.6
click at [921, 438] on textarea "[PERSON_NAME] i was actually i have another question. Is there and option to ro…" at bounding box center [999, 435] width 217 height 44
click at [934, 456] on textarea "[PERSON_NAME], I was actually i have another question. Is there and option to r…" at bounding box center [999, 435] width 217 height 44
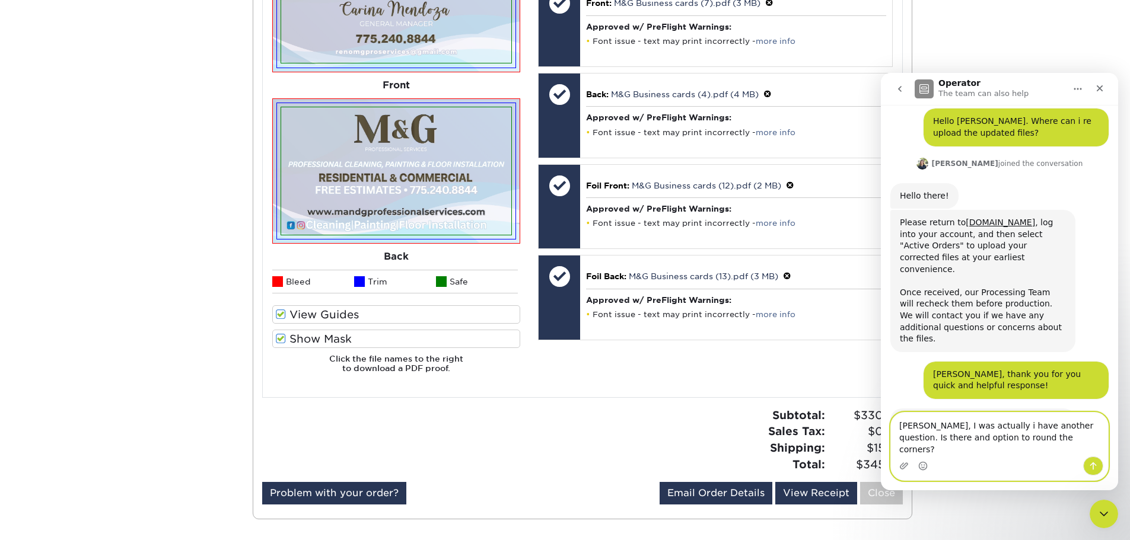
click at [939, 437] on textarea "[PERSON_NAME], I was actually i have another question. Is there and option to r…" at bounding box center [999, 435] width 217 height 44
click at [957, 436] on textarea "[PERSON_NAME], I actually i have another question. Is there and option to round…" at bounding box center [999, 435] width 217 height 44
click at [971, 462] on div "Intercom messenger" at bounding box center [999, 466] width 217 height 19
click at [960, 440] on textarea "[PERSON_NAME], I actually i have another question. Is there and option to round…" at bounding box center [999, 435] width 217 height 44
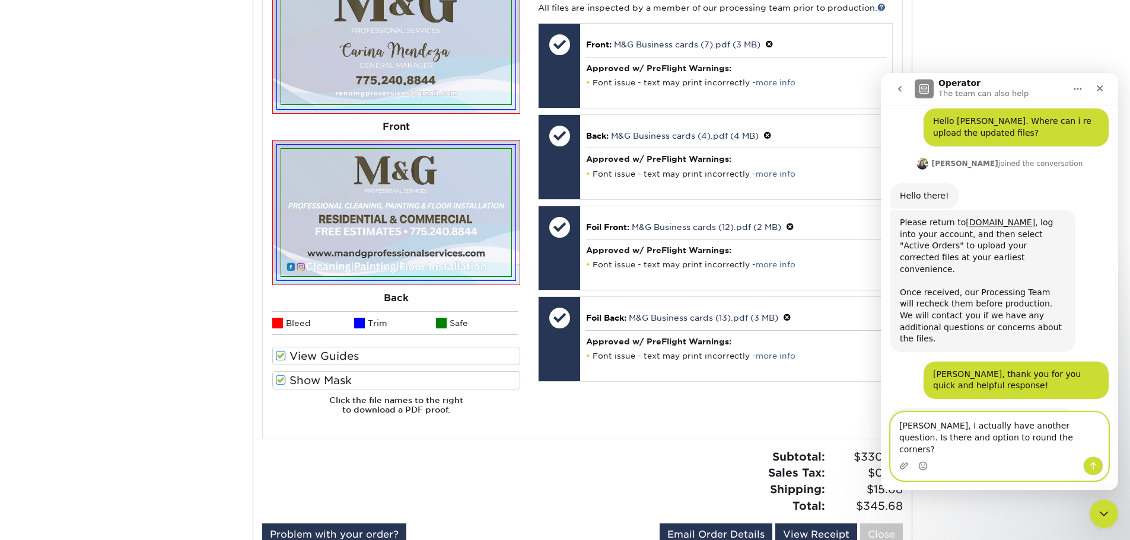
scroll to position [1523, 0]
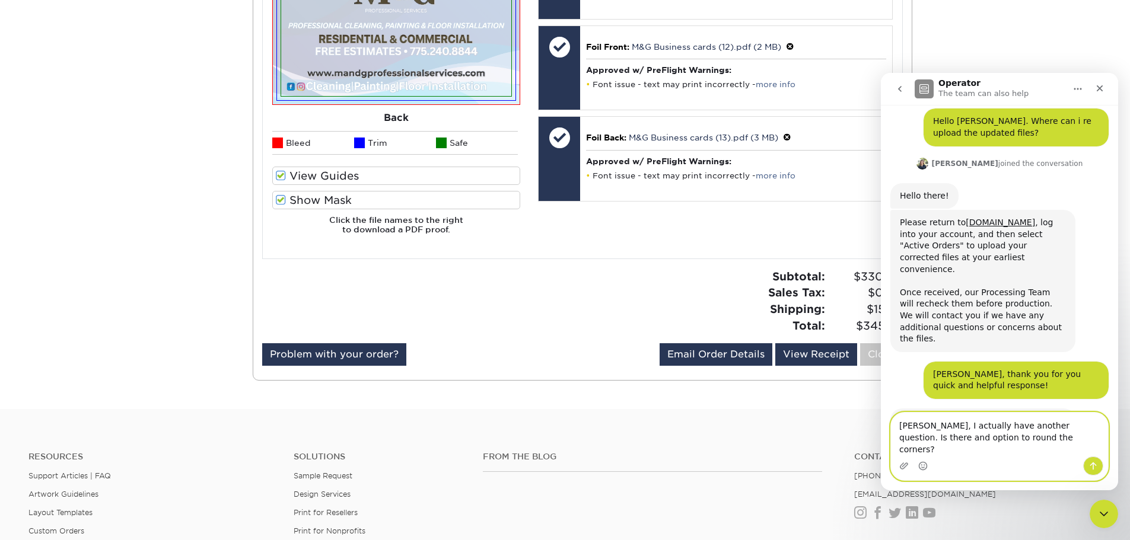
type textarea "[PERSON_NAME], I actually have another question. Is there and option to round t…"
click at [1090, 463] on icon "Send a message…" at bounding box center [1093, 466] width 9 height 9
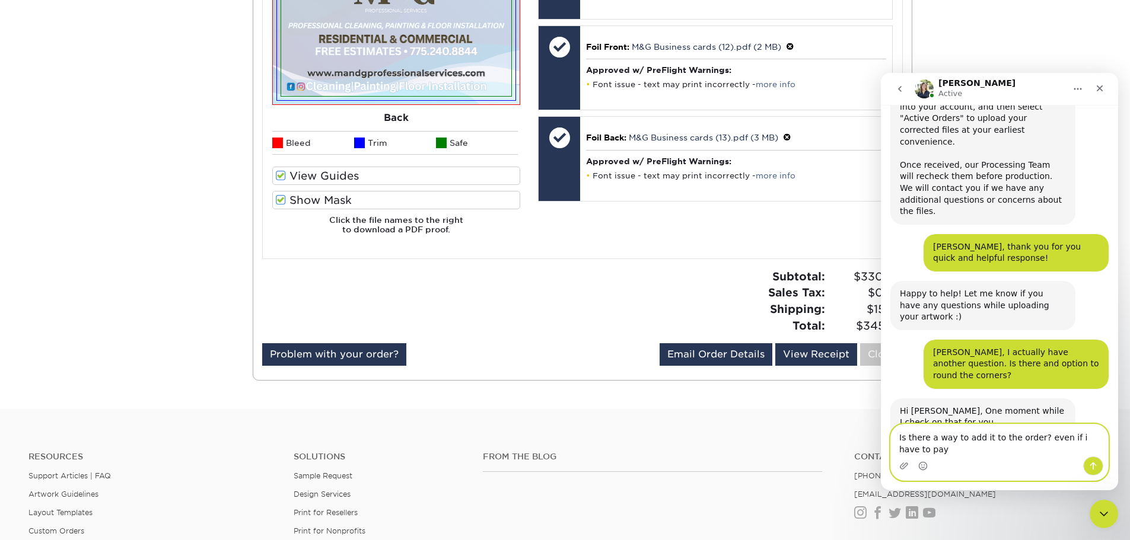
scroll to position [520, 0]
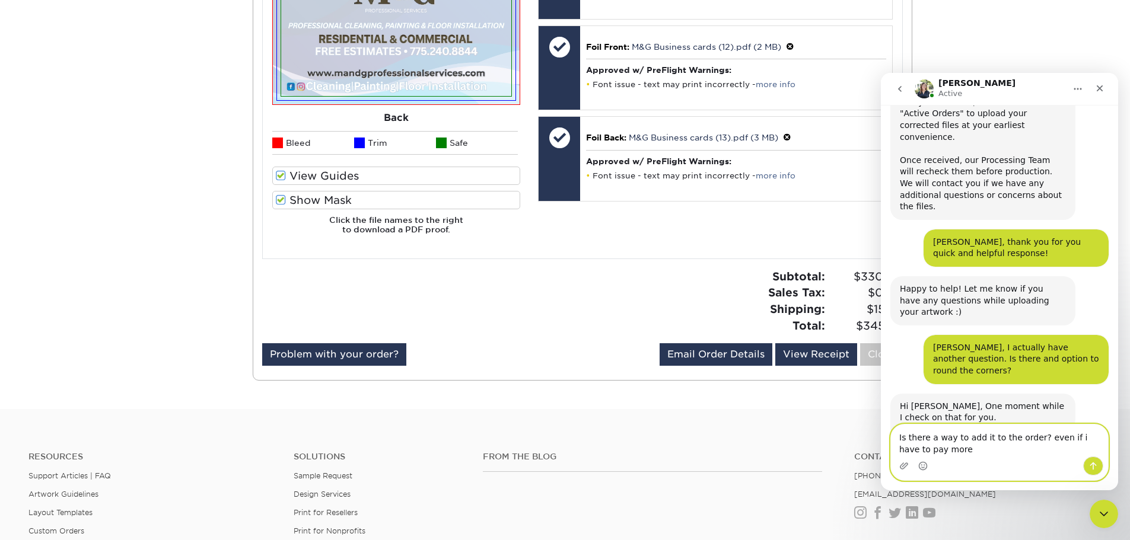
type textarea "Is there a way to add it to the order? even if i have to pay more"
click at [1090, 468] on icon "Send a message…" at bounding box center [1093, 466] width 9 height 9
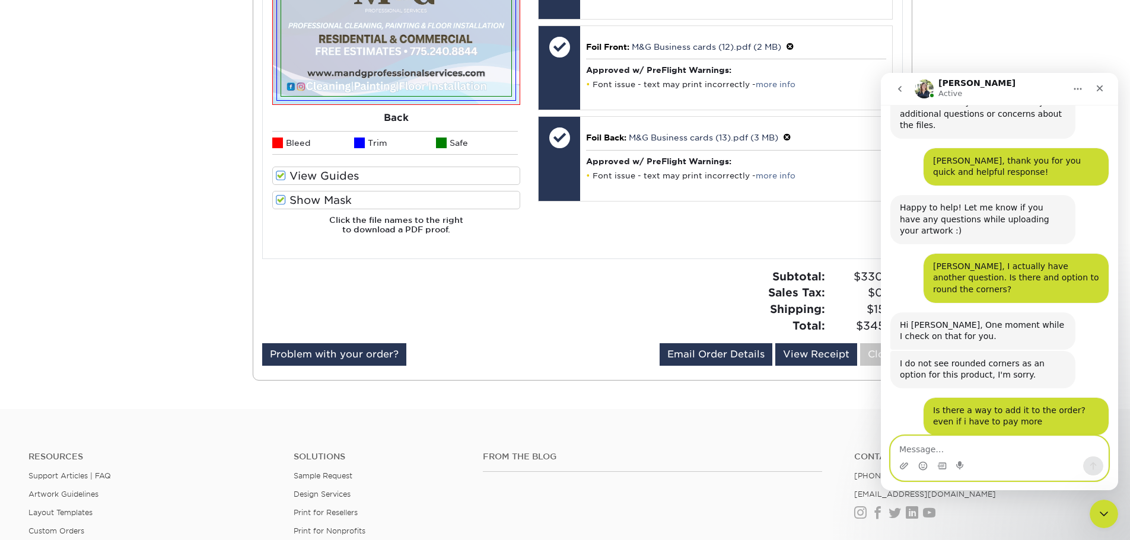
scroll to position [672, 0]
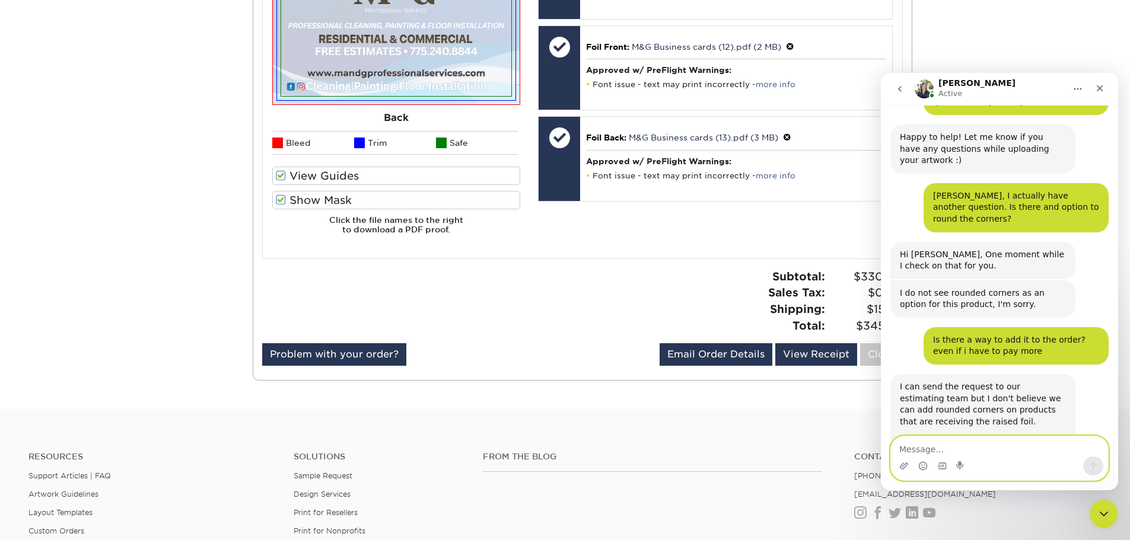
click at [1029, 448] on textarea "Message…" at bounding box center [999, 447] width 217 height 20
type textarea "t"
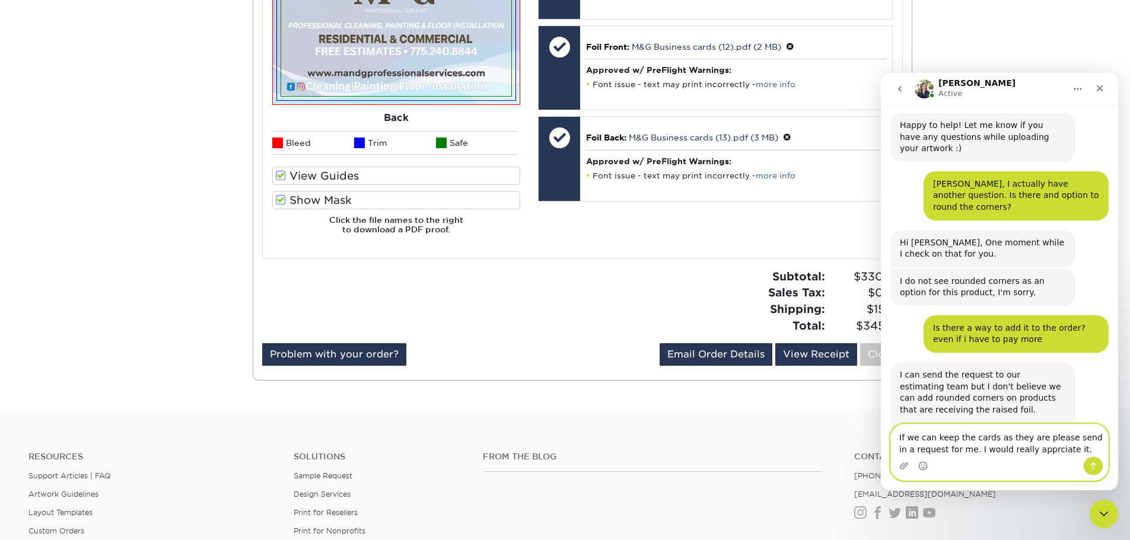
click at [1032, 447] on textarea "If we can keep the cards as they are please send in a request for me. I would r…" at bounding box center [999, 441] width 217 height 32
click at [1023, 448] on textarea "If we can keep the cards as they are please send in a request for me. I would r…" at bounding box center [999, 441] width 217 height 32
click at [1026, 438] on textarea "If we can keep the cards as they are please send in a request for me. I would r…" at bounding box center [999, 441] width 217 height 32
click at [1085, 437] on textarea "If we can keep the cards as they are, please send in a request for me. I would …" at bounding box center [999, 435] width 217 height 44
type textarea "If we can keep the cards as they are, please send a request for me. I would rea…"
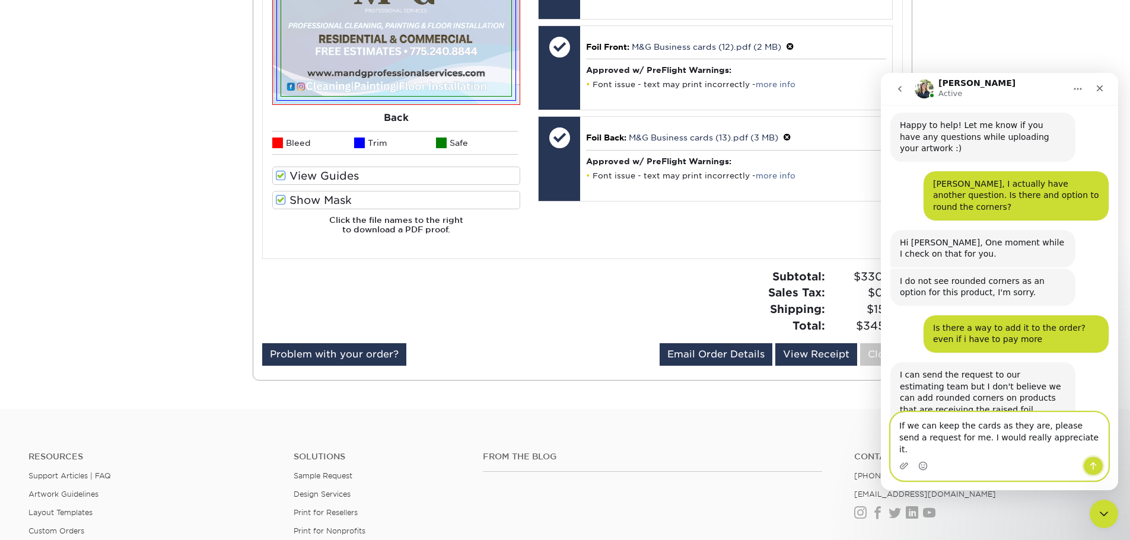
click at [1098, 463] on icon "Send a message…" at bounding box center [1093, 466] width 9 height 9
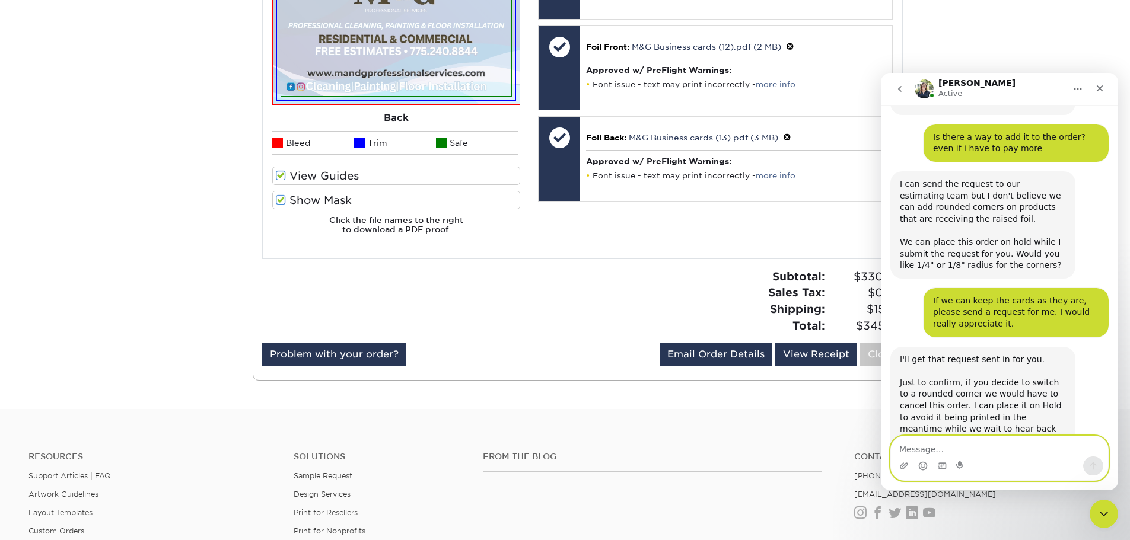
scroll to position [874, 0]
click at [971, 444] on textarea "Message…" at bounding box center [999, 447] width 217 height 20
type textarea "T"
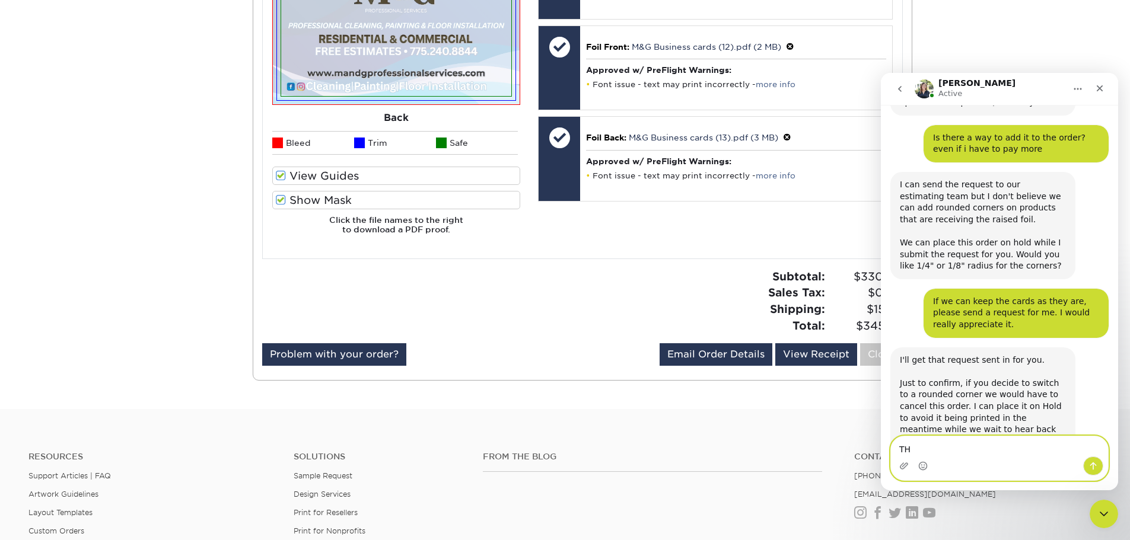
type textarea "T"
click at [943, 450] on textarea "[PERSON_NAME], again thank you for your help!" at bounding box center [999, 447] width 217 height 20
type textarea "[PERSON_NAME], thank you for your help!"
click at [1087, 467] on button "Send a message…" at bounding box center [1093, 466] width 20 height 19
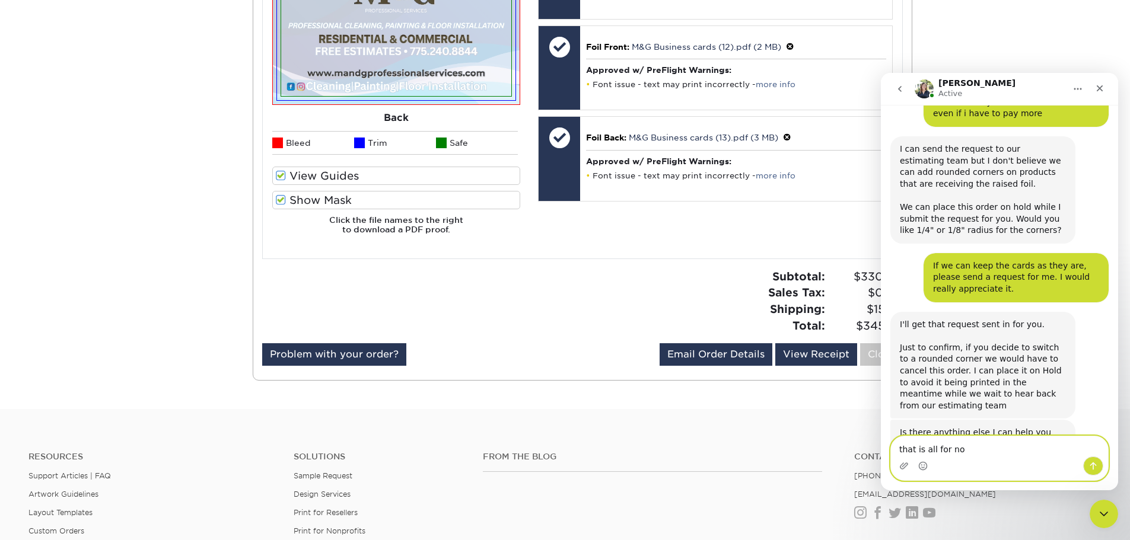
type textarea "that is all for now"
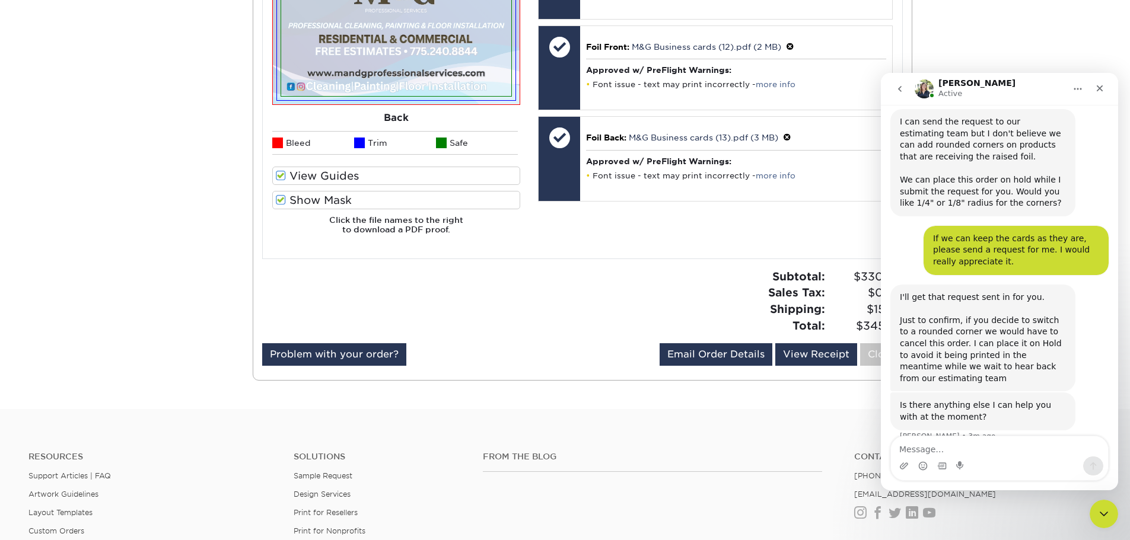
click at [796, 431] on div "Resources Support Articles | FAQ Artwork Guidelines Layout Templates Custom Ord…" at bounding box center [565, 522] width 1130 height 196
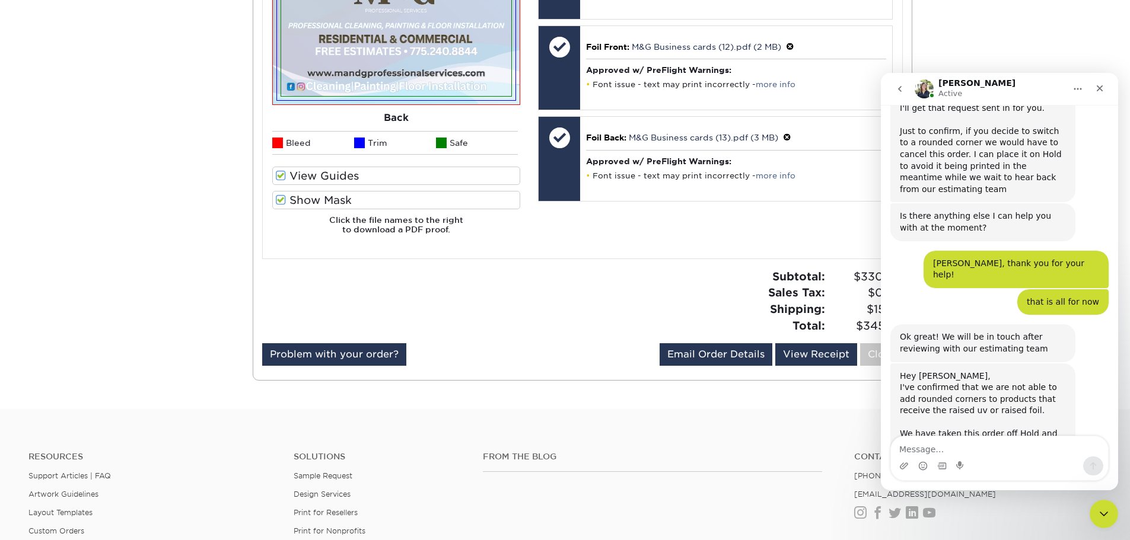
scroll to position [1127, 0]
click at [1001, 446] on textarea "Message…" at bounding box center [999, 447] width 217 height 20
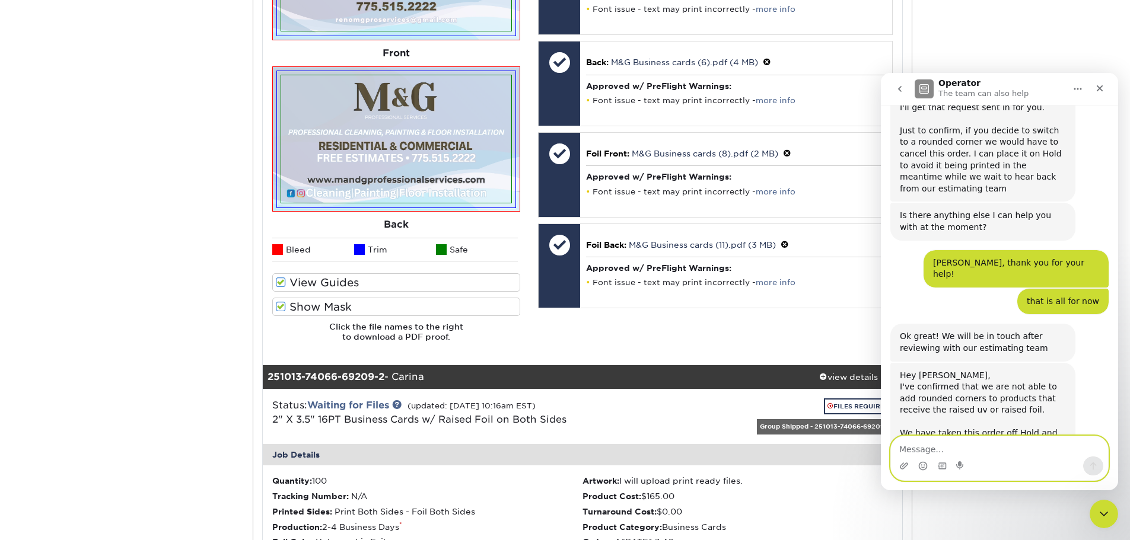
scroll to position [969, 0]
